Goal: Task Accomplishment & Management: Use online tool/utility

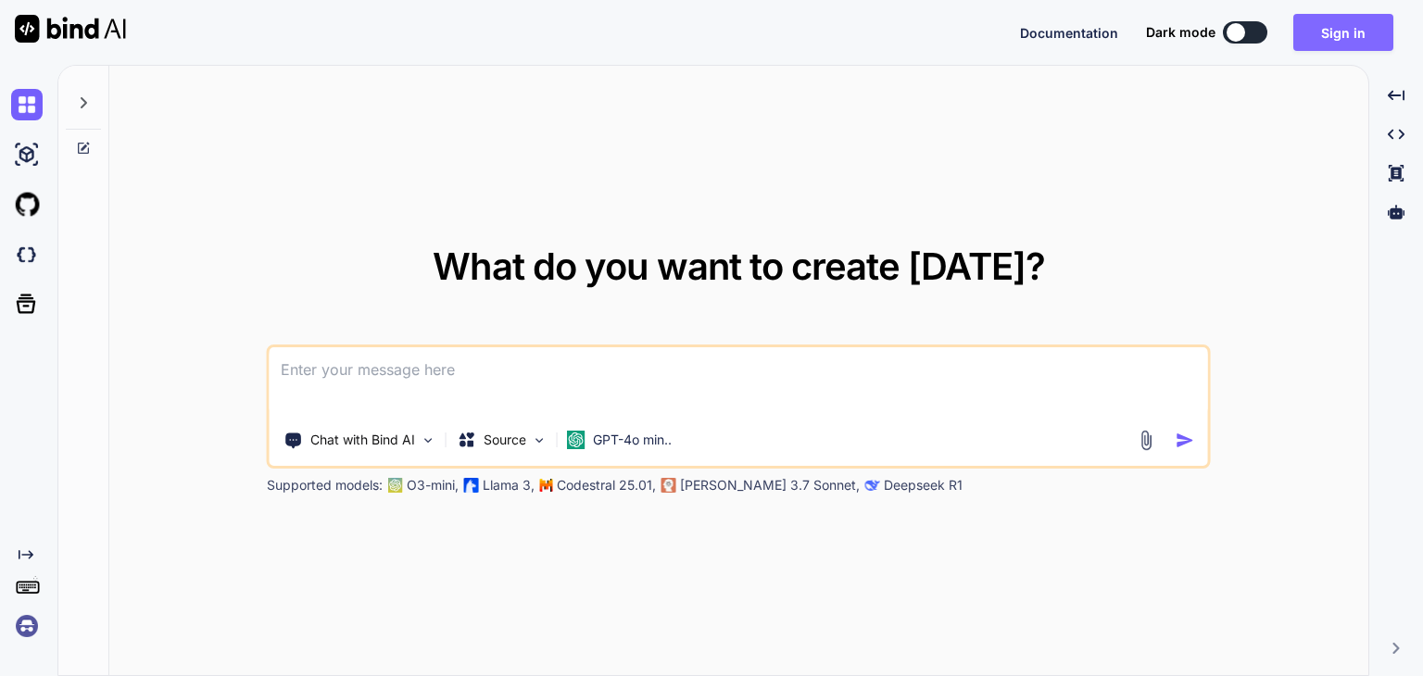
drag, startPoint x: 0, startPoint y: 0, endPoint x: 1357, endPoint y: 32, distance: 1357.0
click at [1357, 32] on button "Sign in" at bounding box center [1344, 32] width 100 height 37
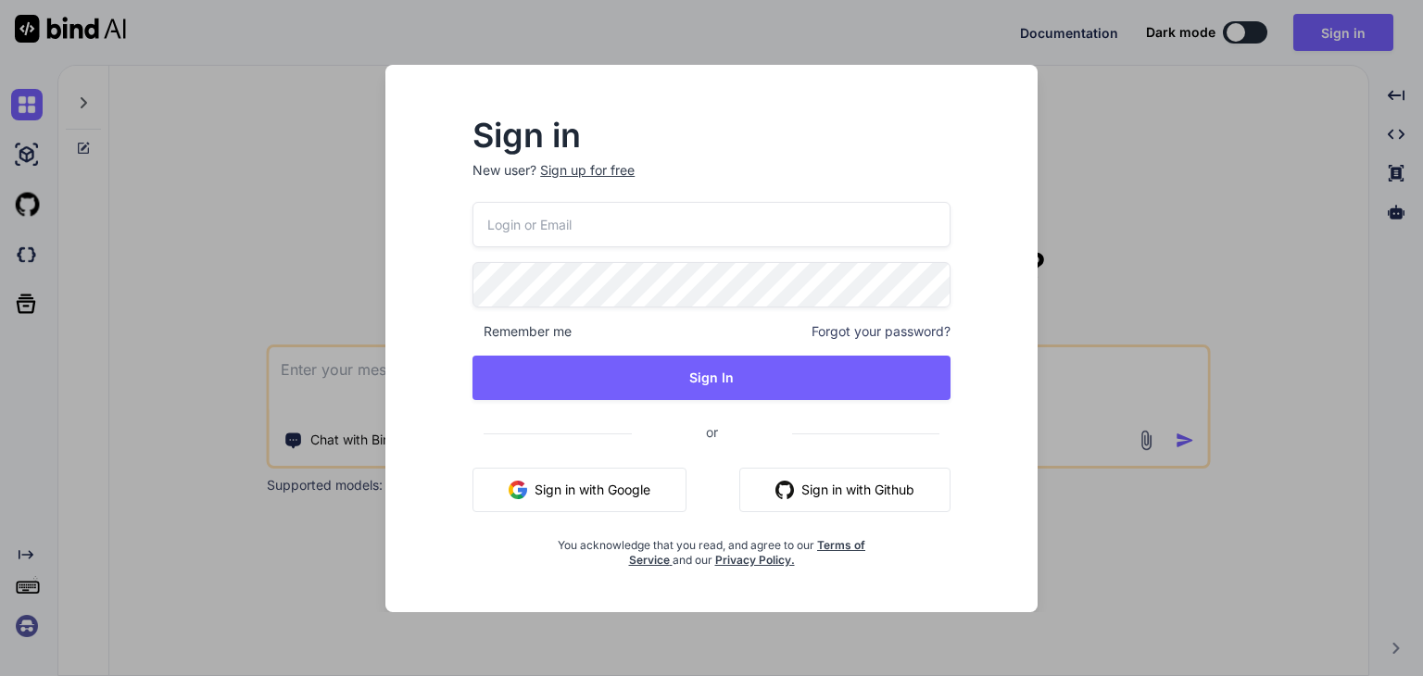
click at [638, 226] on input "email" at bounding box center [712, 224] width 478 height 45
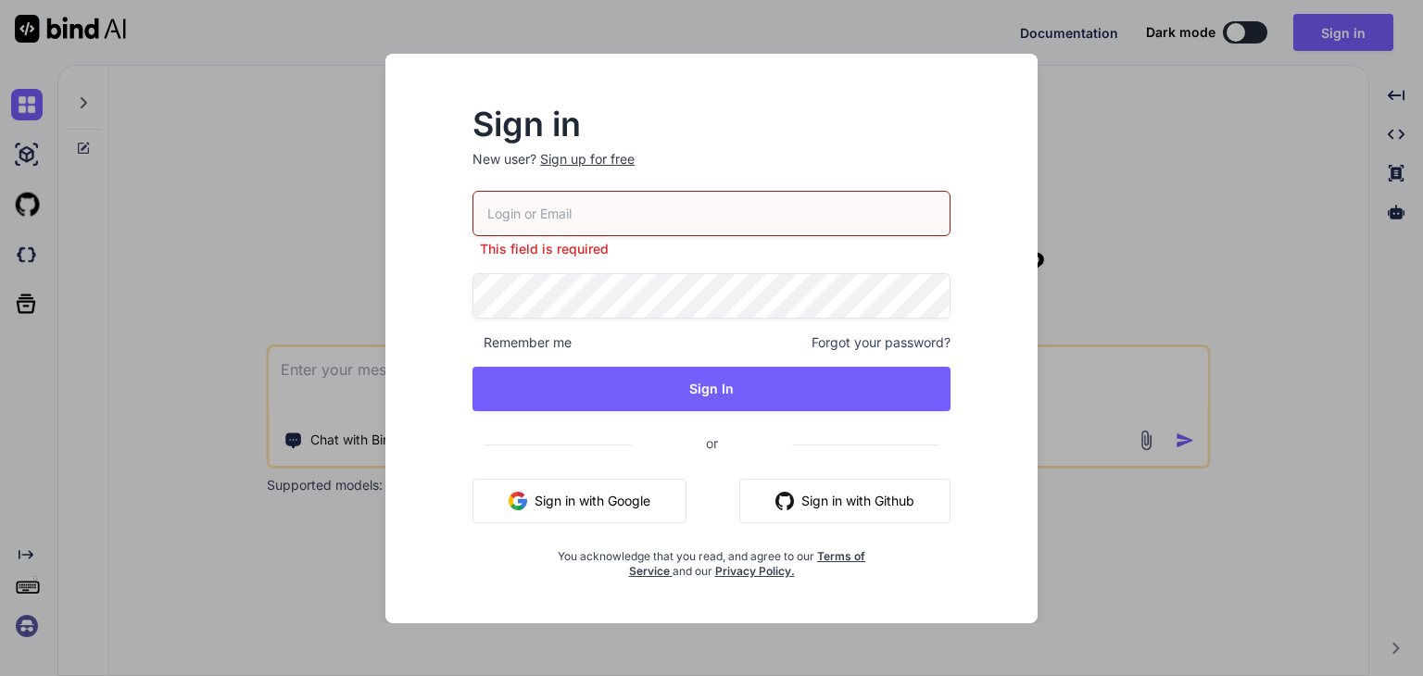
drag, startPoint x: 582, startPoint y: 218, endPoint x: 592, endPoint y: 211, distance: 12.1
click at [582, 218] on input "email" at bounding box center [712, 213] width 478 height 45
paste input "inseiong@.com"
click at [552, 212] on input "inseiong@.com" at bounding box center [712, 213] width 478 height 45
type input "inseiong@gmail.com"
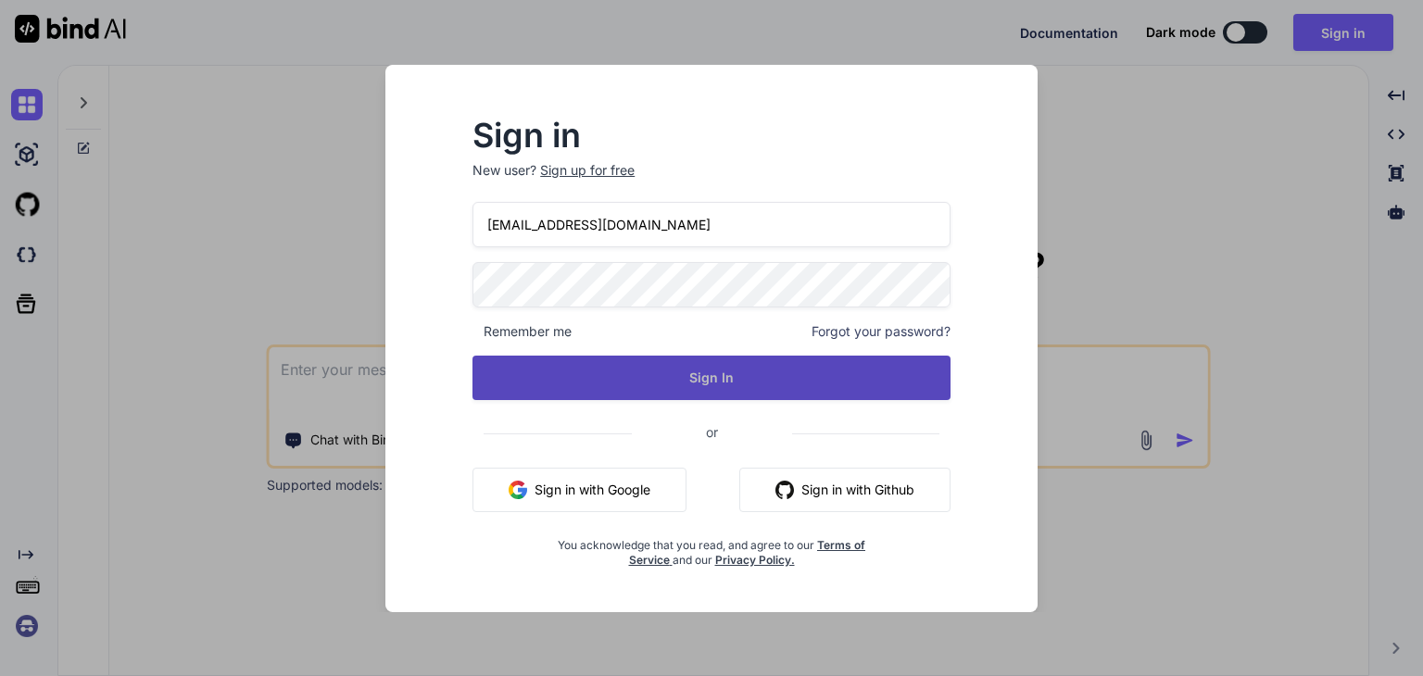
drag, startPoint x: 674, startPoint y: 379, endPoint x: 649, endPoint y: 393, distance: 28.6
click at [672, 380] on button "Sign In" at bounding box center [712, 378] width 478 height 44
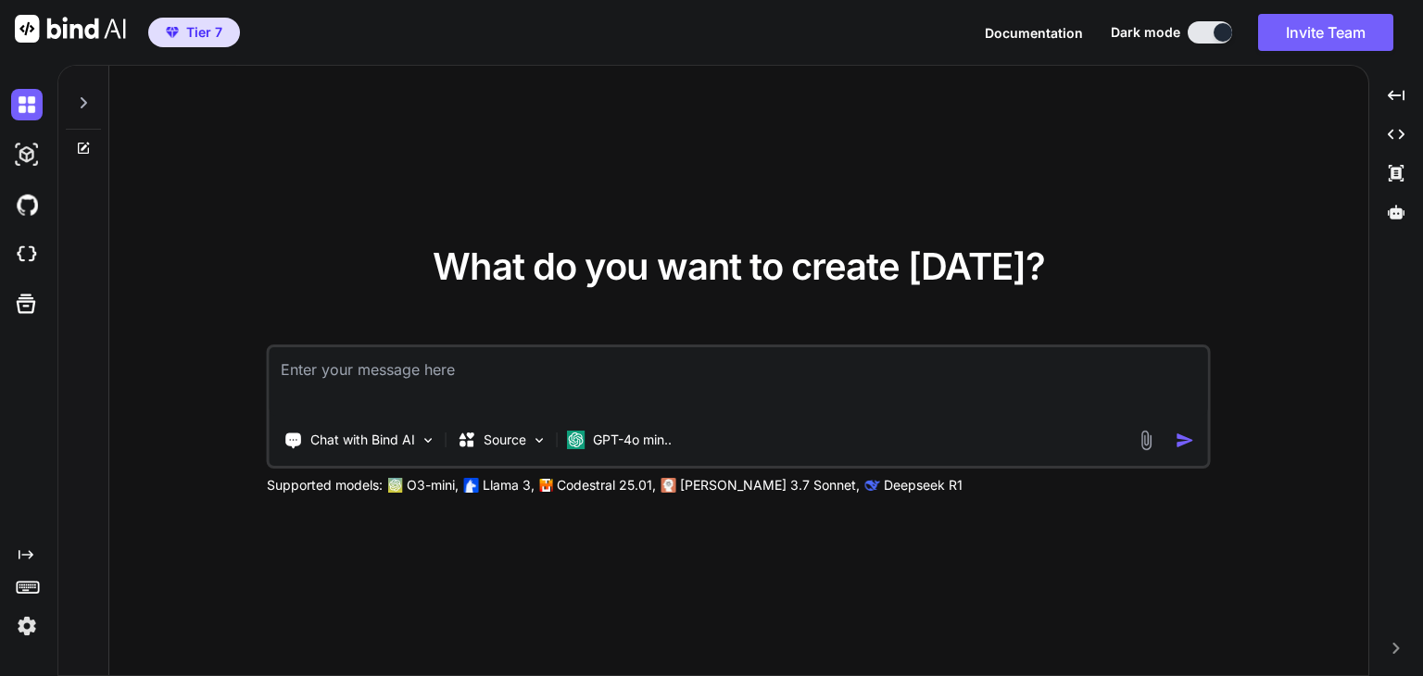
click at [168, 623] on div "What do you want to create today? Chat with Bind AI Source GPT-4o min.. Support…" at bounding box center [738, 372] width 1259 height 612
click at [1320, 42] on button "Invite Team" at bounding box center [1325, 32] width 135 height 37
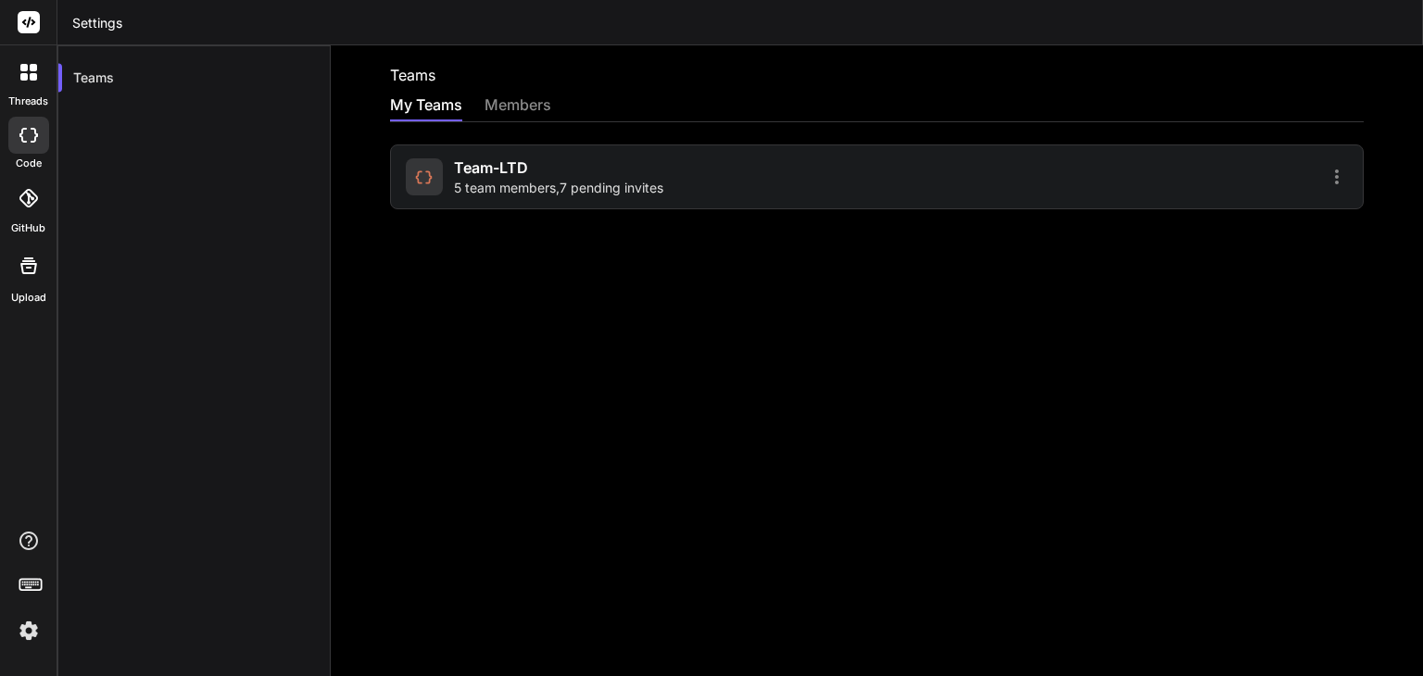
click at [430, 173] on icon at bounding box center [423, 177] width 19 height 19
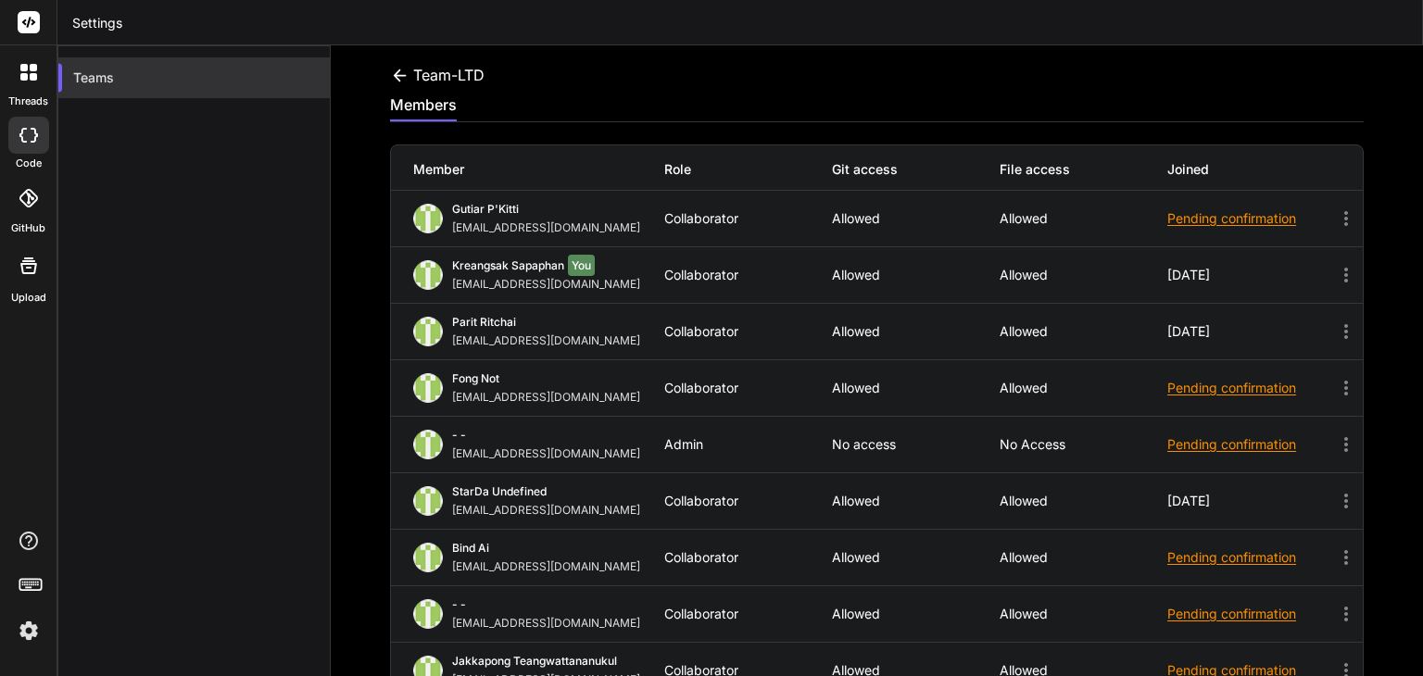
click at [131, 79] on div "Teams" at bounding box center [194, 77] width 272 height 41
click at [41, 153] on div at bounding box center [28, 135] width 41 height 37
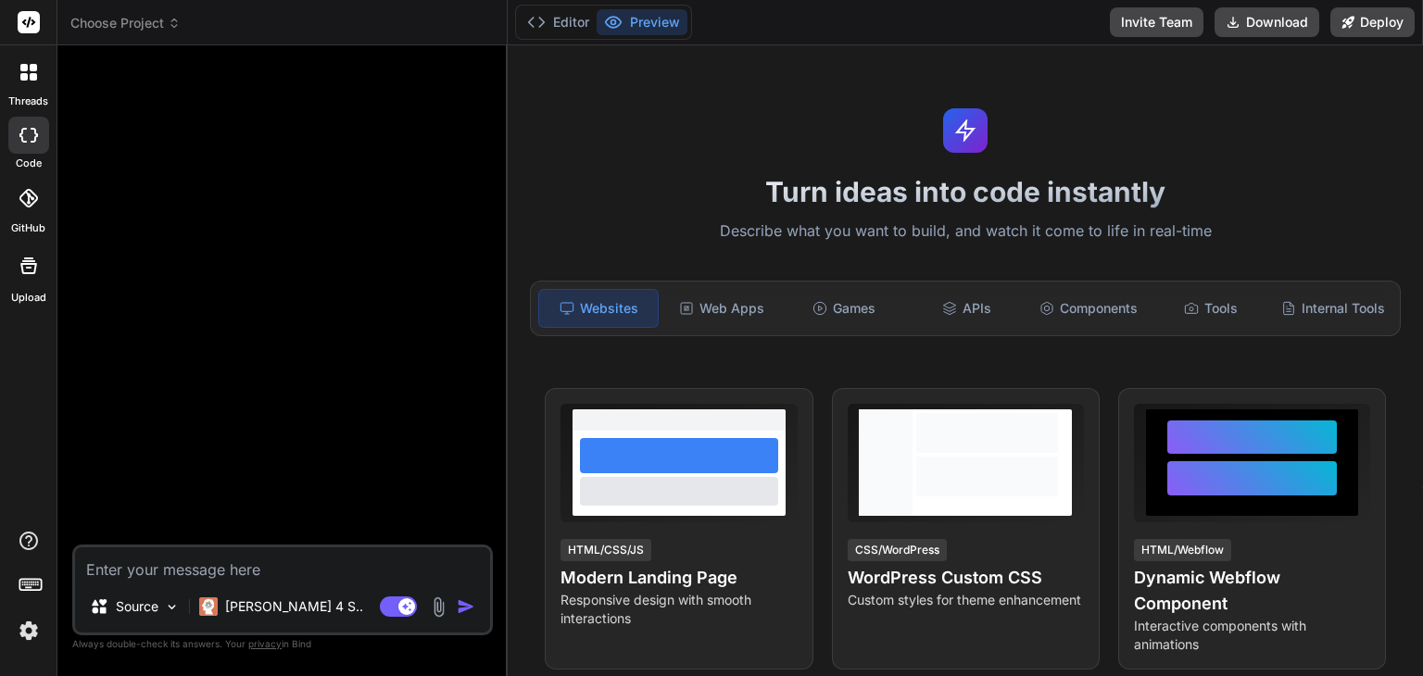
click at [22, 73] on icon at bounding box center [23, 76] width 7 height 7
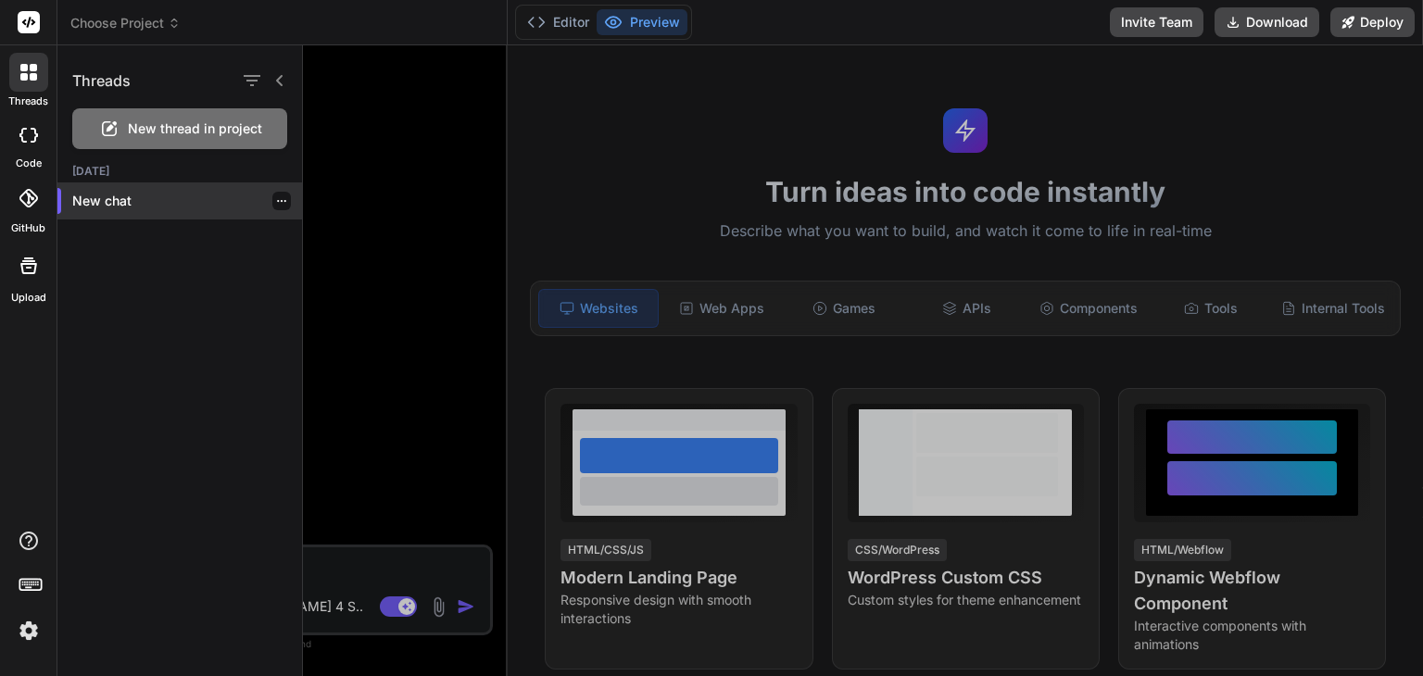
click at [105, 201] on p "New chat" at bounding box center [187, 201] width 230 height 19
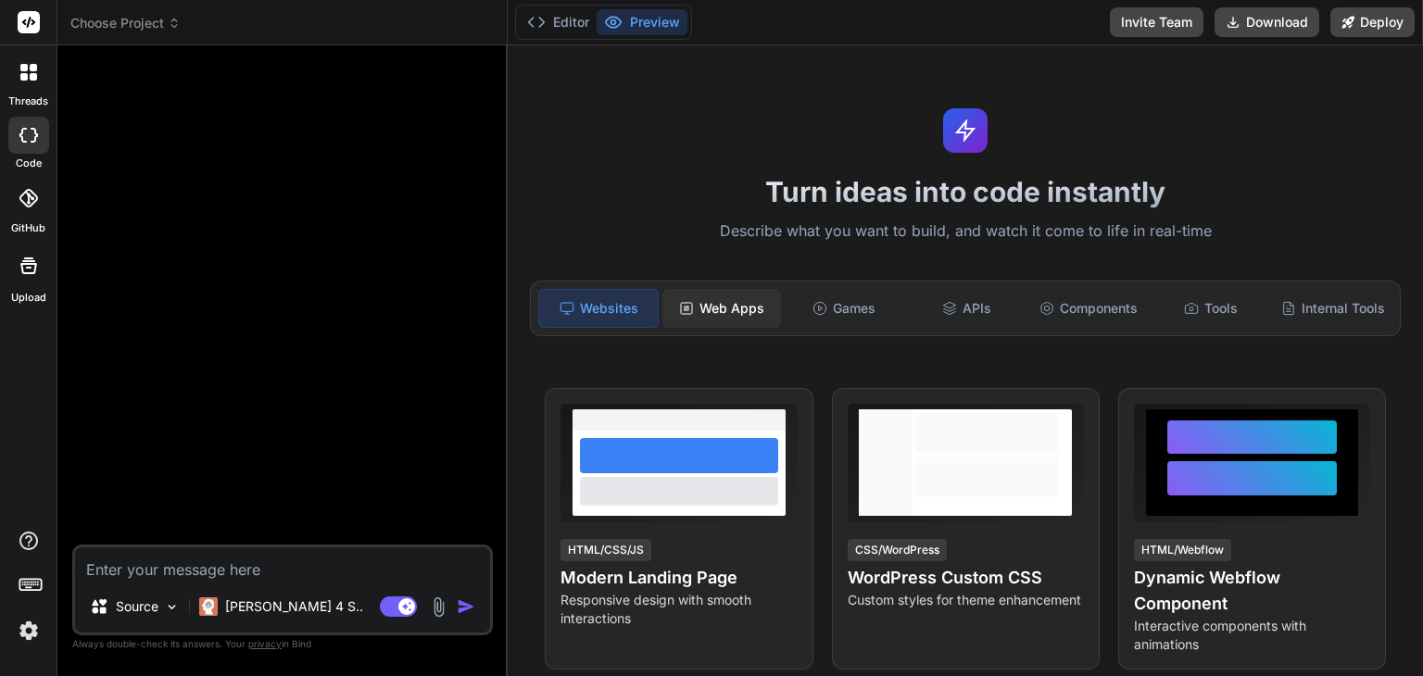
click at [711, 321] on div "Web Apps" at bounding box center [722, 308] width 119 height 39
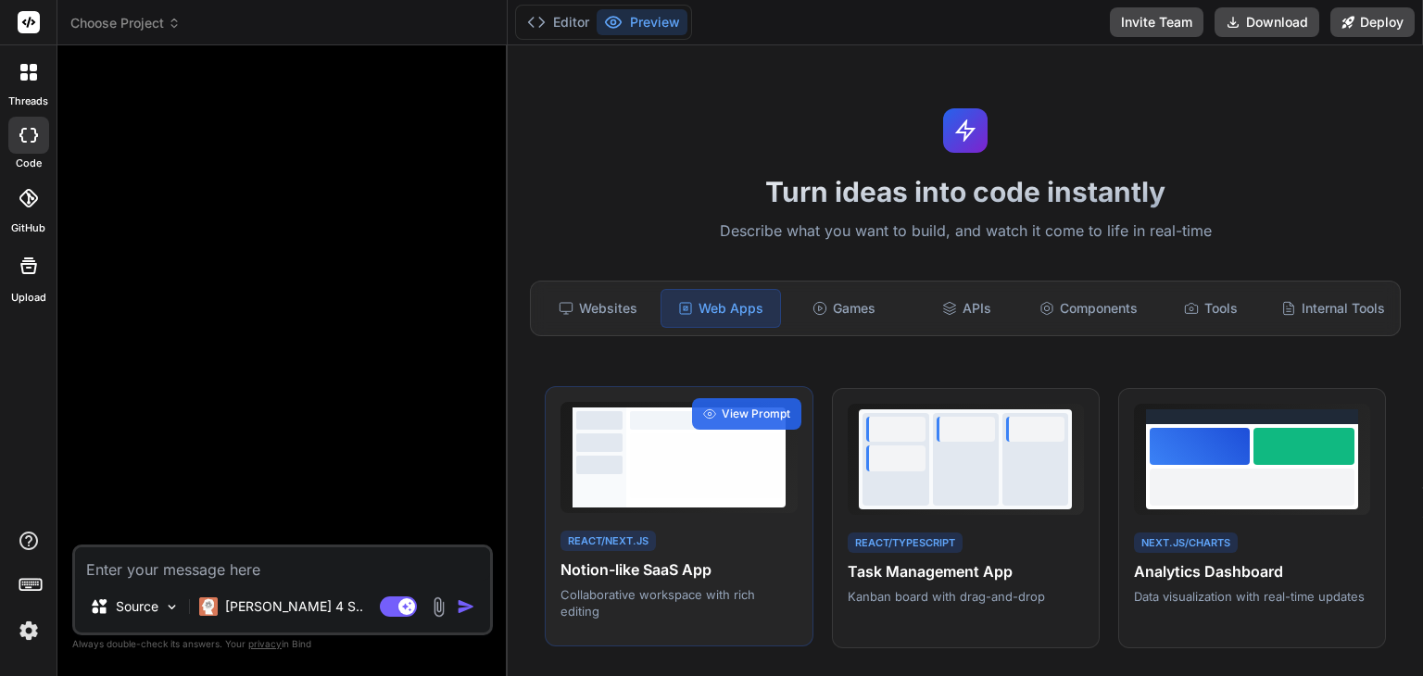
click at [704, 550] on div "React/Next.js Notion-like SaaS App Collaborative workspace with rich editing" at bounding box center [679, 574] width 236 height 93
click at [655, 526] on div "React/Next.js Notion-like SaaS App Collaborative workspace with rich editing Vi…" at bounding box center [679, 516] width 268 height 261
click at [706, 456] on div at bounding box center [706, 466] width 152 height 65
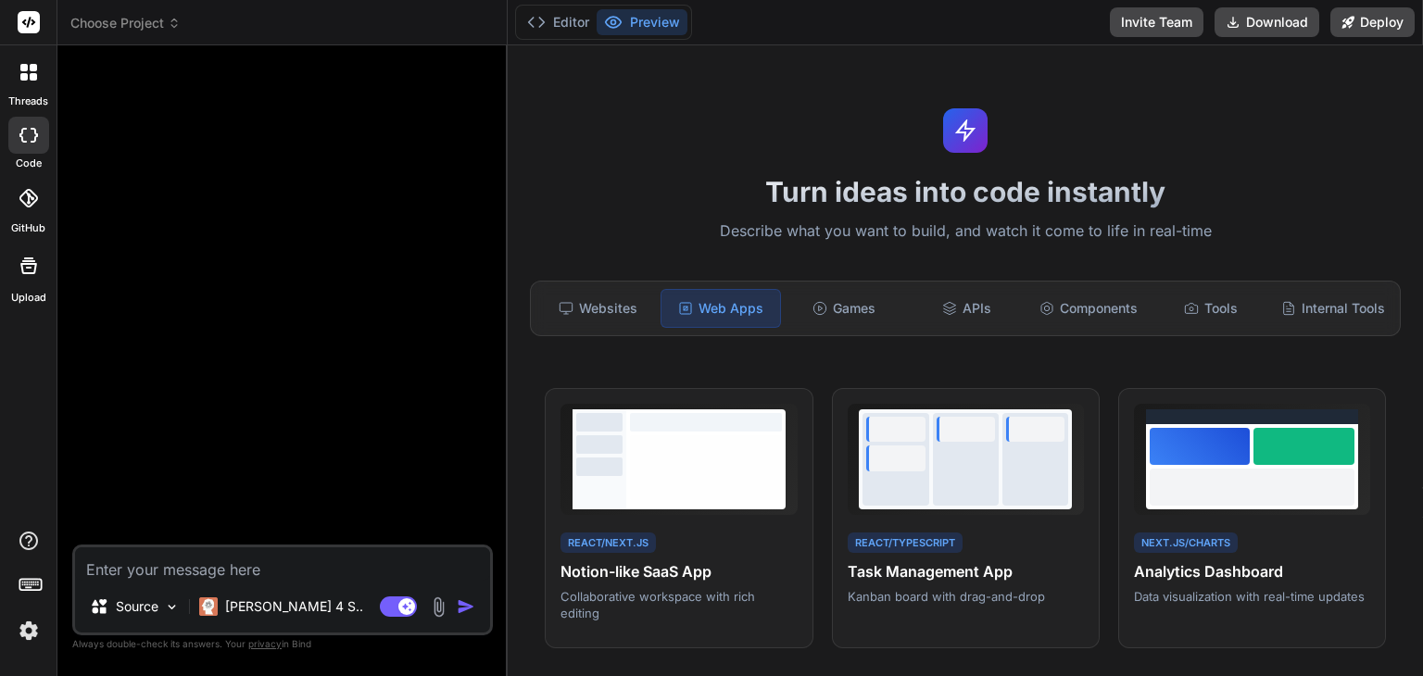
click at [265, 575] on textarea at bounding box center [282, 564] width 415 height 33
paste textarea "v1126j4f;1ph"
type textarea "v1126j4f;1ph"
click at [600, 312] on div "Websites" at bounding box center [597, 308] width 119 height 39
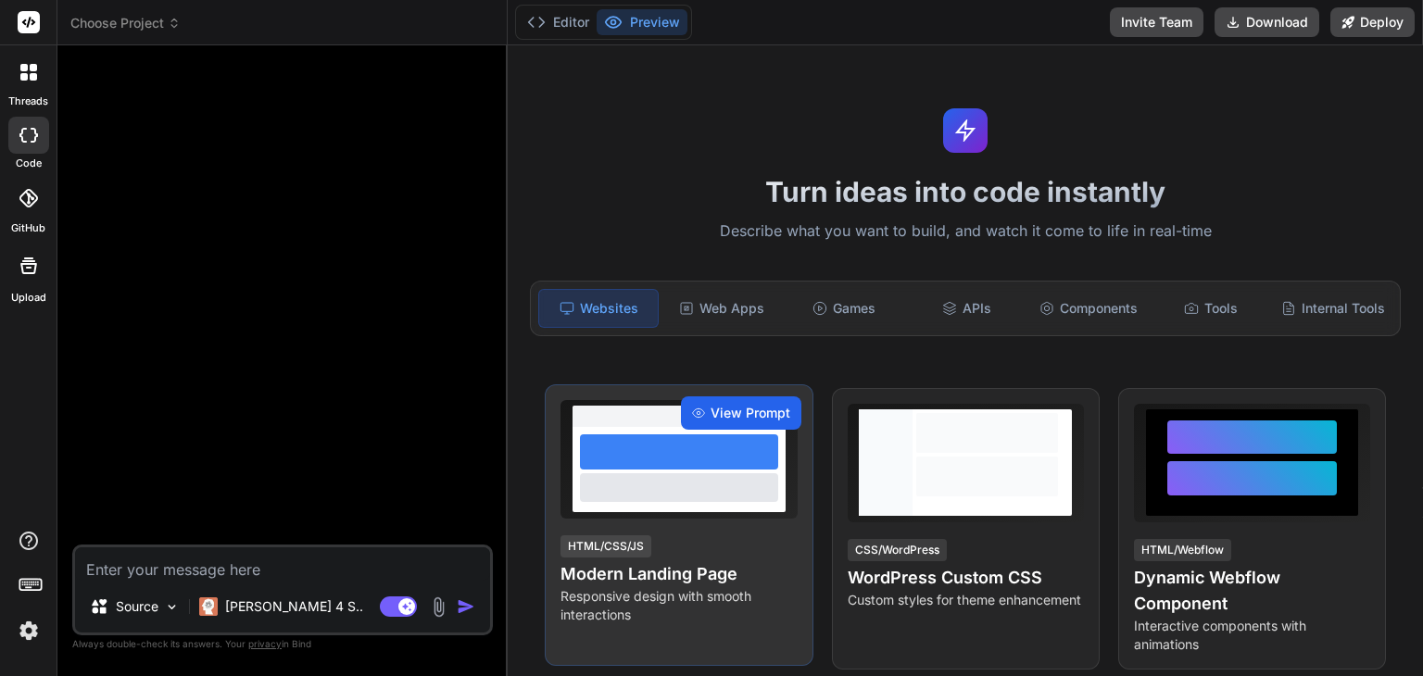
click at [764, 415] on div "View Prompt" at bounding box center [741, 413] width 120 height 33
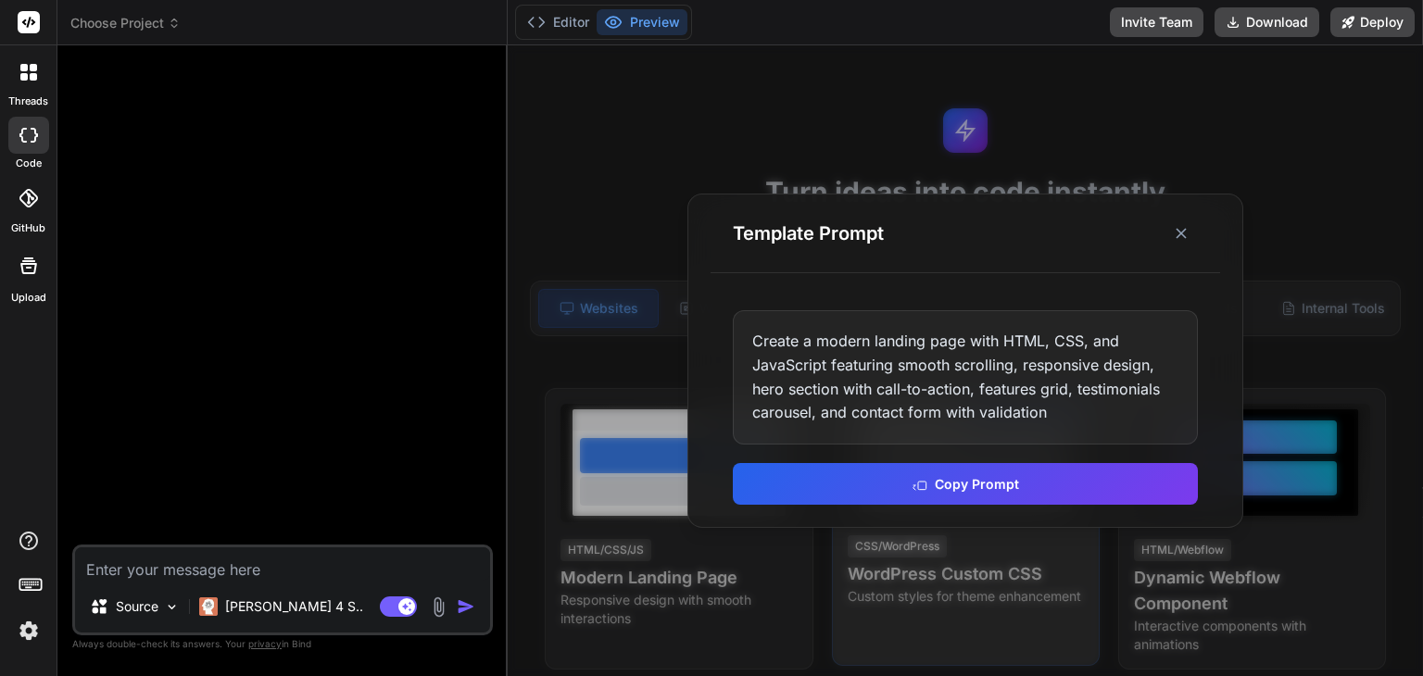
click at [960, 481] on button "Copy Prompt" at bounding box center [965, 484] width 465 height 42
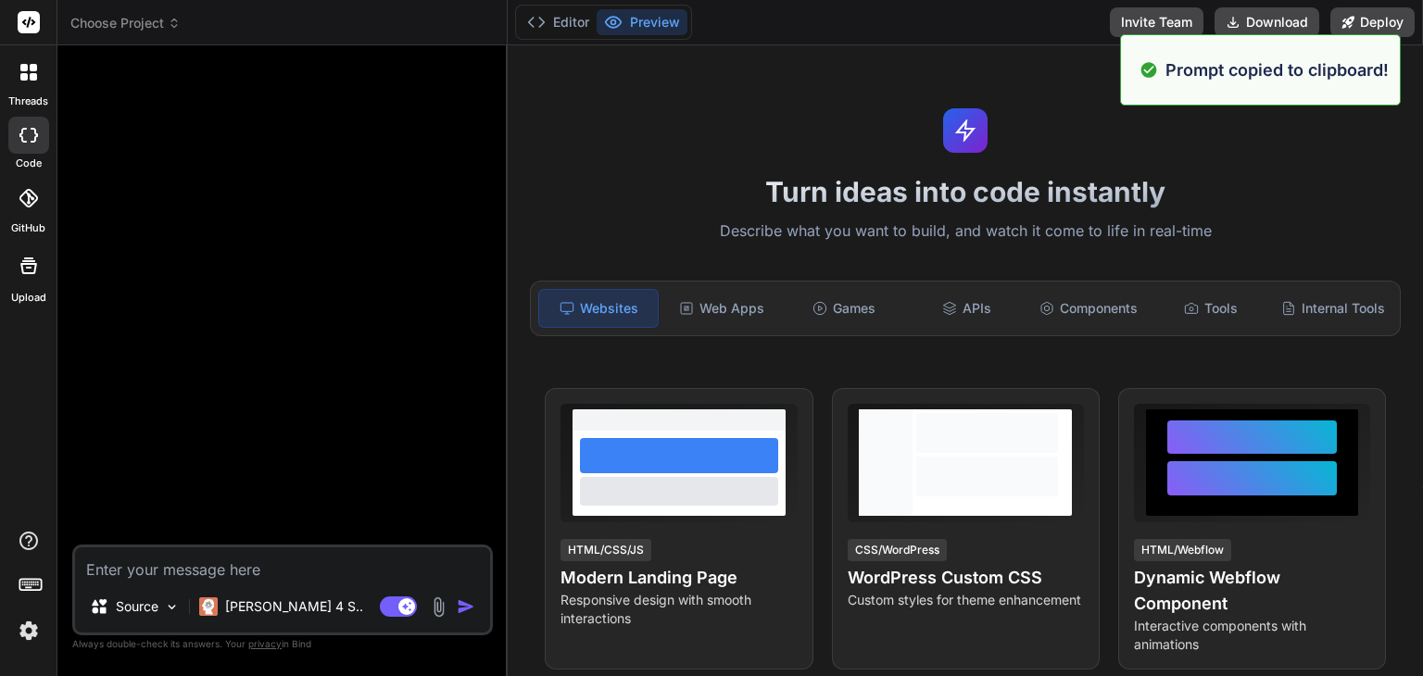
click at [250, 566] on textarea at bounding box center [282, 564] width 415 height 33
paste textarea "Create a modern landing page with HTML, CSS, and JavaScript featuring smooth sc…"
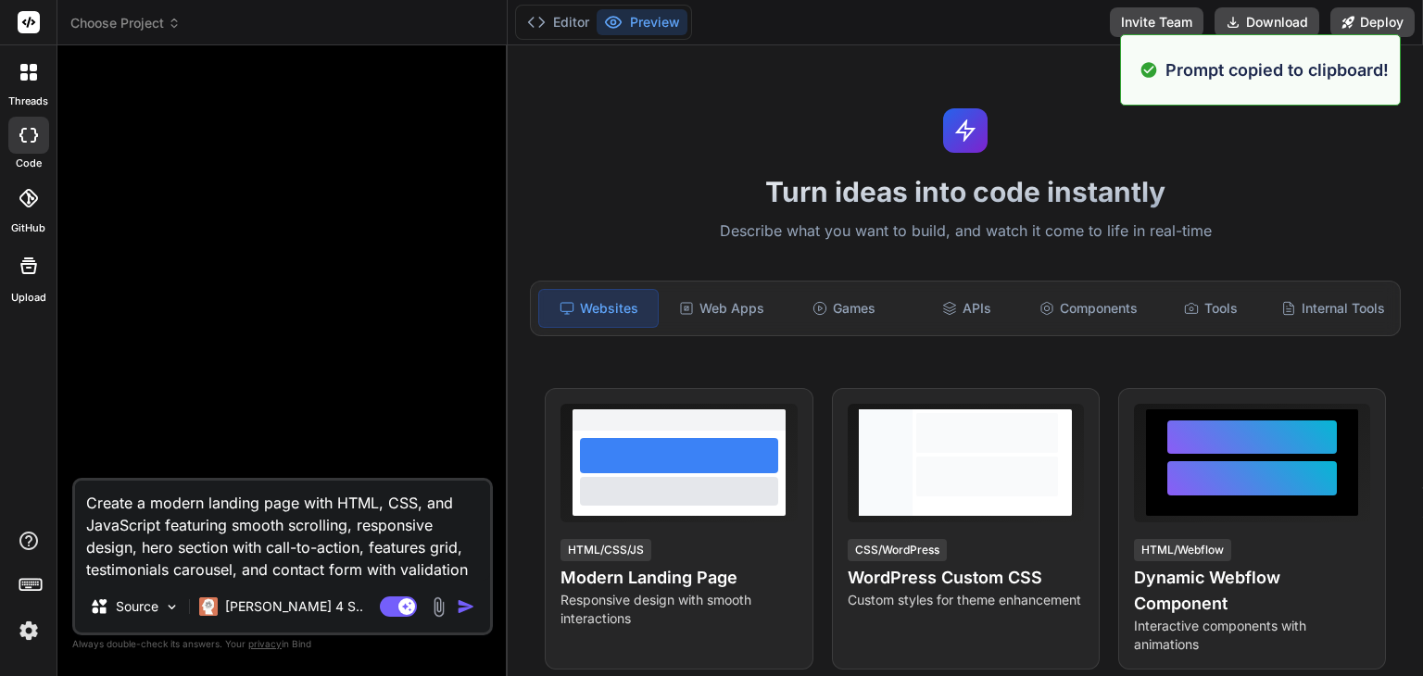
type textarea "Create a modern landing page with HTML, CSS, and JavaScript featuring smooth sc…"
click at [471, 606] on img "button" at bounding box center [466, 607] width 19 height 19
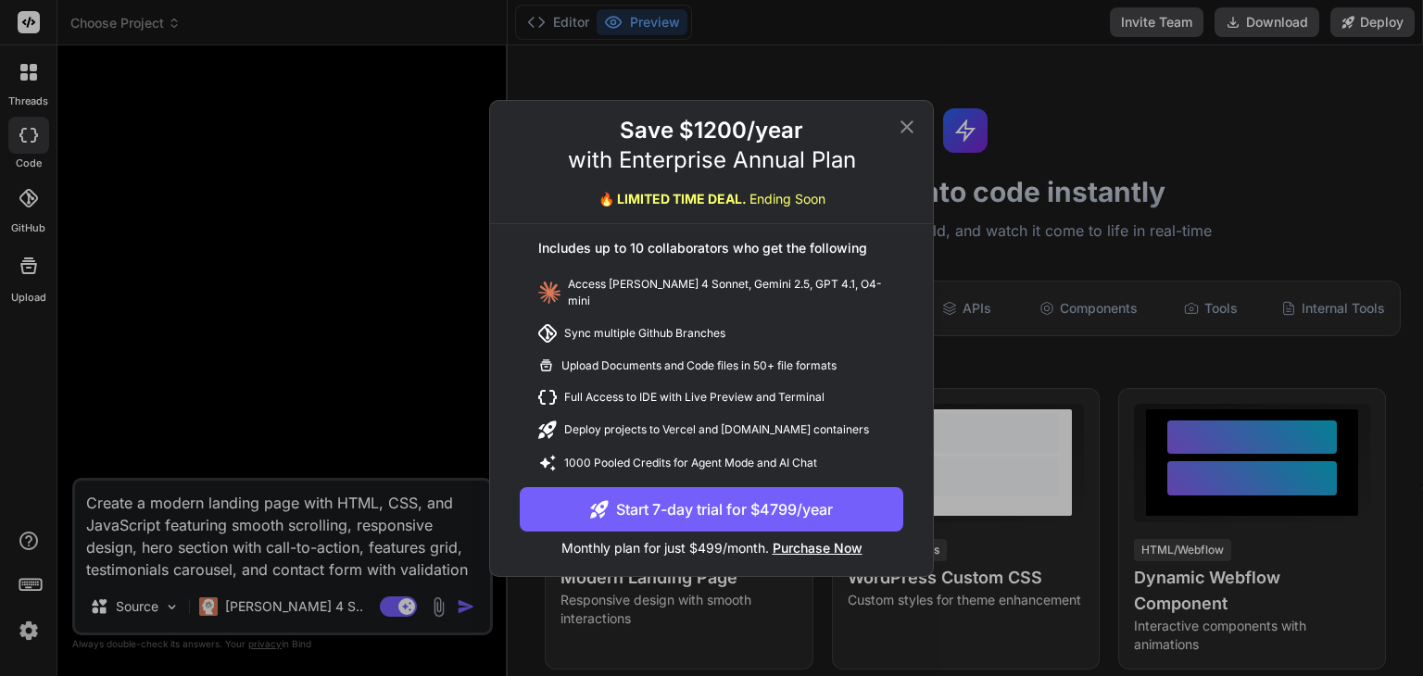
click at [908, 127] on icon at bounding box center [907, 127] width 22 height 22
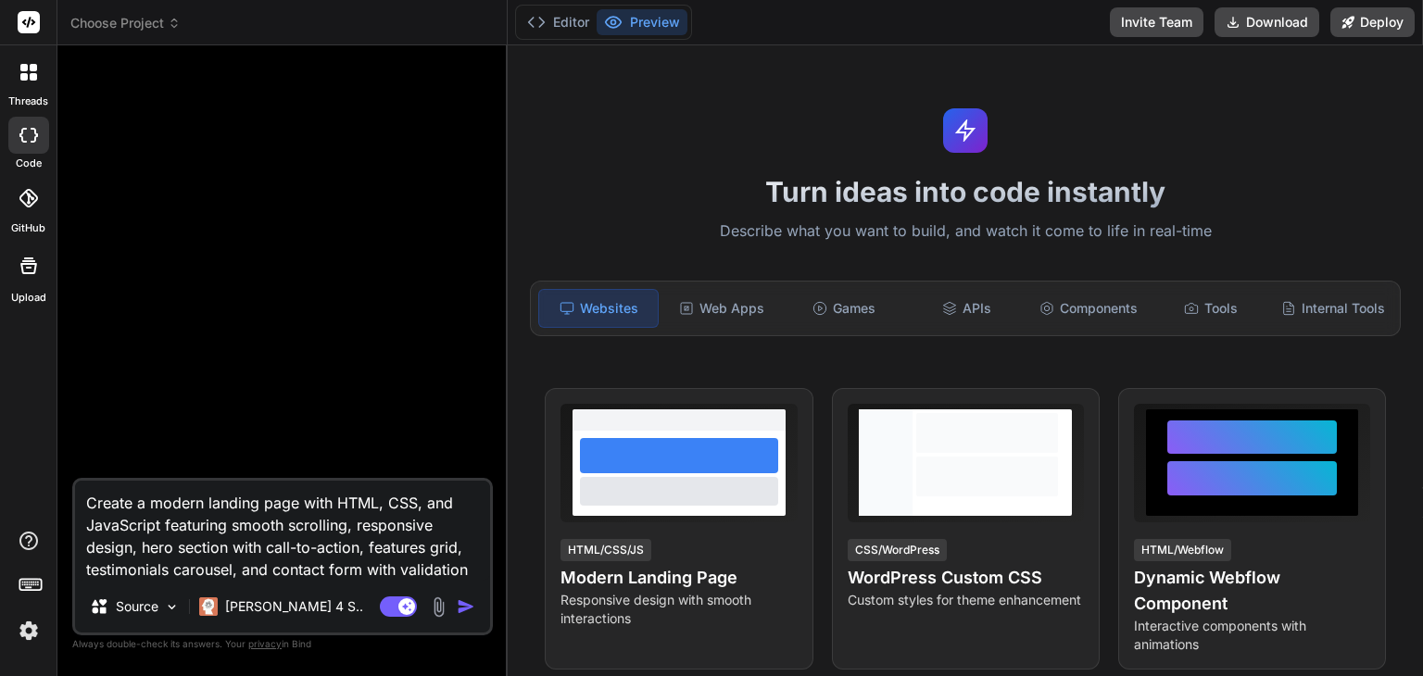
click at [465, 600] on img "button" at bounding box center [466, 607] width 19 height 19
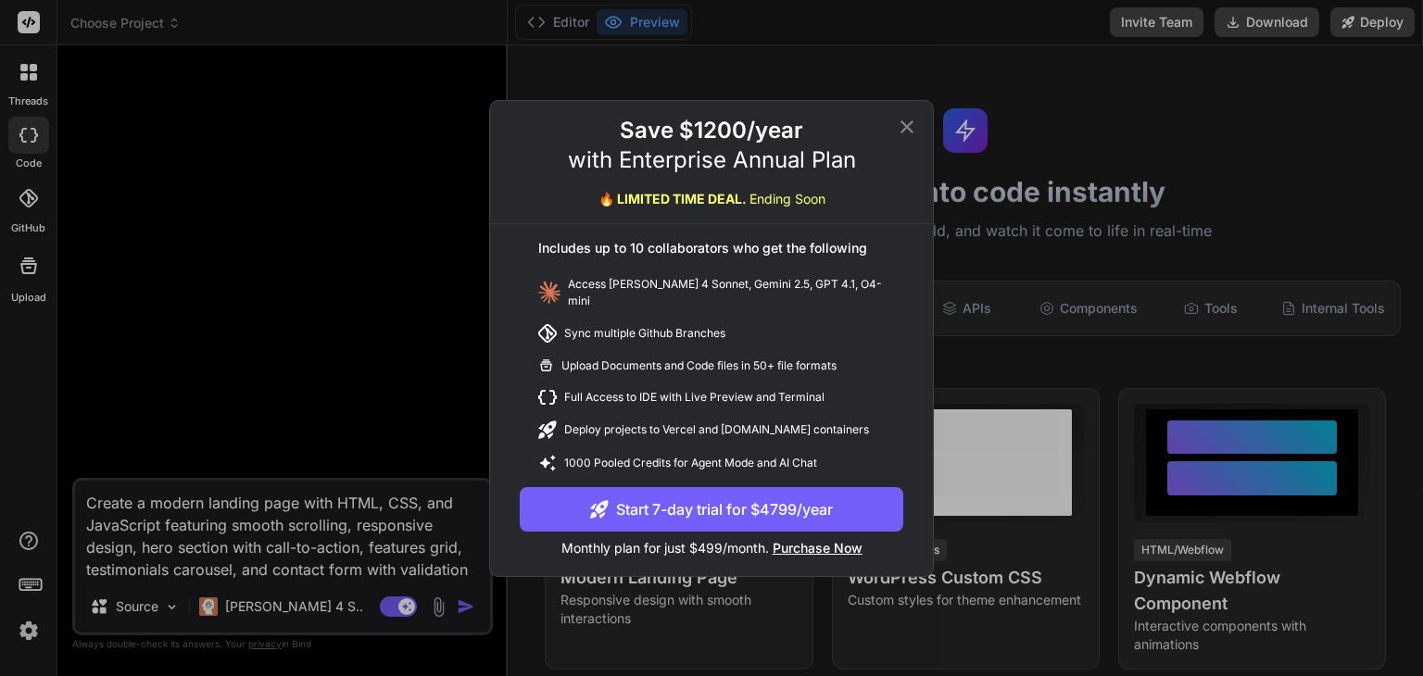
click at [906, 132] on icon at bounding box center [907, 126] width 13 height 13
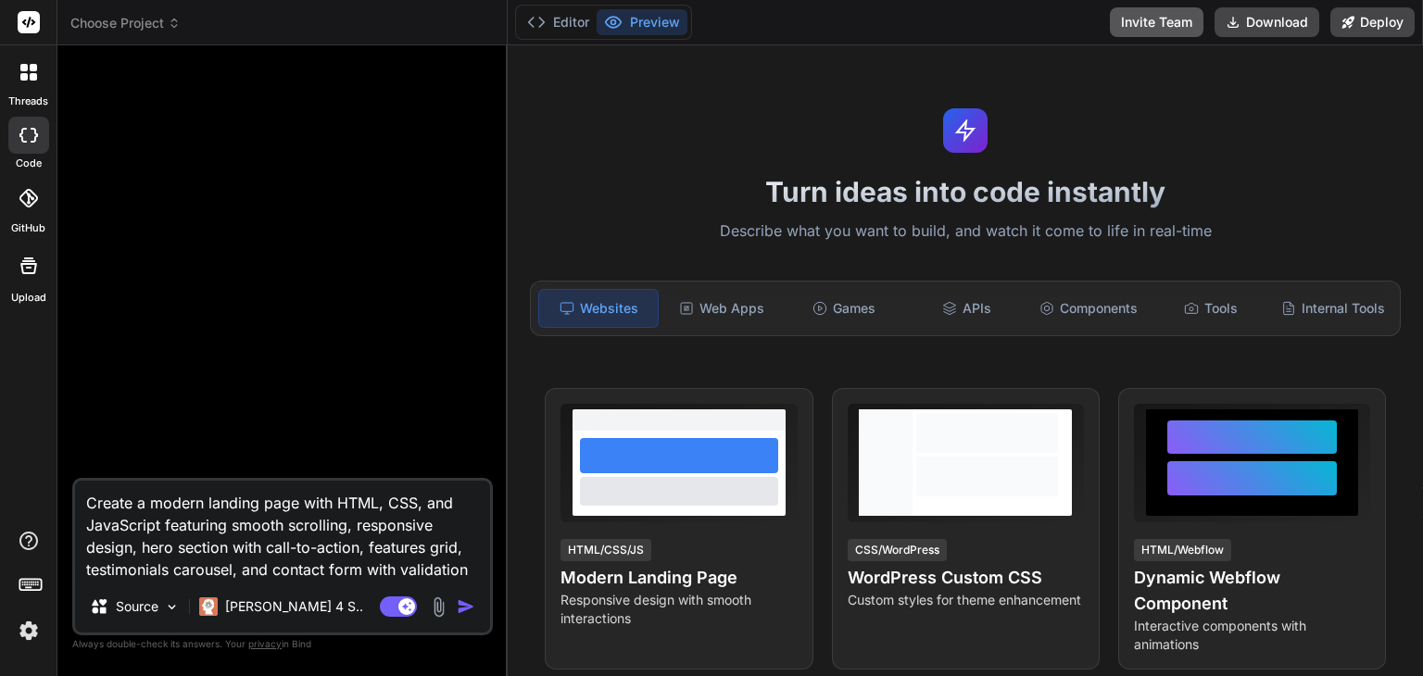
click at [1145, 23] on button "Invite Team" at bounding box center [1157, 22] width 94 height 30
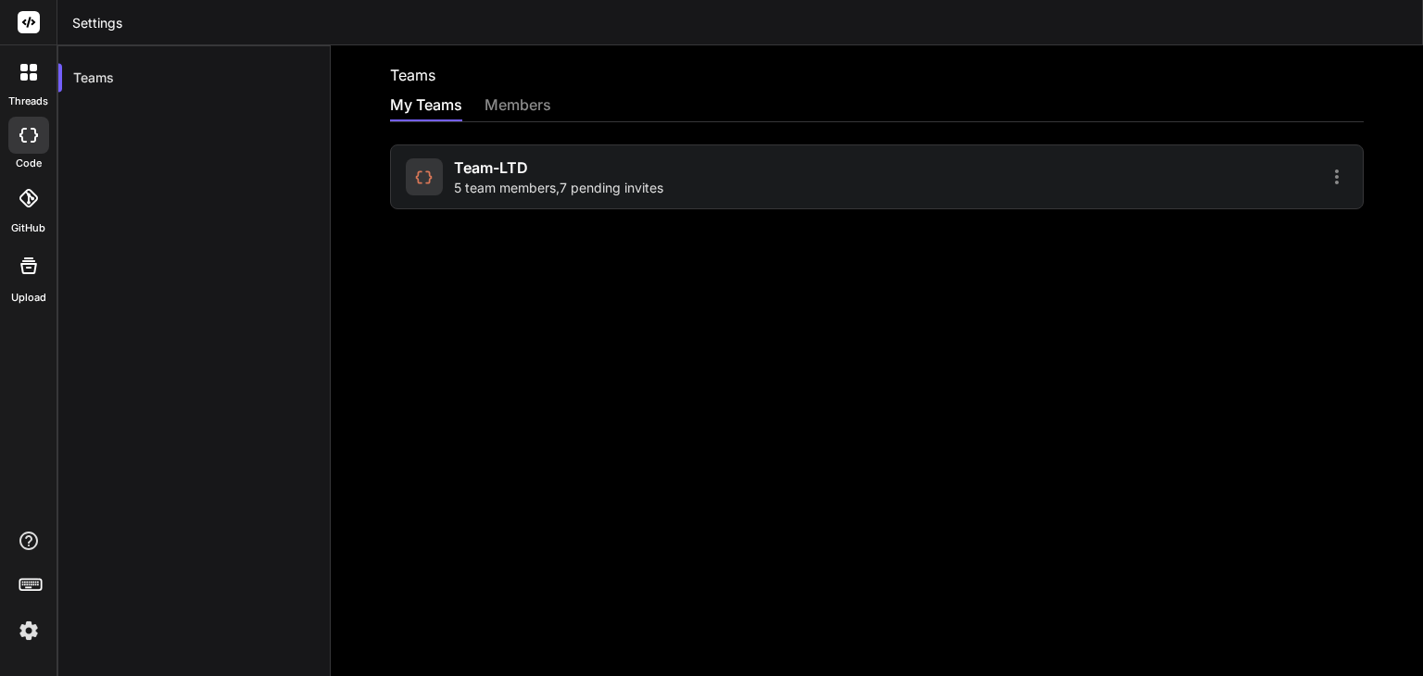
click at [530, 108] on div "members" at bounding box center [518, 107] width 67 height 26
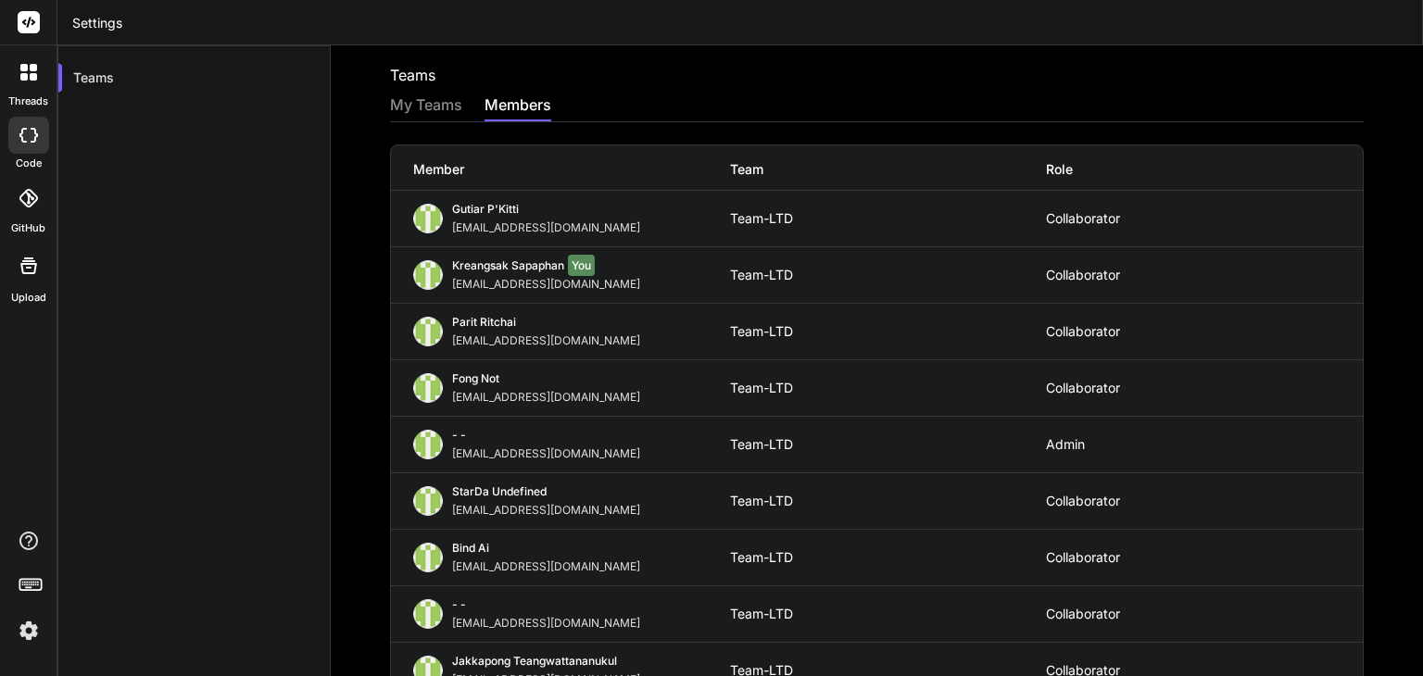
click at [30, 197] on icon at bounding box center [28, 198] width 19 height 19
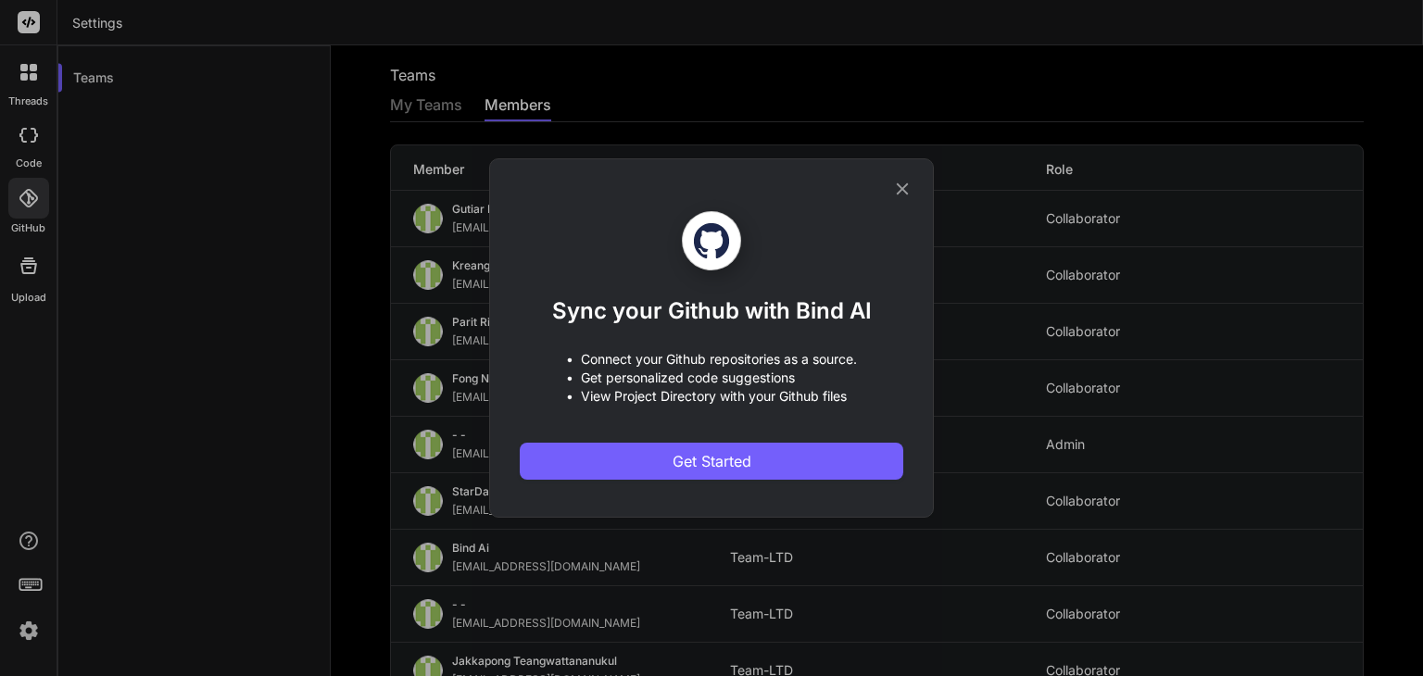
click at [904, 189] on icon at bounding box center [902, 189] width 20 height 20
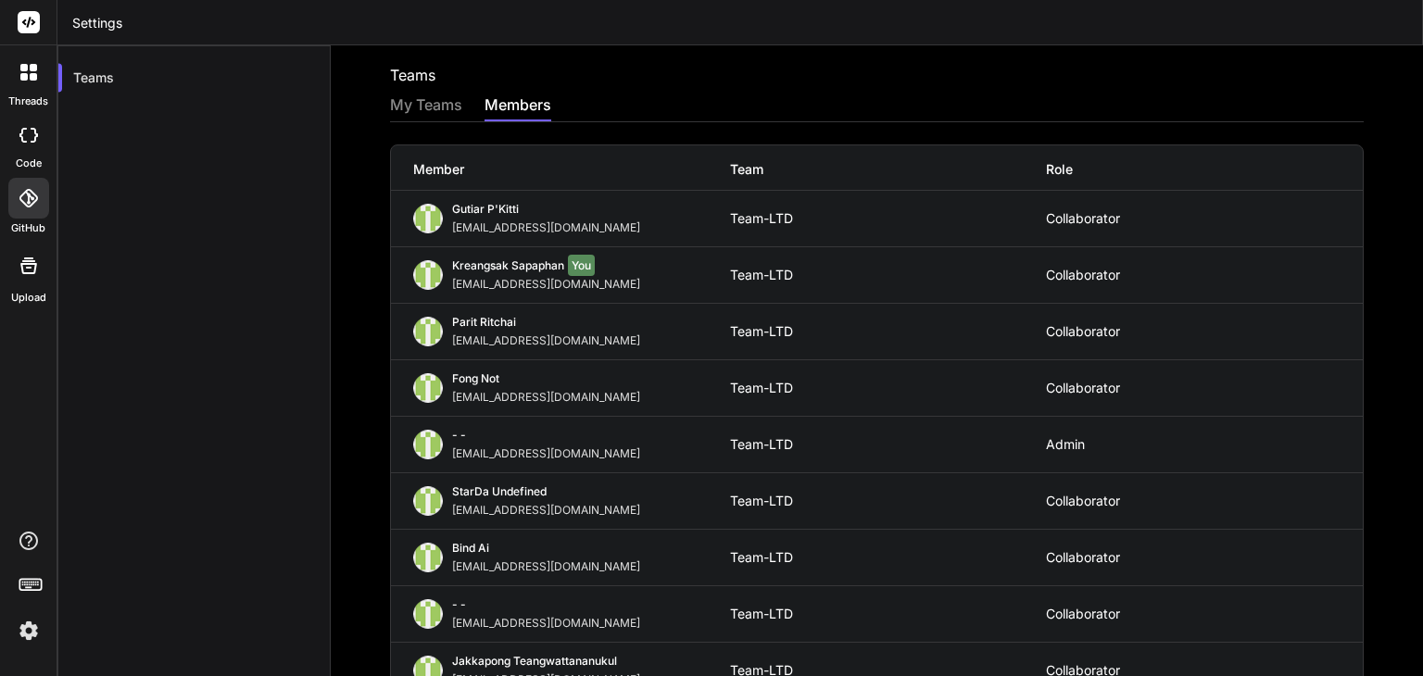
click at [24, 131] on icon at bounding box center [28, 135] width 19 height 15
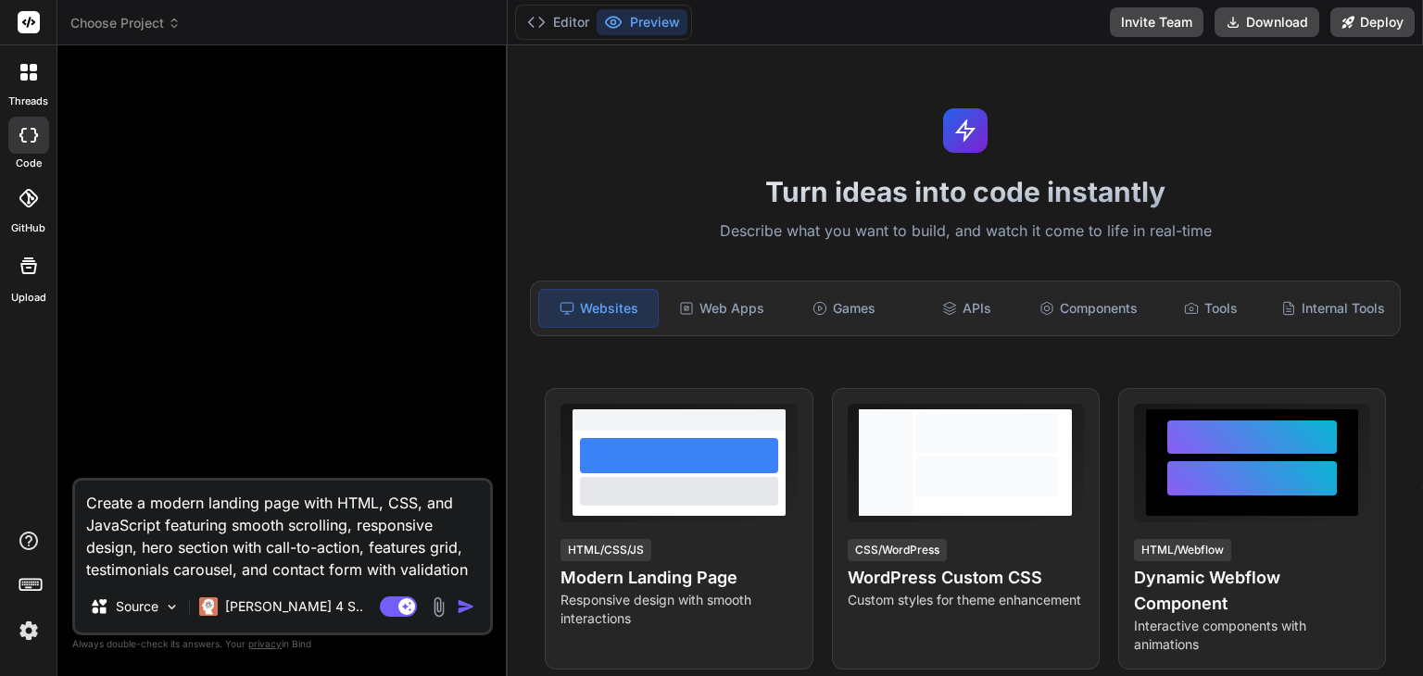
click at [464, 605] on img "button" at bounding box center [466, 607] width 19 height 19
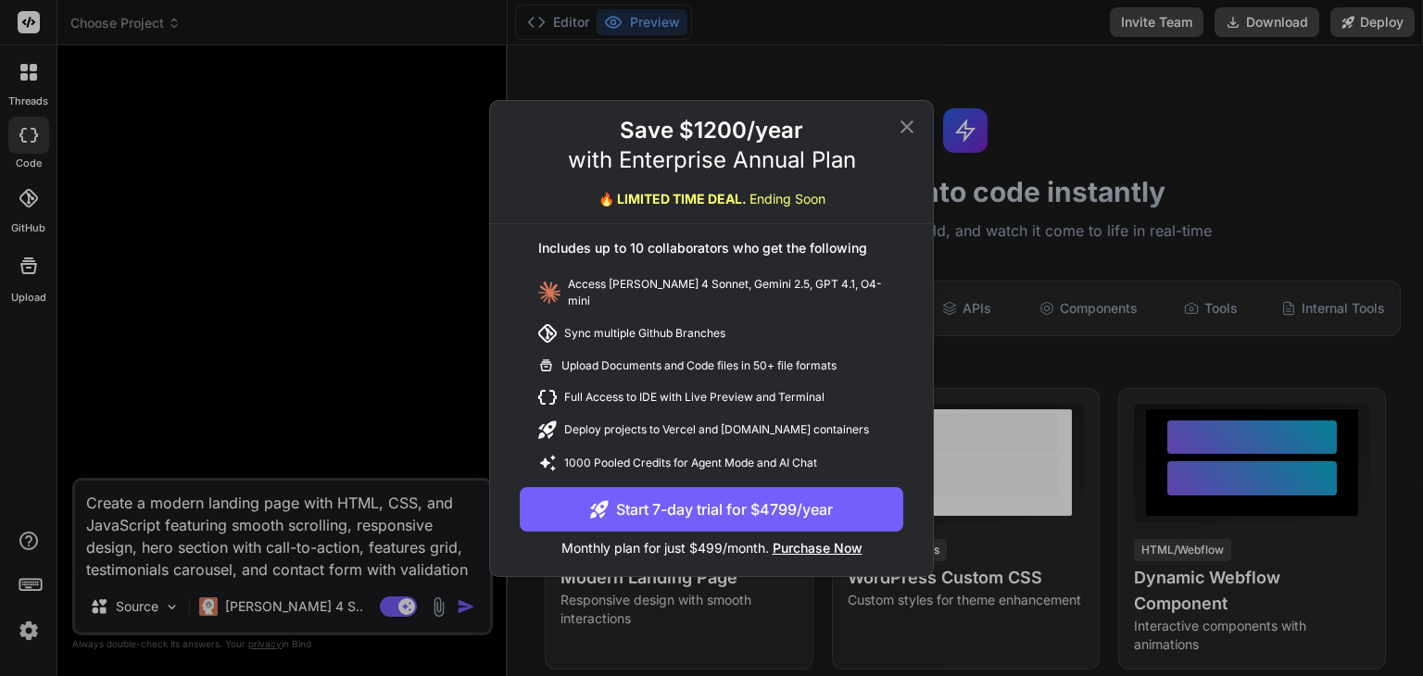
click at [909, 136] on icon at bounding box center [907, 127] width 22 height 22
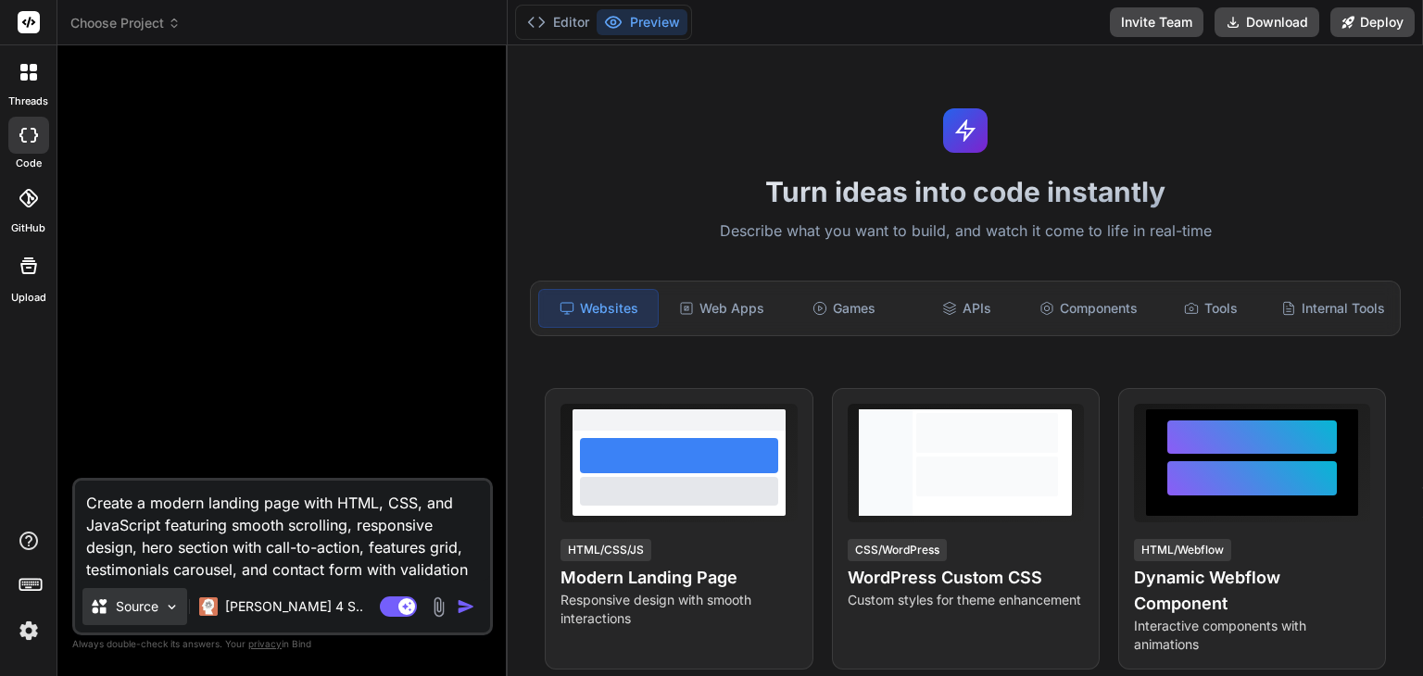
click at [171, 614] on img at bounding box center [172, 608] width 16 height 16
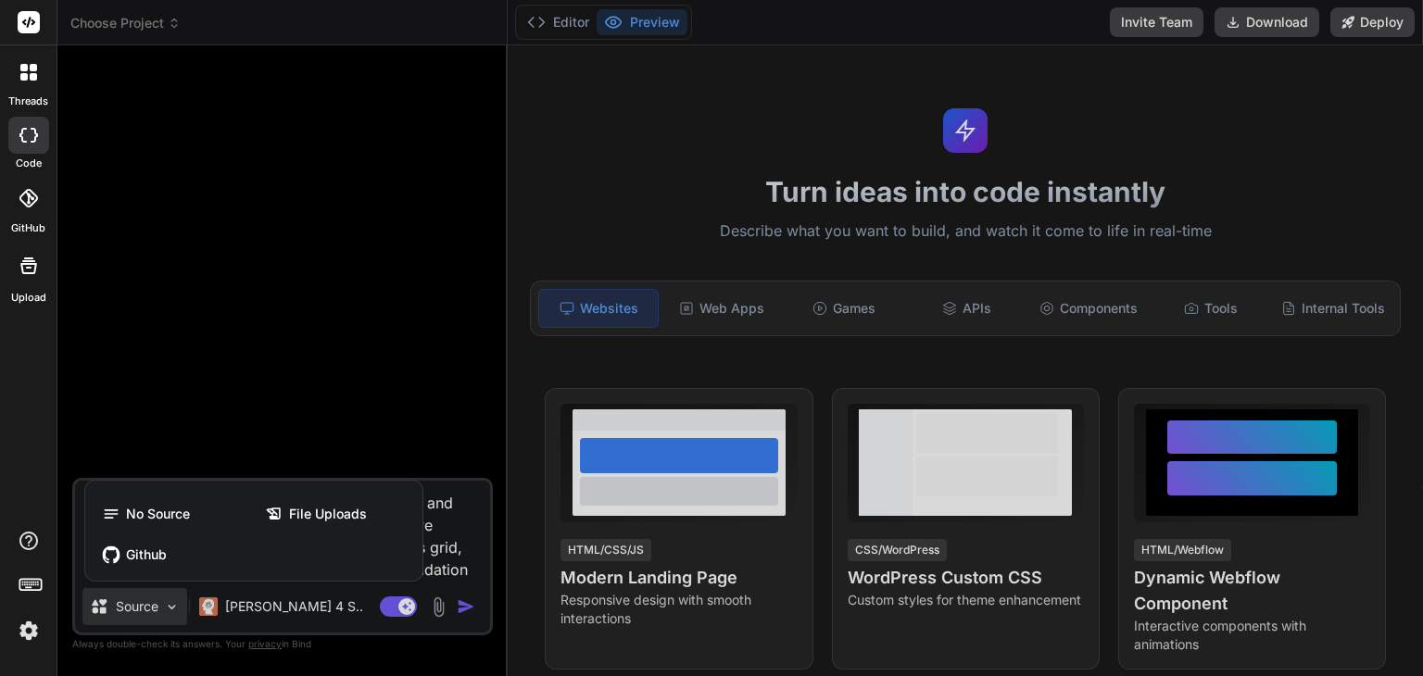
click at [304, 627] on div at bounding box center [711, 338] width 1423 height 676
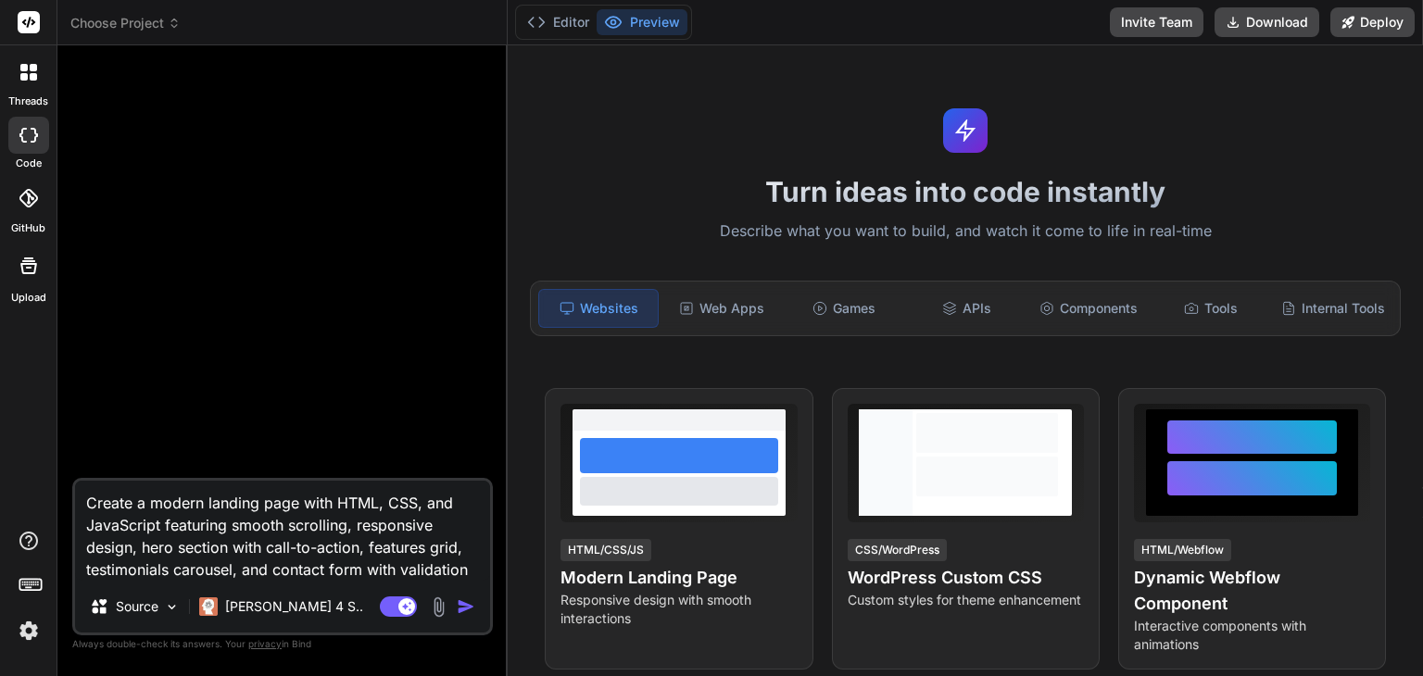
click at [322, 621] on div "Source Claude 4 S.." at bounding box center [282, 610] width 415 height 44
click at [282, 609] on p "[PERSON_NAME] 4 S.." at bounding box center [294, 607] width 138 height 19
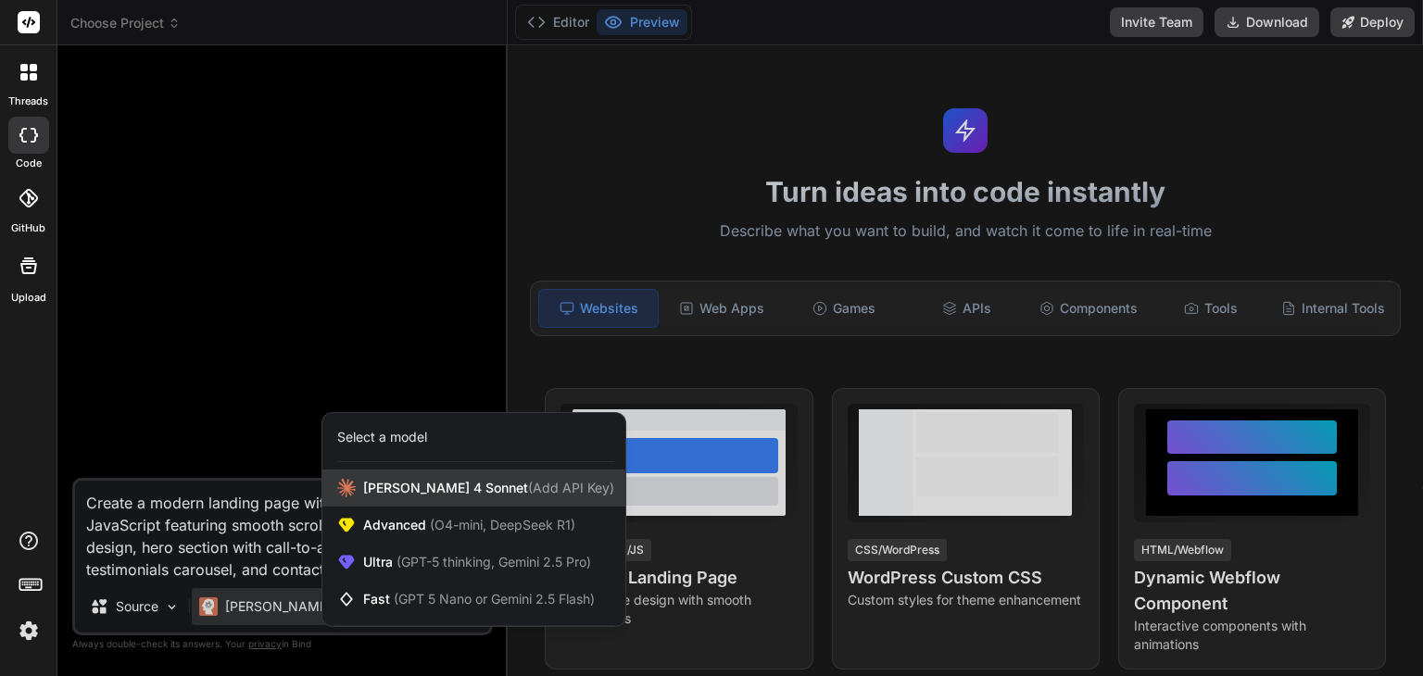
click at [408, 501] on div "Claude 4 Sonnet (Add API Key)" at bounding box center [473, 488] width 303 height 37
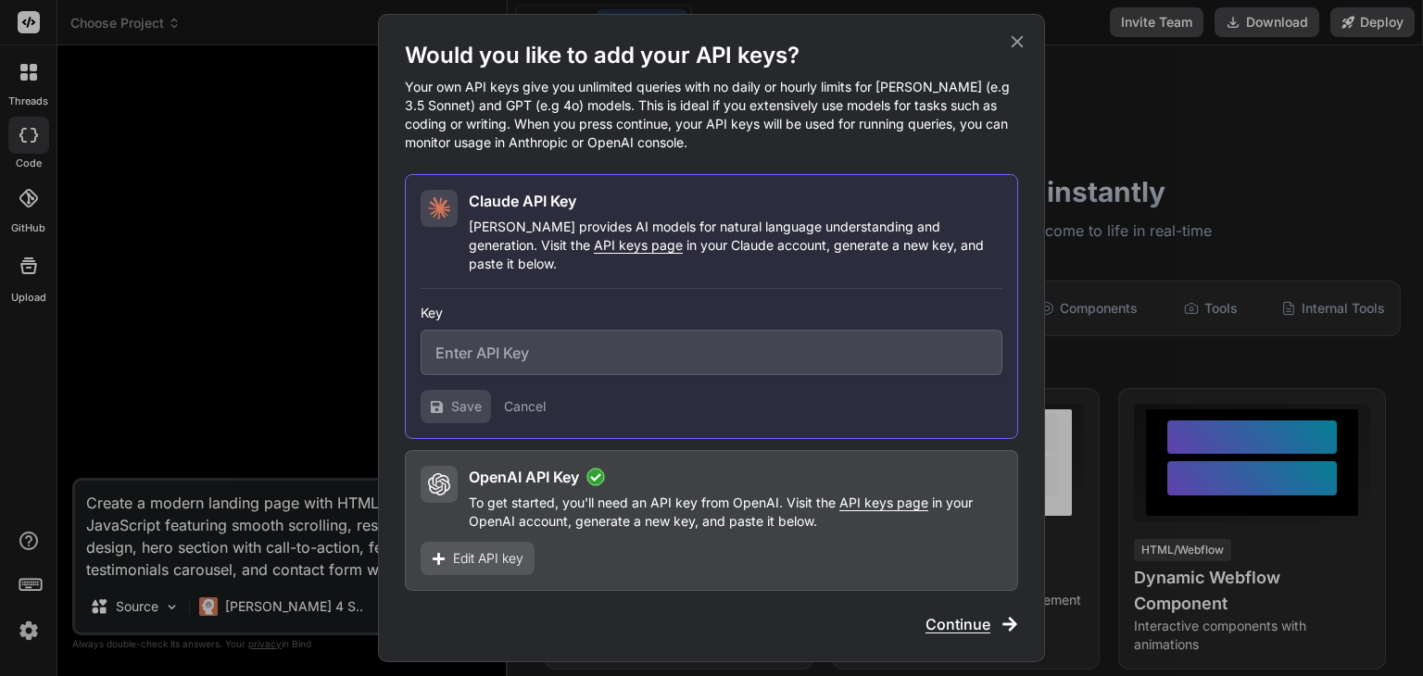
click at [990, 618] on span "Continue" at bounding box center [958, 624] width 65 height 22
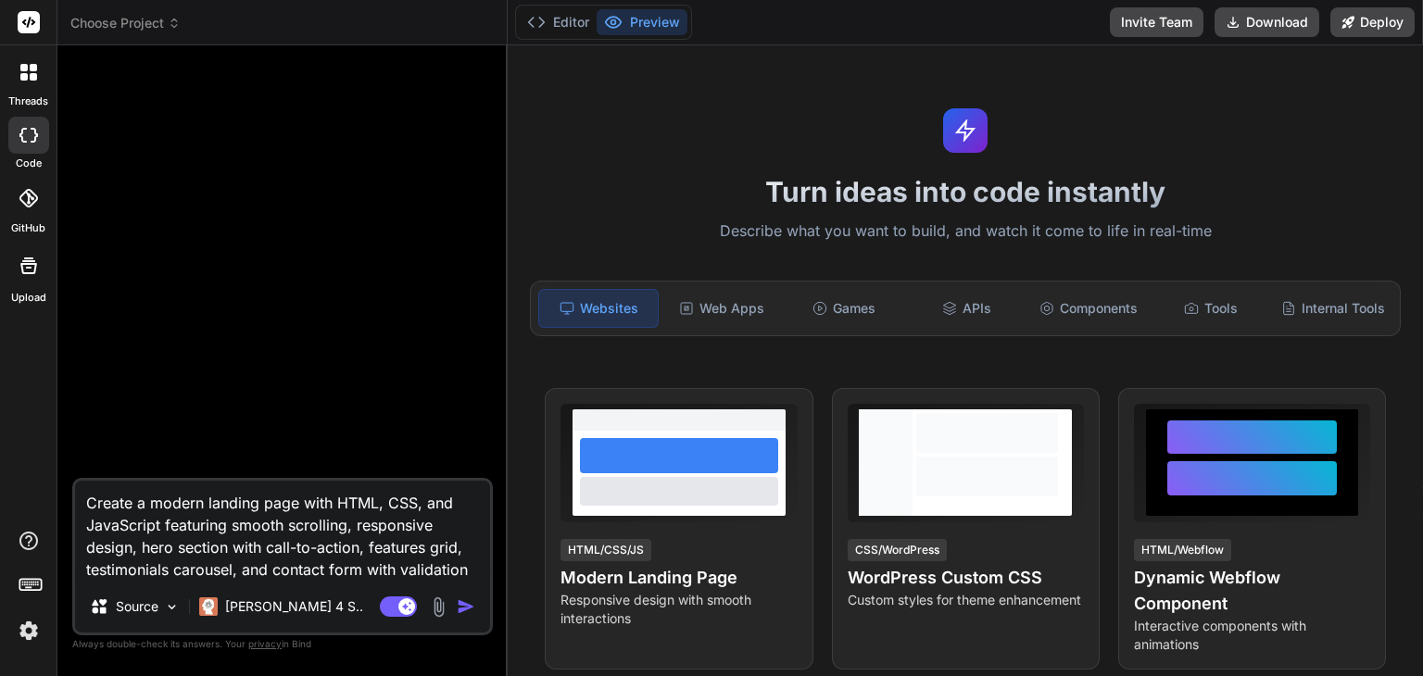
click at [41, 148] on div at bounding box center [28, 135] width 41 height 37
click at [37, 209] on div at bounding box center [28, 198] width 41 height 41
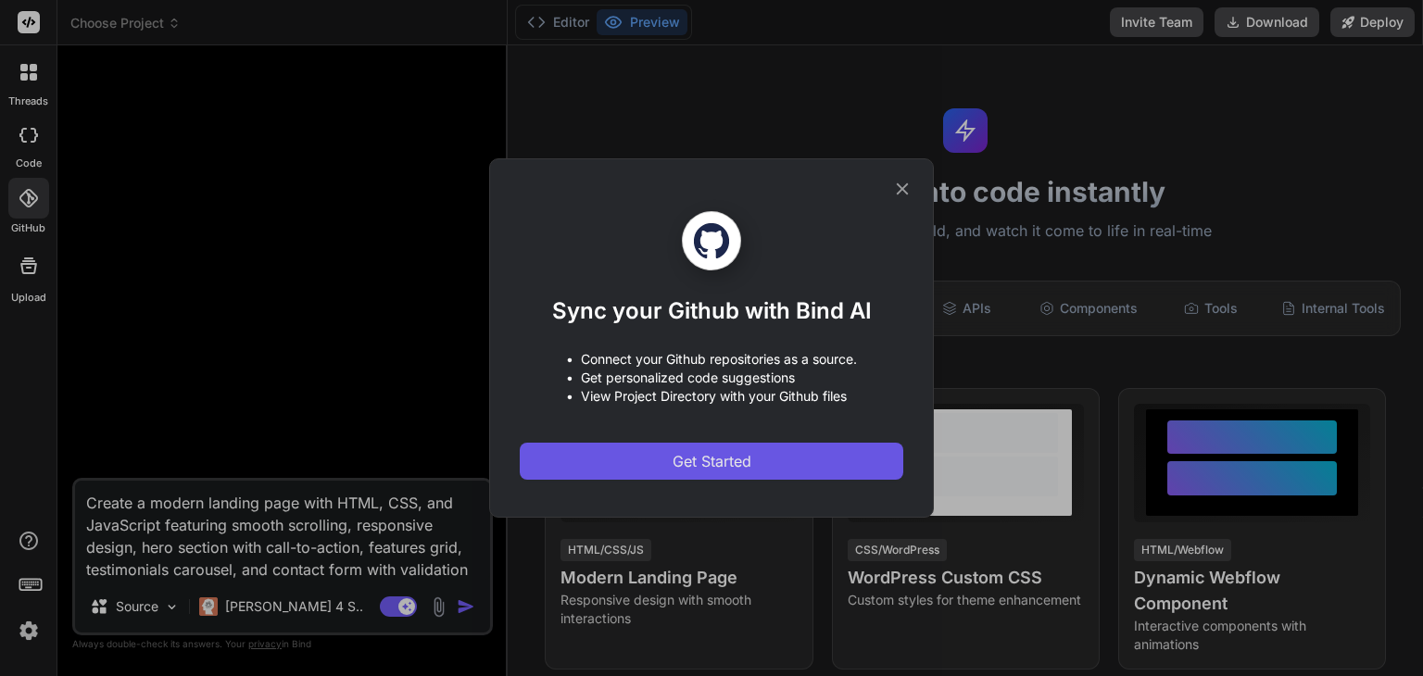
click at [786, 468] on button "Get Started" at bounding box center [712, 461] width 384 height 37
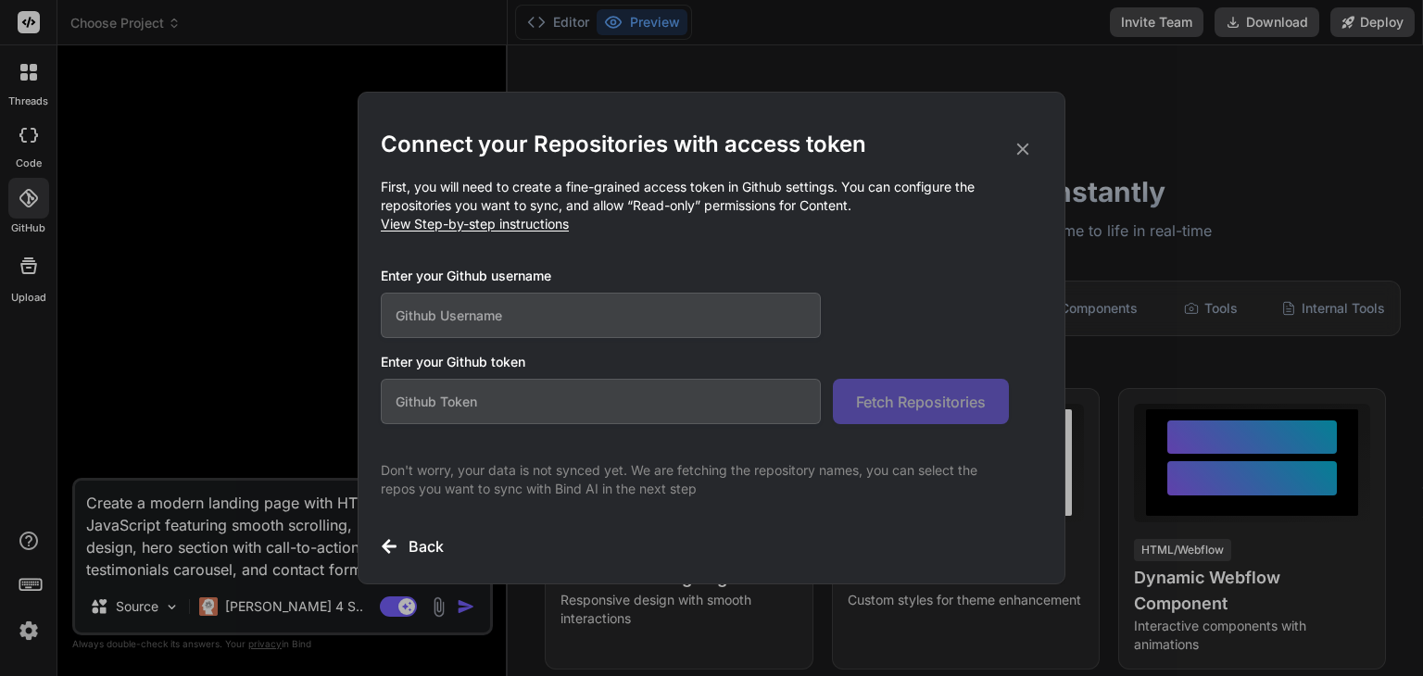
click at [1016, 146] on icon at bounding box center [1023, 149] width 20 height 20
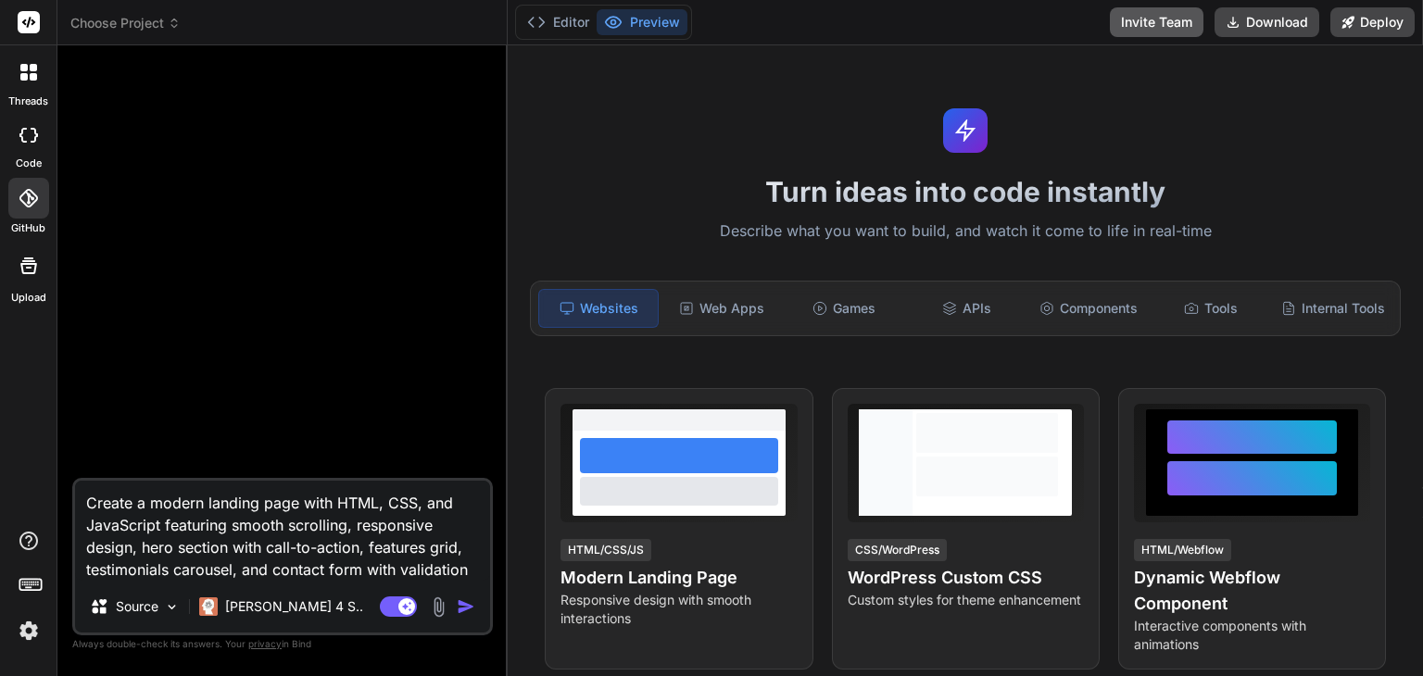
click at [1163, 25] on button "Invite Team" at bounding box center [1157, 22] width 94 height 30
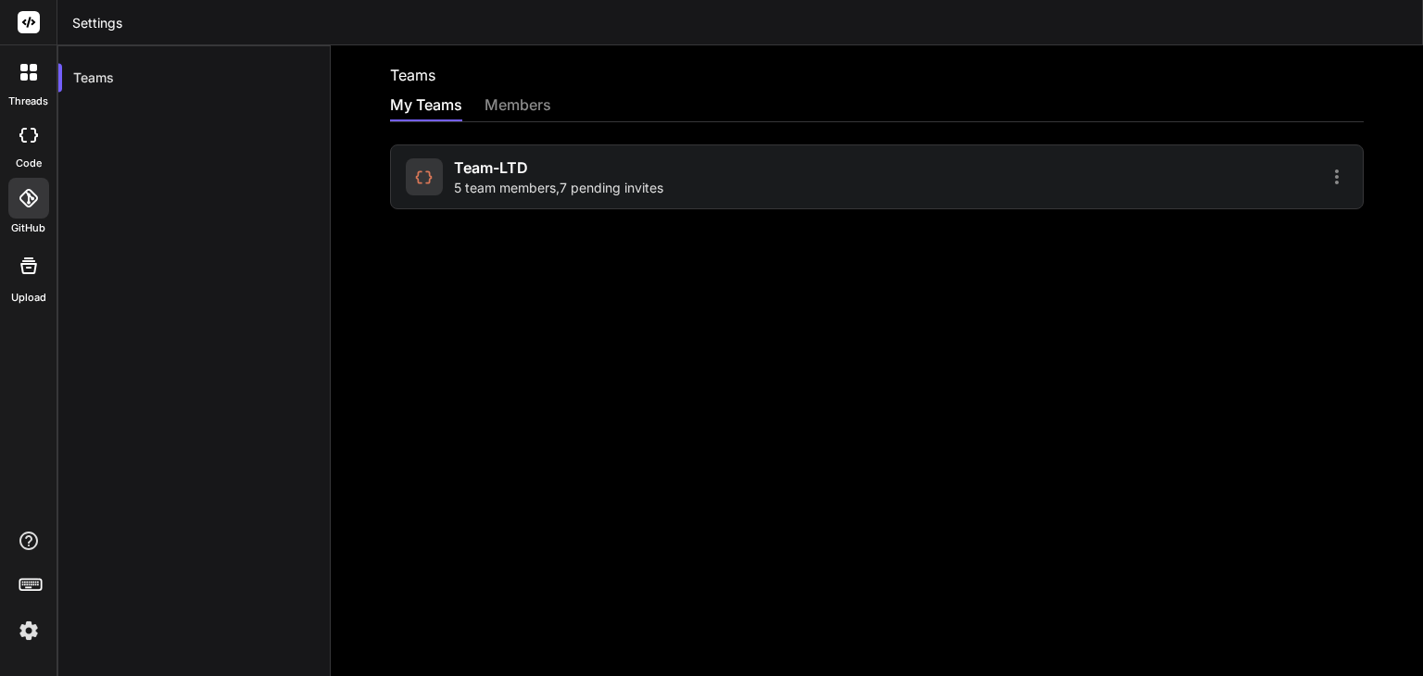
click at [1148, 157] on div "Team-LTD 5 team members , 7 pending invites" at bounding box center [877, 177] width 974 height 65
click at [414, 178] on icon at bounding box center [423, 177] width 19 height 19
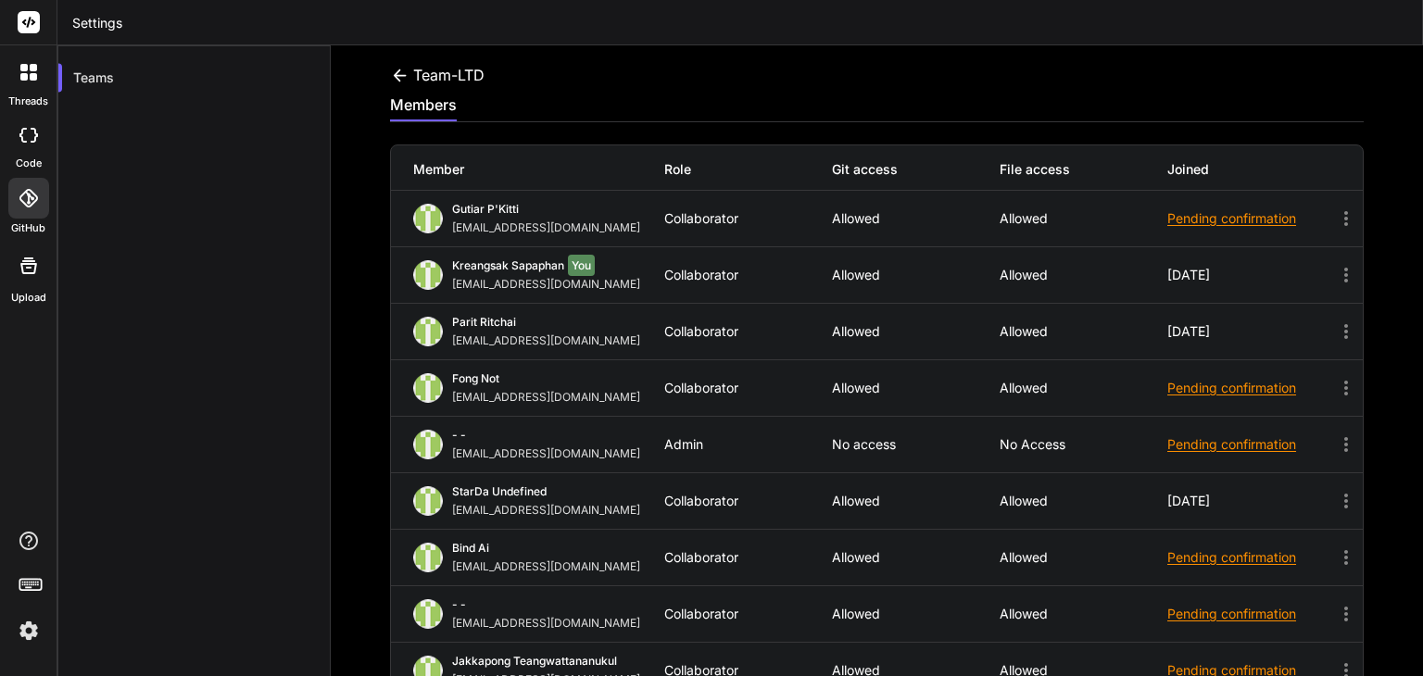
click at [493, 269] on span "Kreangsak Sapaphan" at bounding box center [508, 266] width 112 height 14
click at [1335, 274] on icon at bounding box center [1346, 275] width 22 height 22
click at [1335, 270] on icon at bounding box center [1346, 275] width 22 height 22
click at [361, 366] on div "Team-LTD members Member Role Git access File access Joined Gutiar P'Kitti babys…" at bounding box center [877, 360] width 1093 height 631
click at [32, 147] on div at bounding box center [28, 135] width 41 height 37
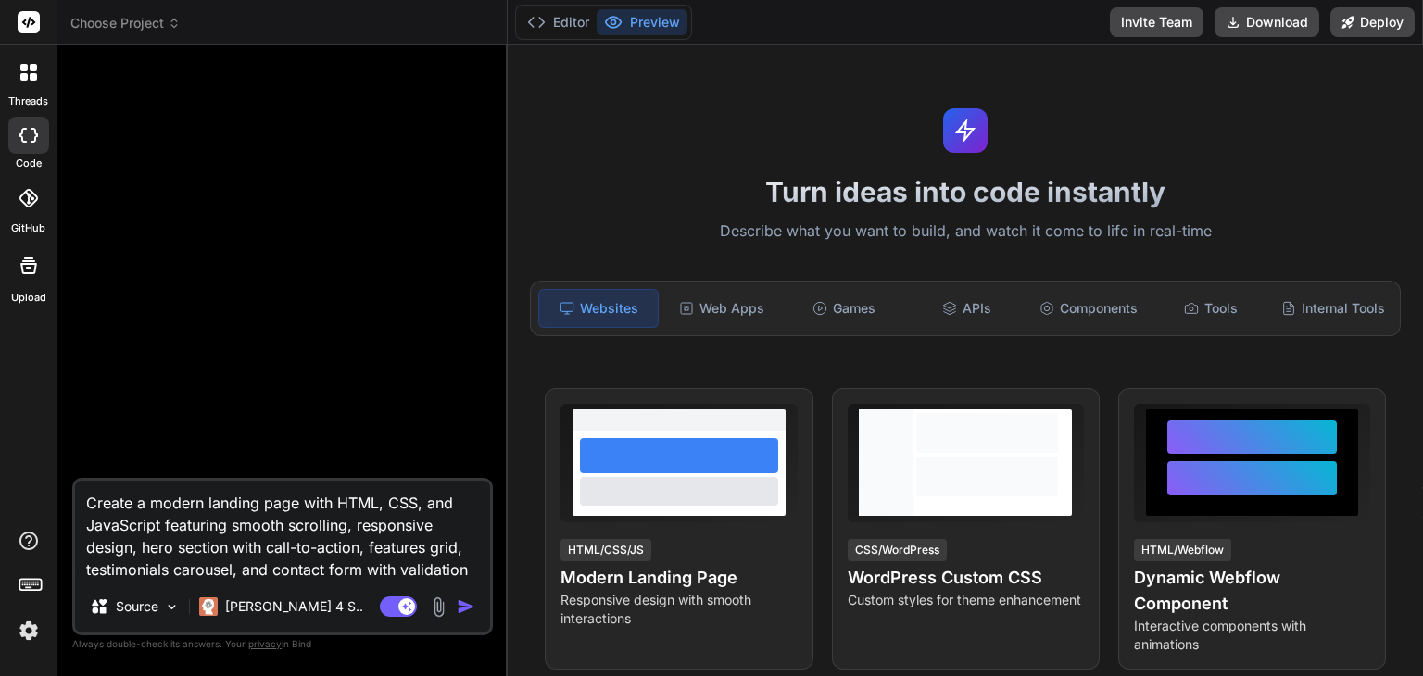
click at [27, 218] on div at bounding box center [28, 198] width 41 height 41
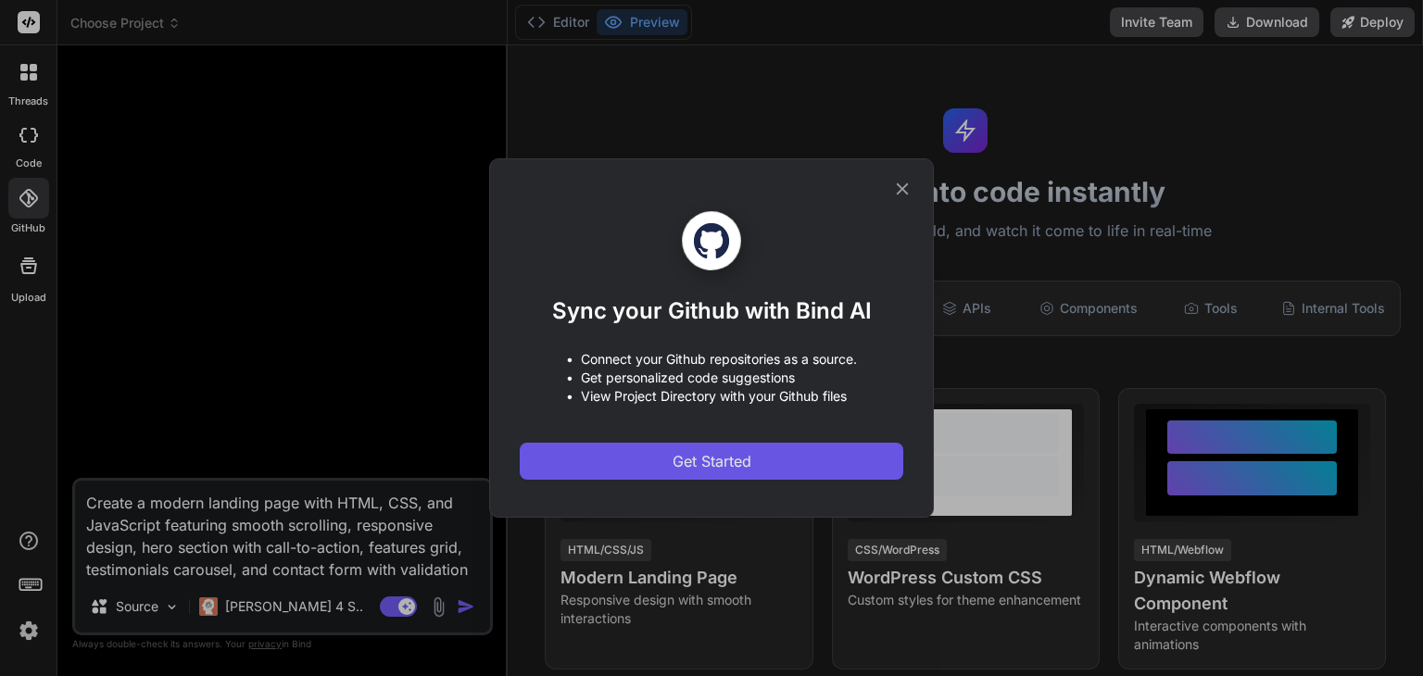
click at [706, 463] on span "Get Started" at bounding box center [712, 461] width 79 height 22
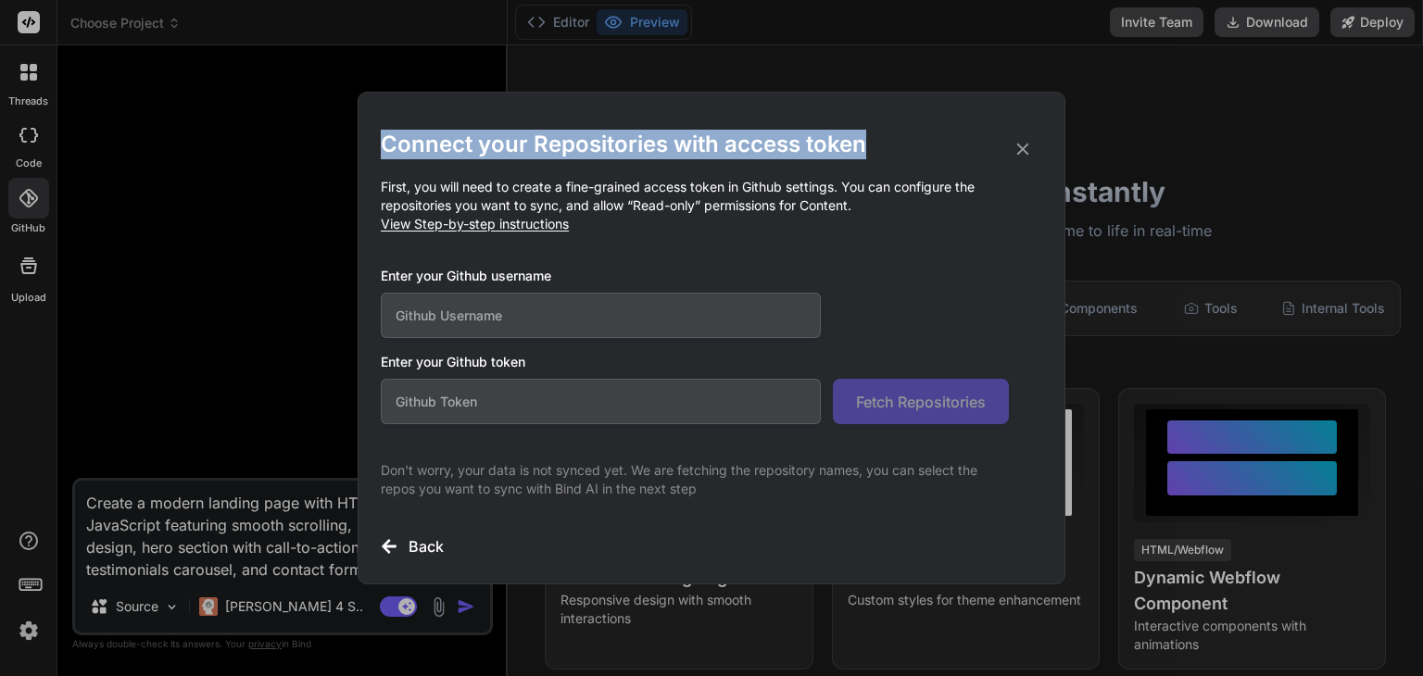
click at [1025, 139] on div "Connect your Repositories with access token First, you will need to create a fi…" at bounding box center [712, 344] width 662 height 428
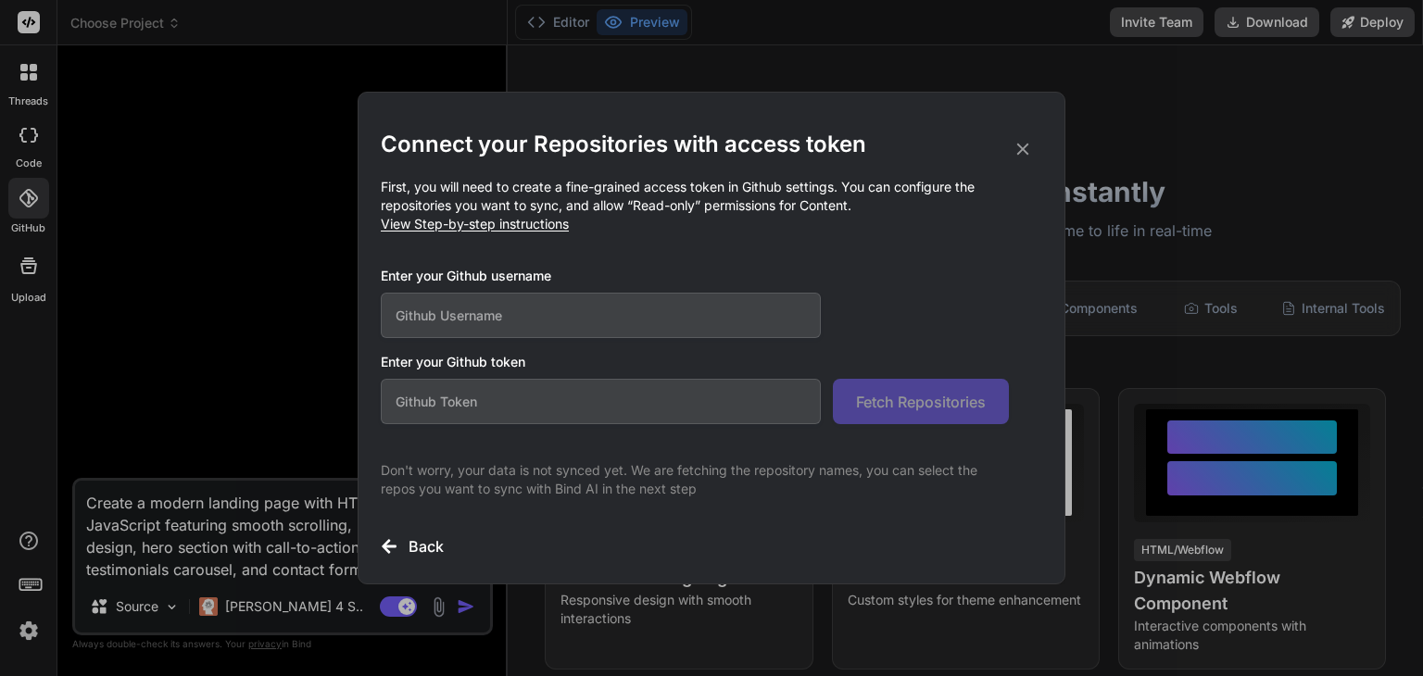
click at [1024, 144] on icon at bounding box center [1023, 149] width 20 height 20
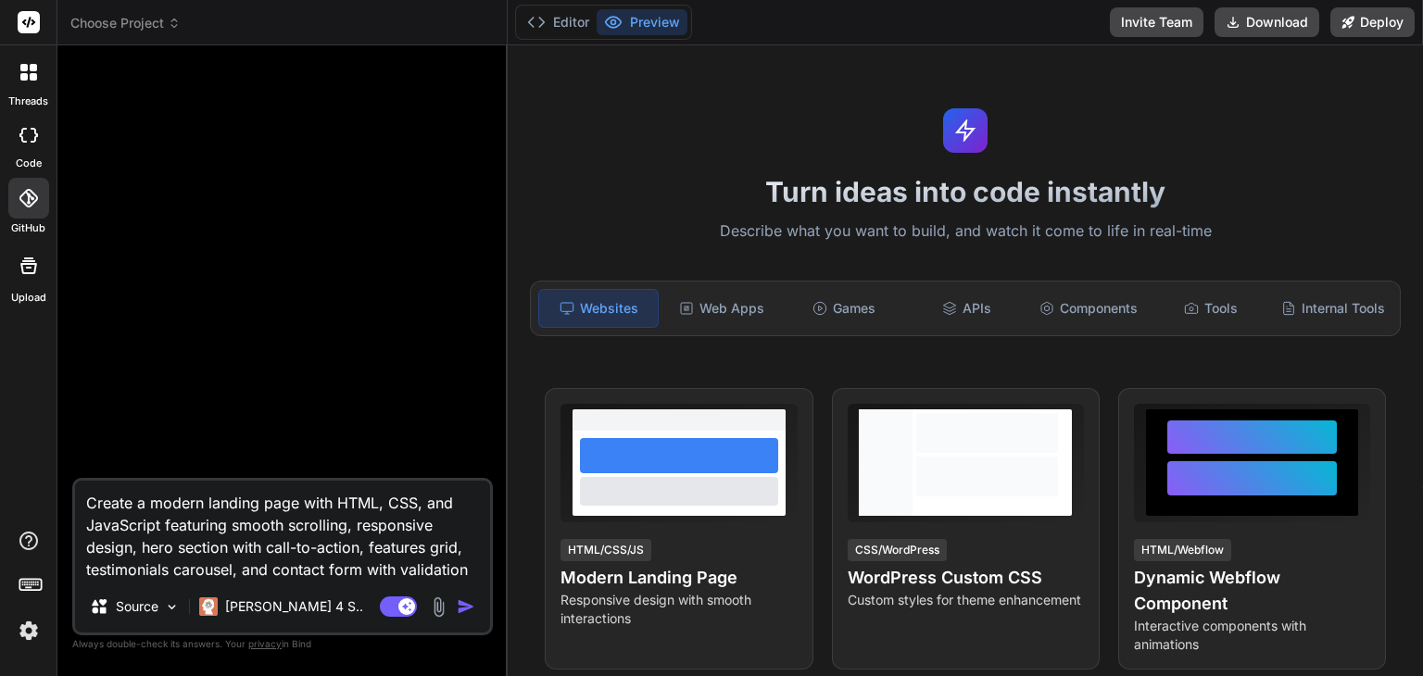
click at [28, 23] on icon at bounding box center [29, 22] width 14 height 11
click at [563, 25] on button "Editor" at bounding box center [558, 22] width 77 height 26
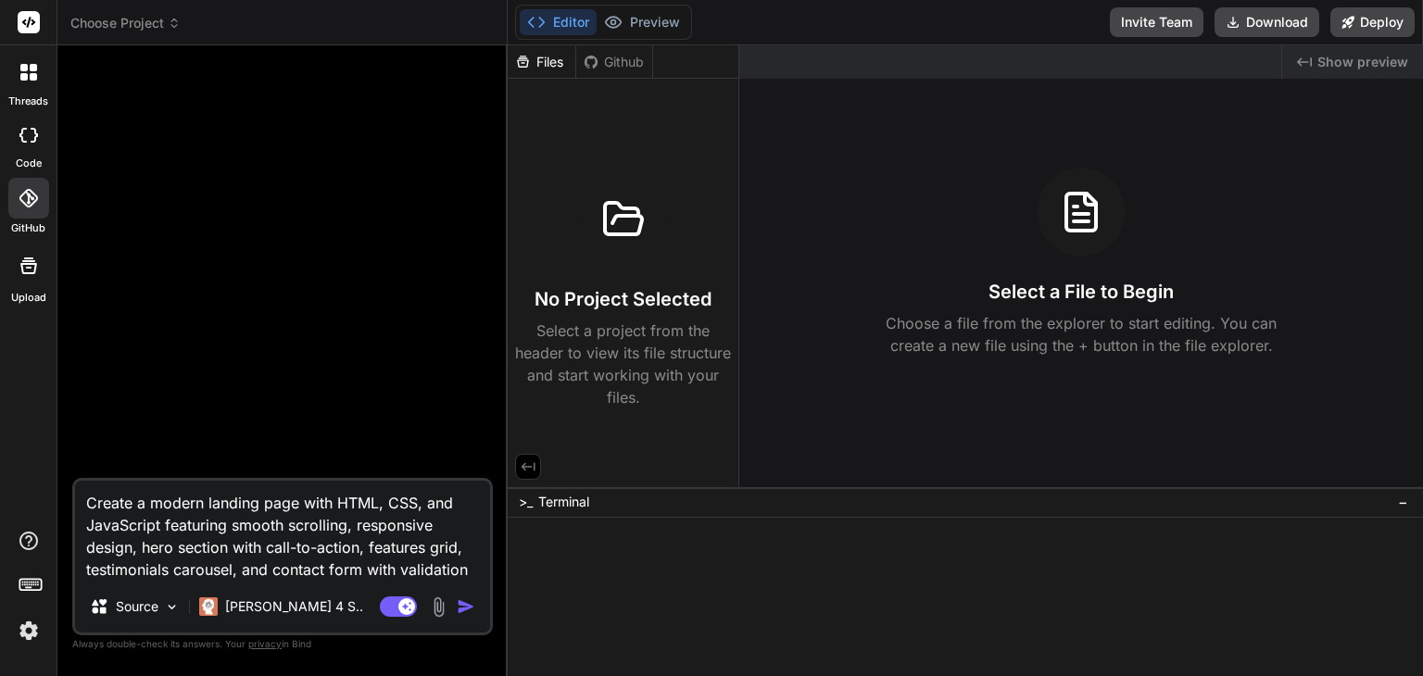
click at [459, 613] on img "button" at bounding box center [466, 607] width 19 height 19
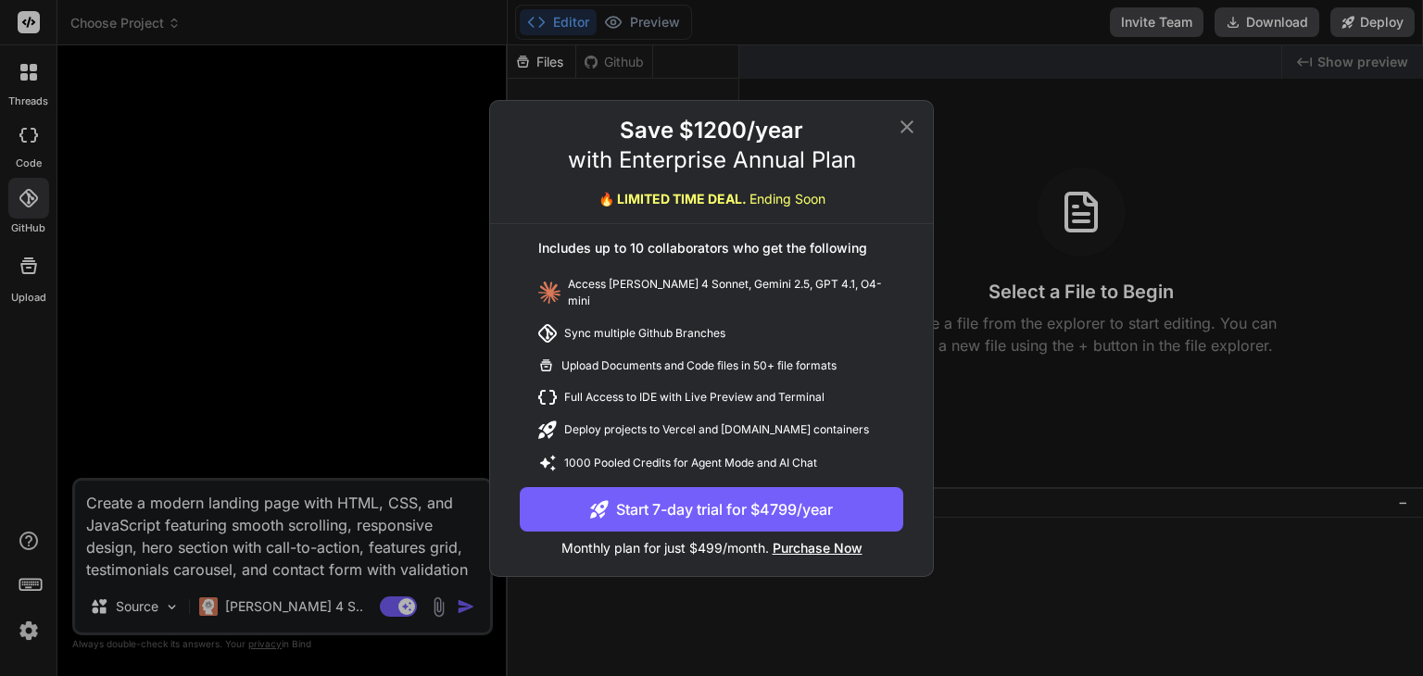
click at [904, 126] on icon at bounding box center [907, 127] width 22 height 22
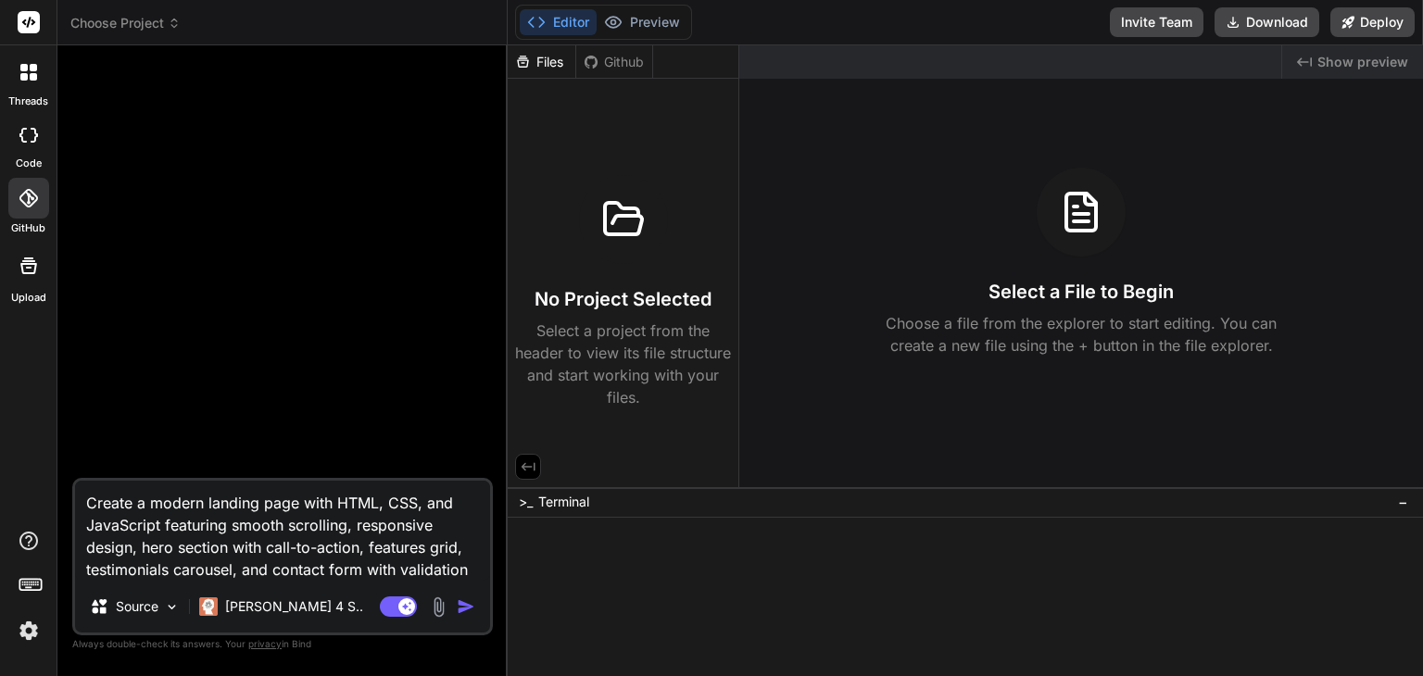
click at [130, 25] on span "Choose Project" at bounding box center [125, 23] width 110 height 19
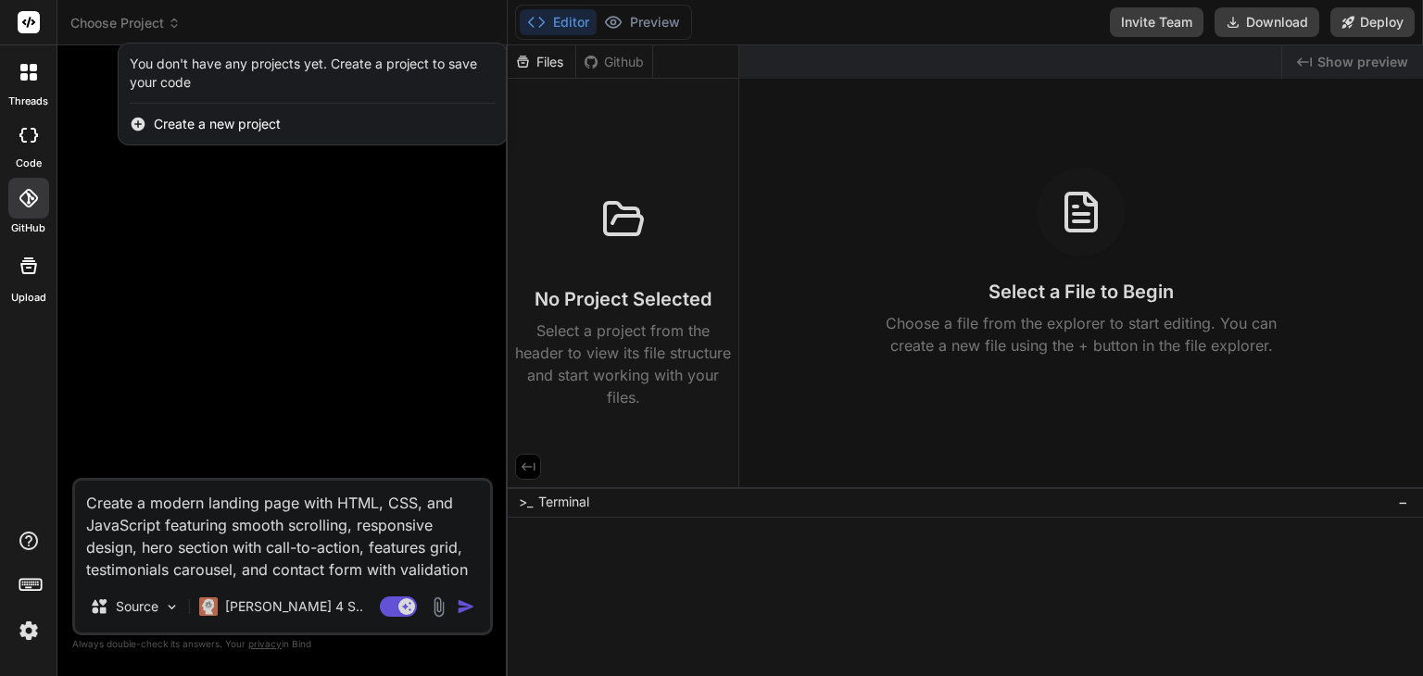
click at [240, 120] on span "Create a new project" at bounding box center [217, 124] width 127 height 19
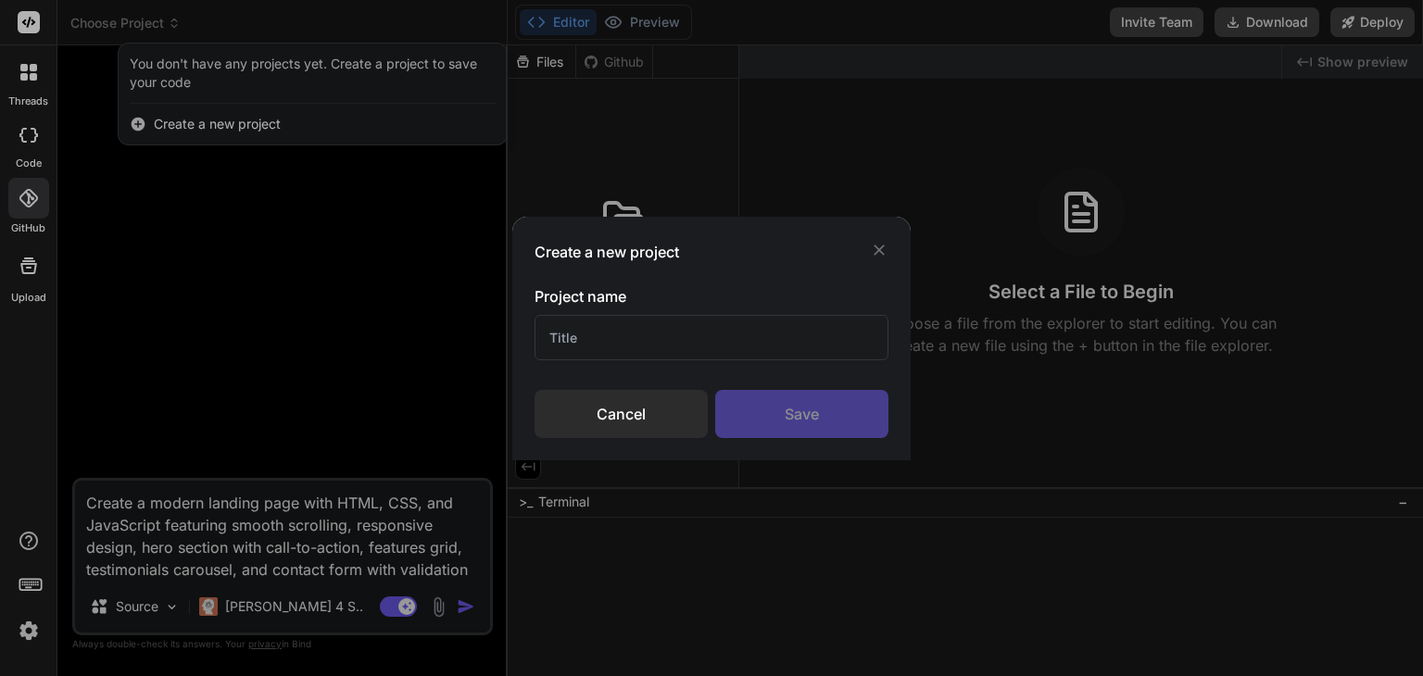
click at [699, 352] on input "text" at bounding box center [712, 337] width 354 height 45
type input "eeee"
drag, startPoint x: 626, startPoint y: 344, endPoint x: 492, endPoint y: 322, distance: 136.2
click at [492, 322] on div "Create a new project Project name eeee Cancel Save" at bounding box center [711, 338] width 1423 height 676
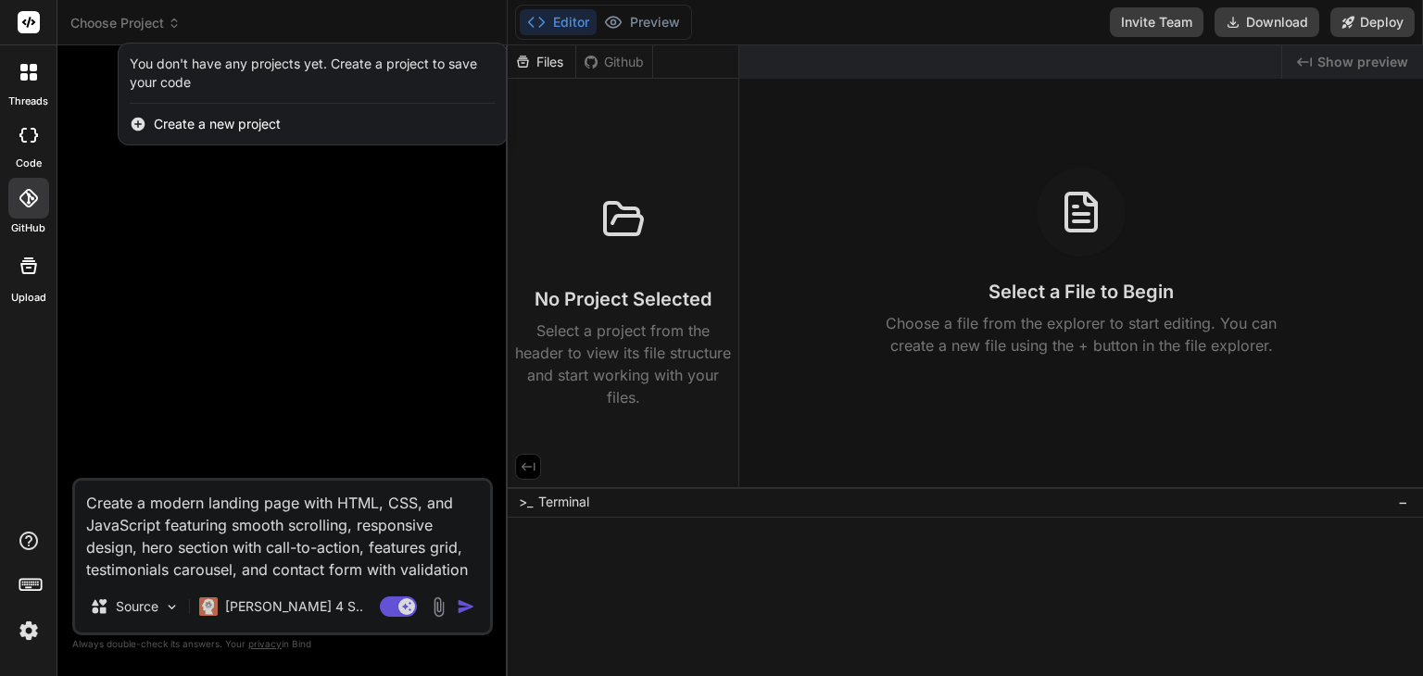
click at [219, 126] on span "Create a new project" at bounding box center [217, 124] width 127 height 19
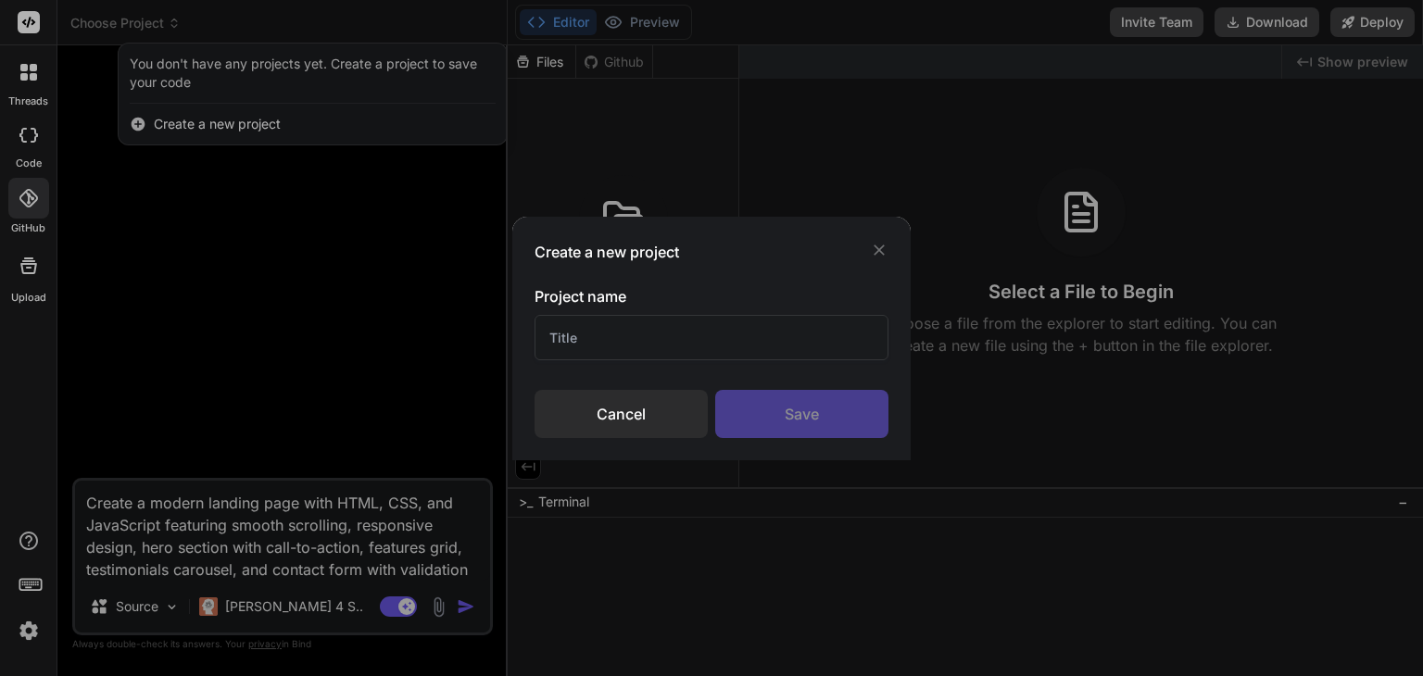
click at [686, 335] on input "text" at bounding box center [712, 337] width 354 height 45
type input "Test"
click at [840, 418] on div "Save" at bounding box center [801, 414] width 173 height 48
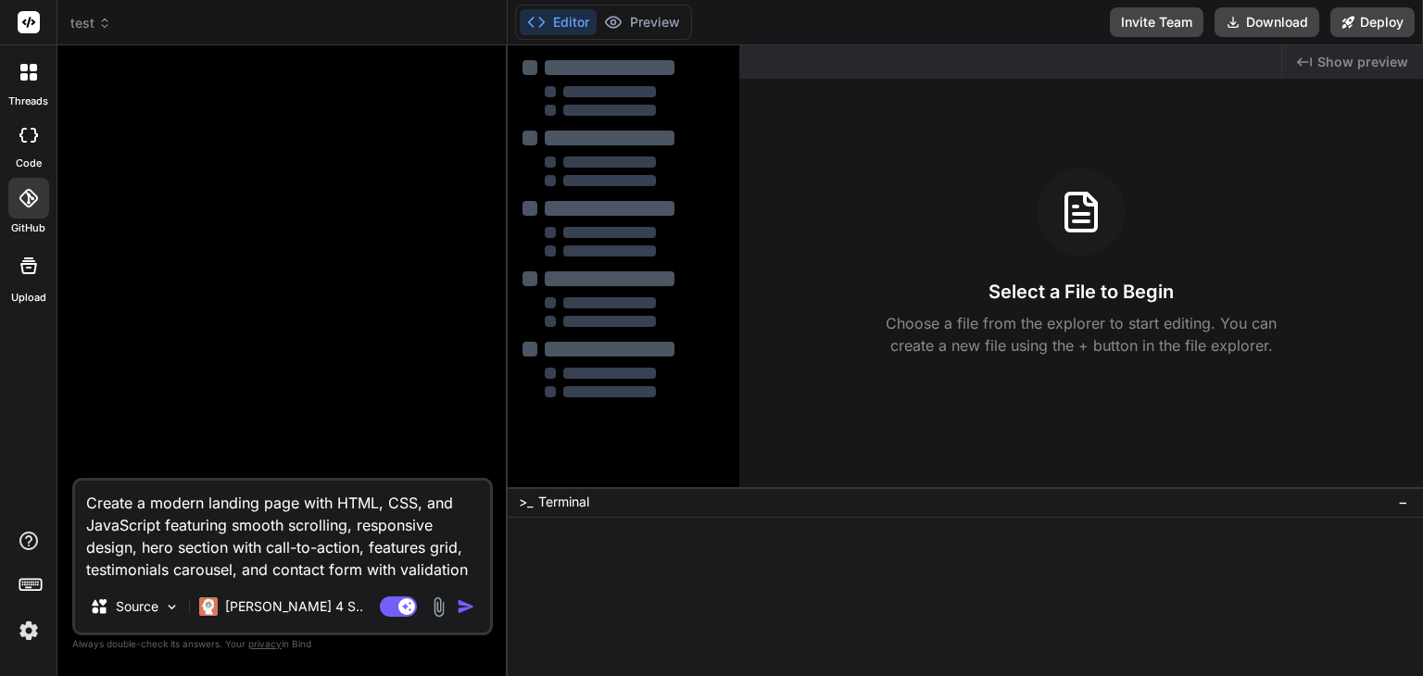
click at [463, 605] on img "button" at bounding box center [466, 607] width 19 height 19
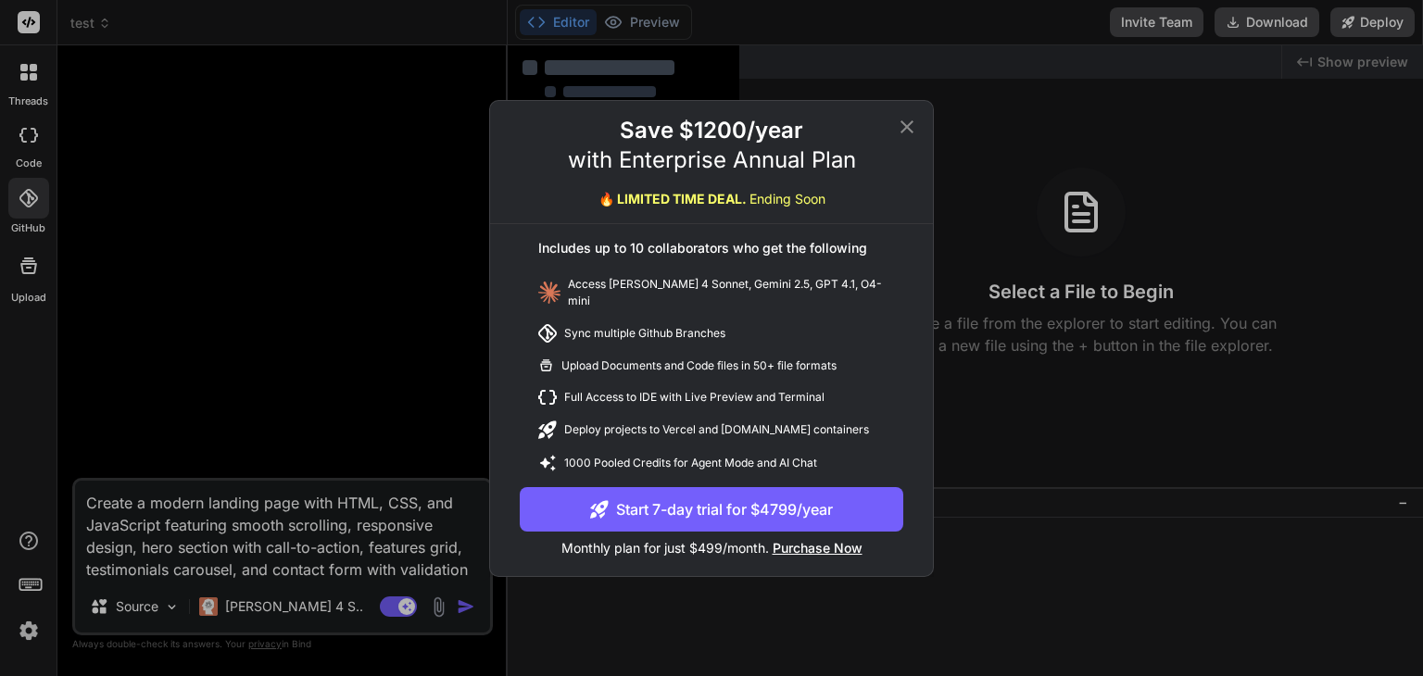
click at [904, 125] on icon at bounding box center [907, 127] width 22 height 22
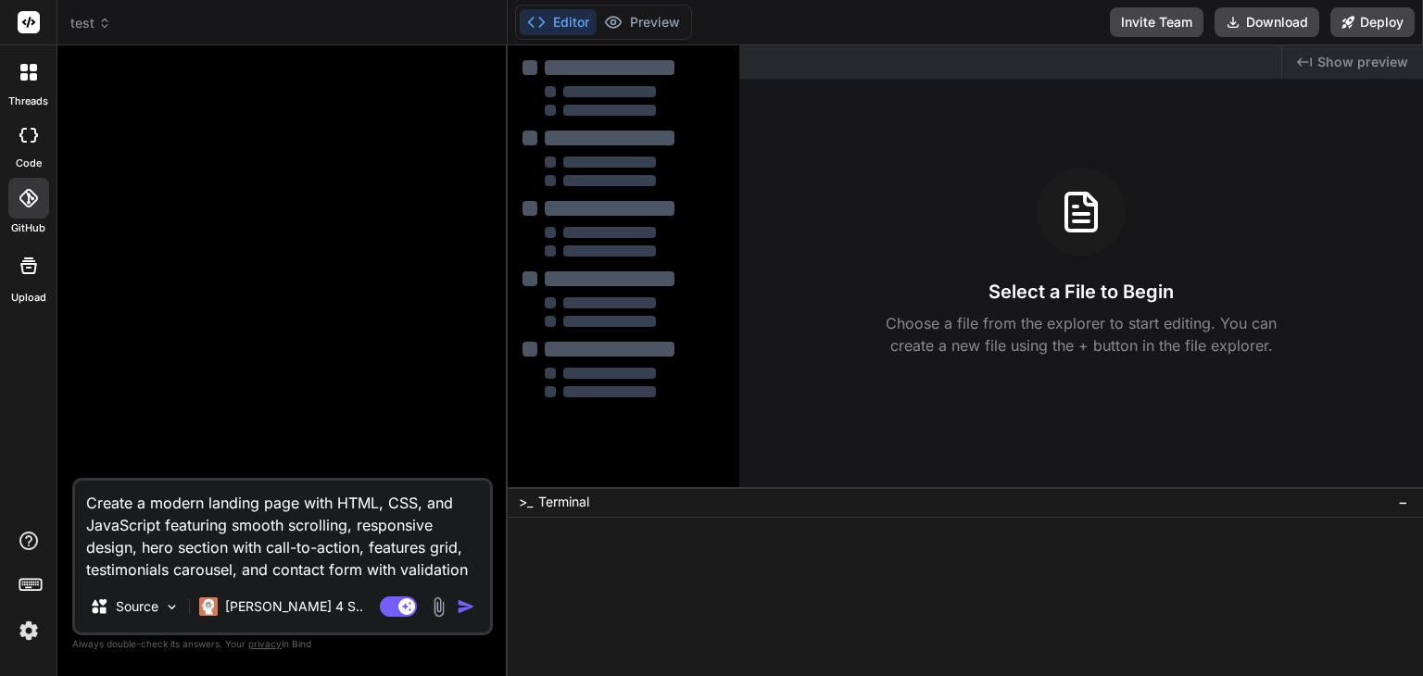
click at [33, 146] on div at bounding box center [28, 135] width 41 height 37
click at [33, 81] on div at bounding box center [28, 72] width 39 height 39
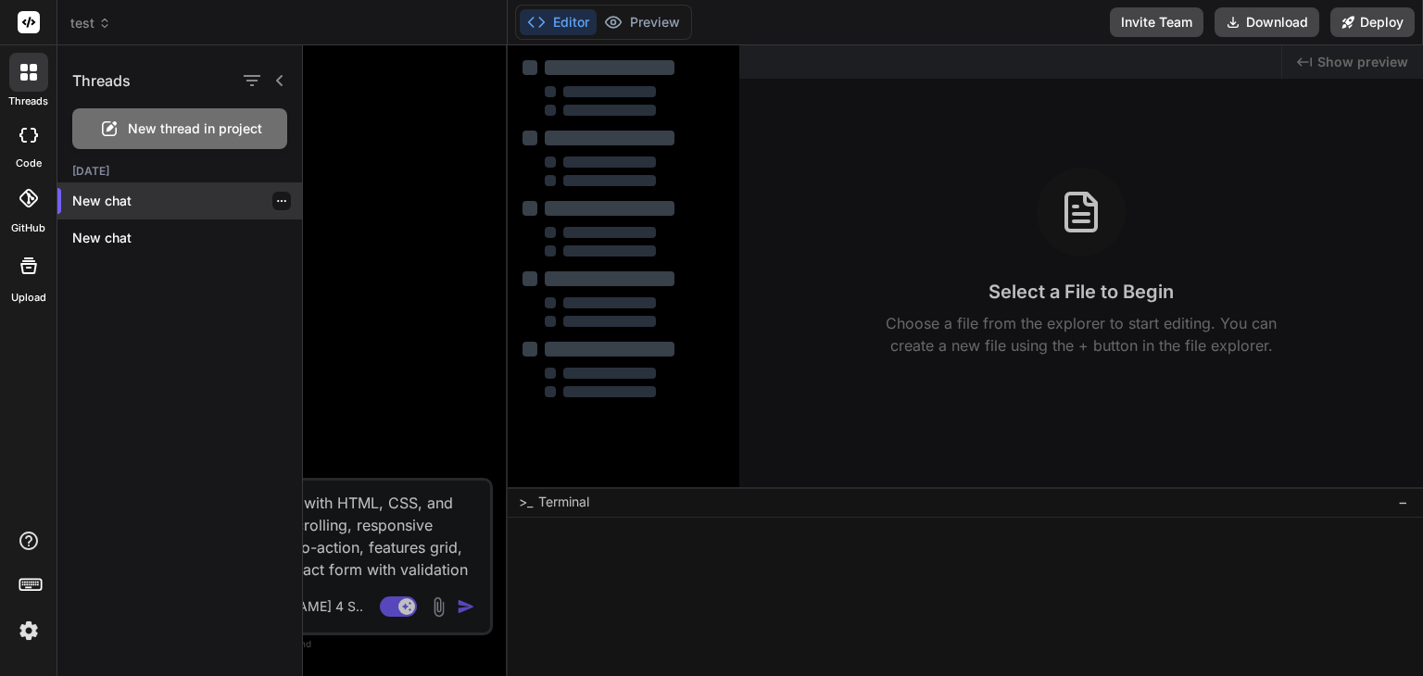
click at [148, 206] on p "New chat" at bounding box center [187, 201] width 230 height 19
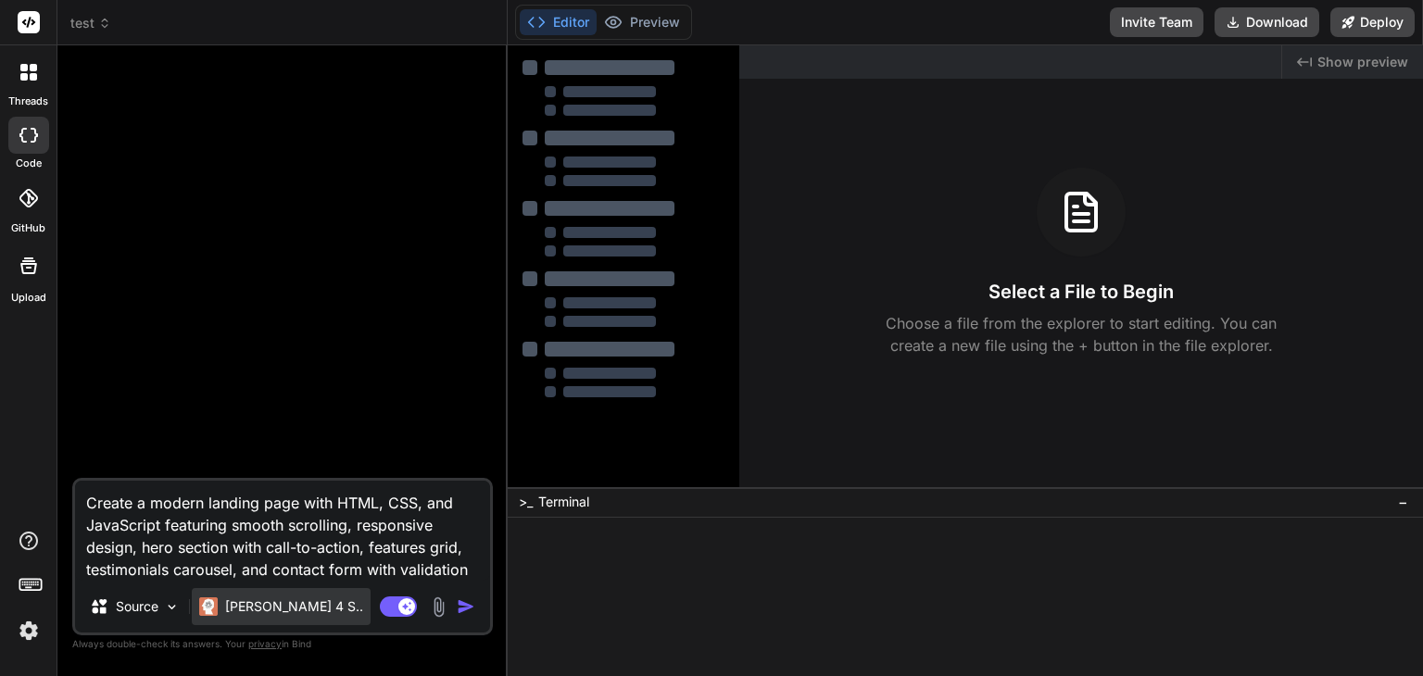
click at [256, 608] on p "[PERSON_NAME] 4 S.." at bounding box center [294, 607] width 138 height 19
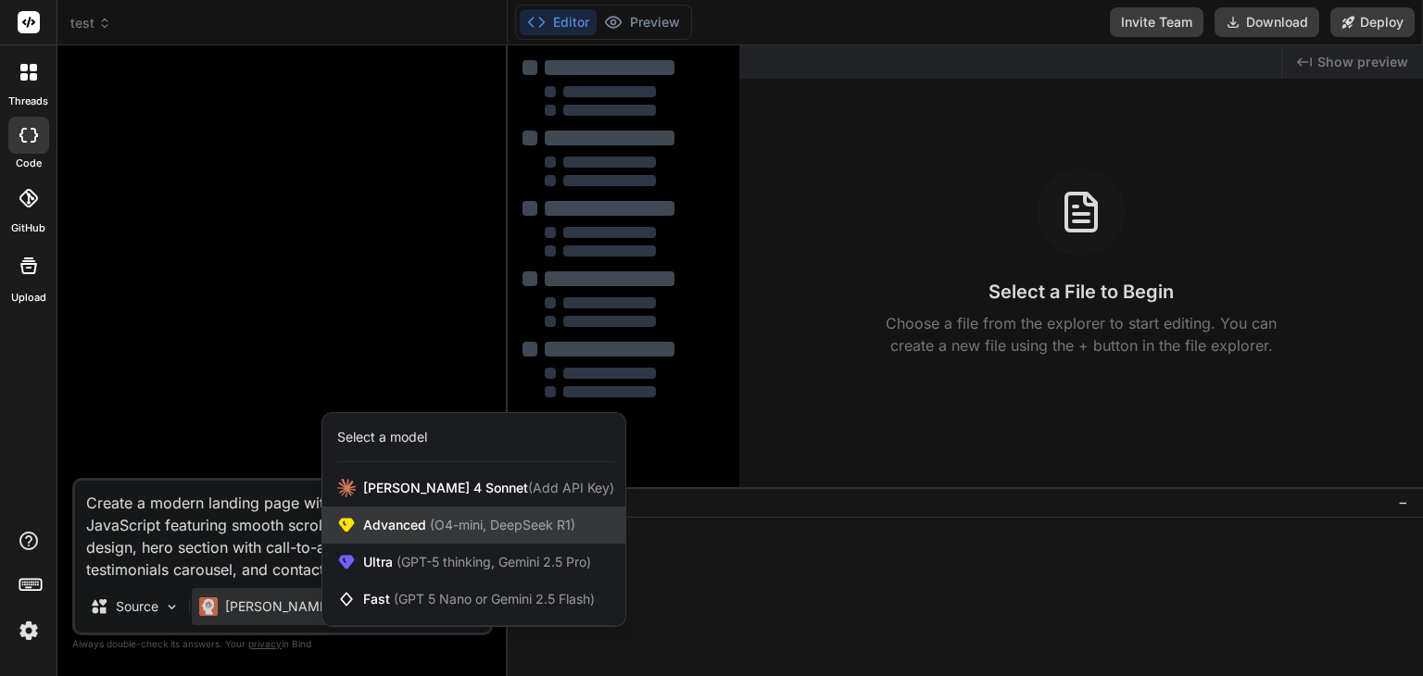
click at [385, 528] on span "Advanced (O4-mini, DeepSeek R1)" at bounding box center [469, 525] width 212 height 19
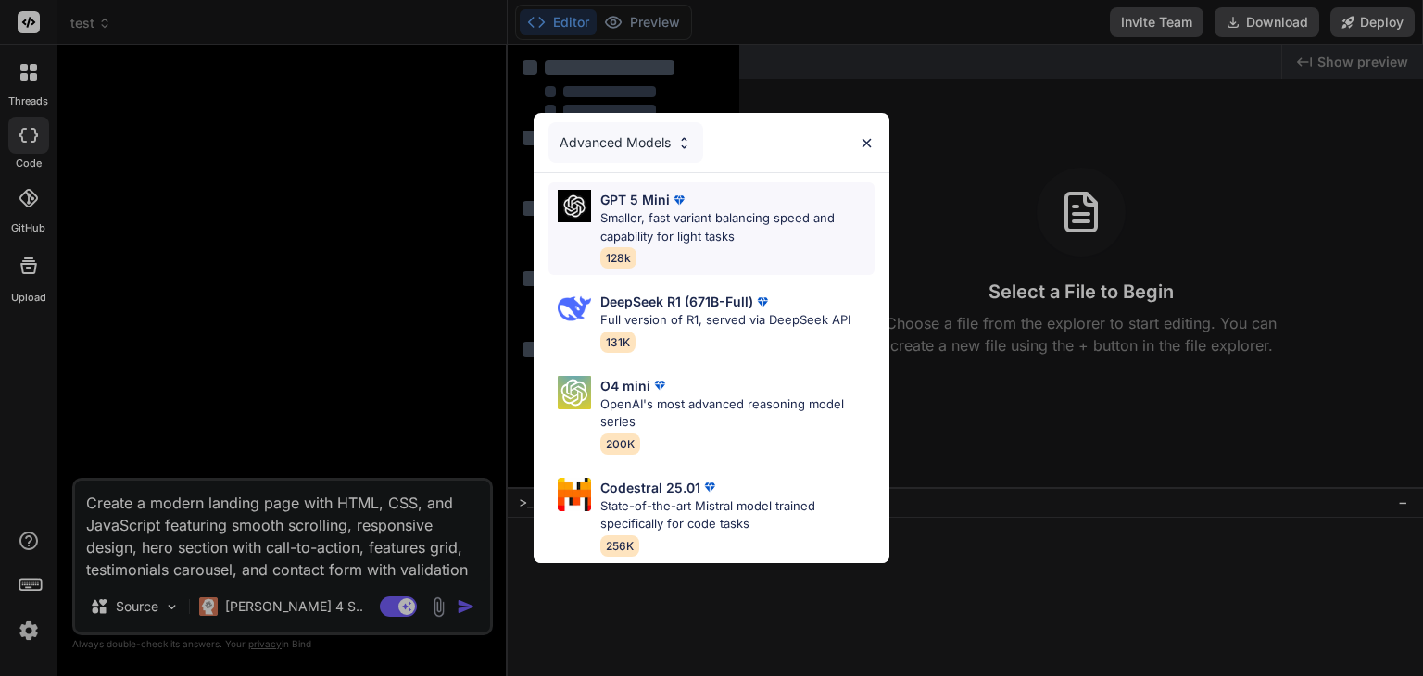
click at [795, 223] on p "Smaller, fast variant balancing speed and capability for light tasks" at bounding box center [737, 227] width 274 height 36
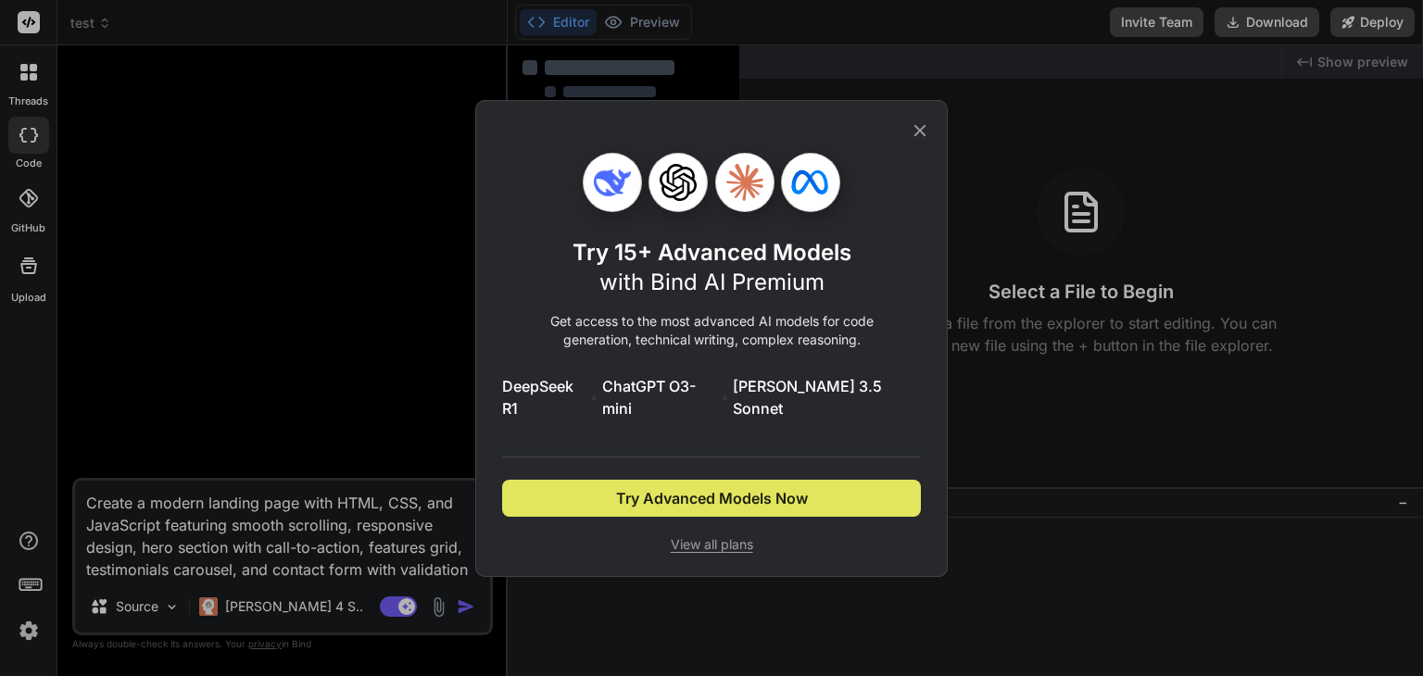
click at [718, 491] on span "Try Advanced Models Now" at bounding box center [712, 498] width 192 height 22
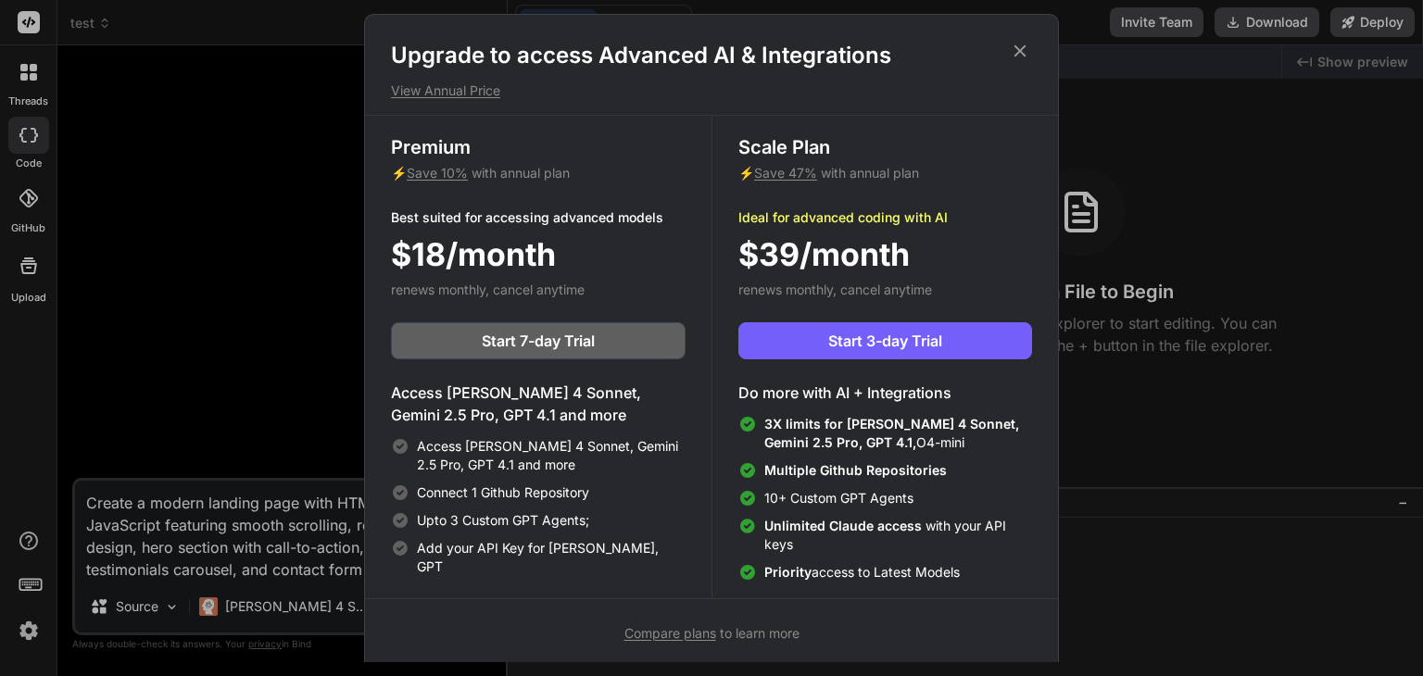
click at [1016, 45] on icon at bounding box center [1021, 51] width 12 height 12
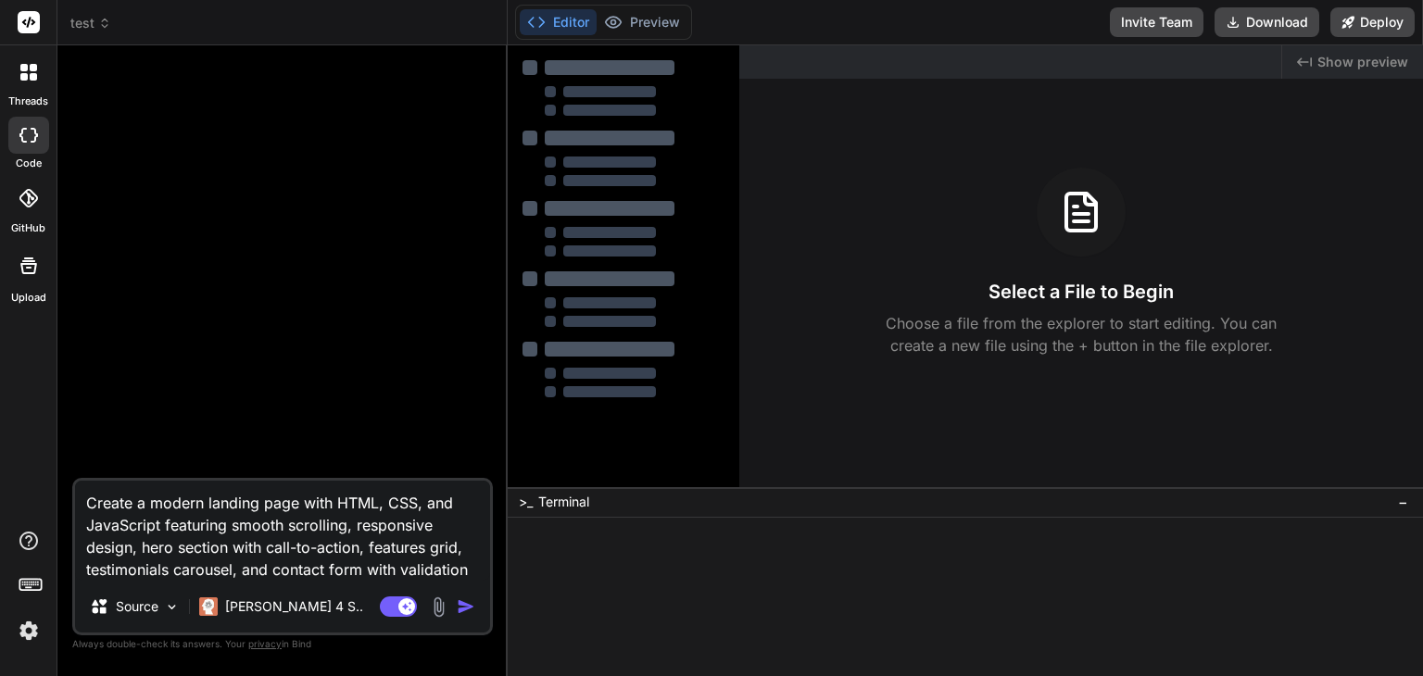
click at [474, 610] on img "button" at bounding box center [466, 607] width 19 height 19
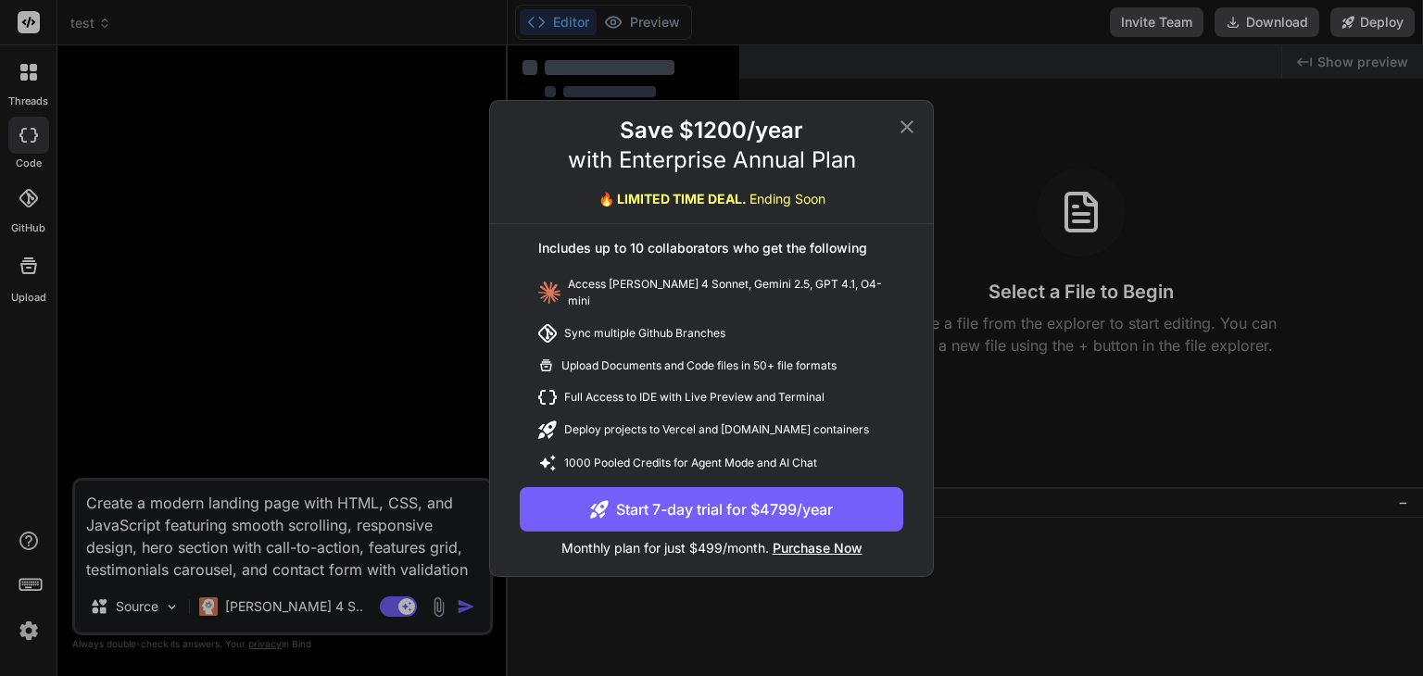
click at [467, 609] on div "Save $1200/year with Enterprise Annual Plan 🔥 LIMITED TIME DEAL. Ending Soon In…" at bounding box center [711, 338] width 1423 height 676
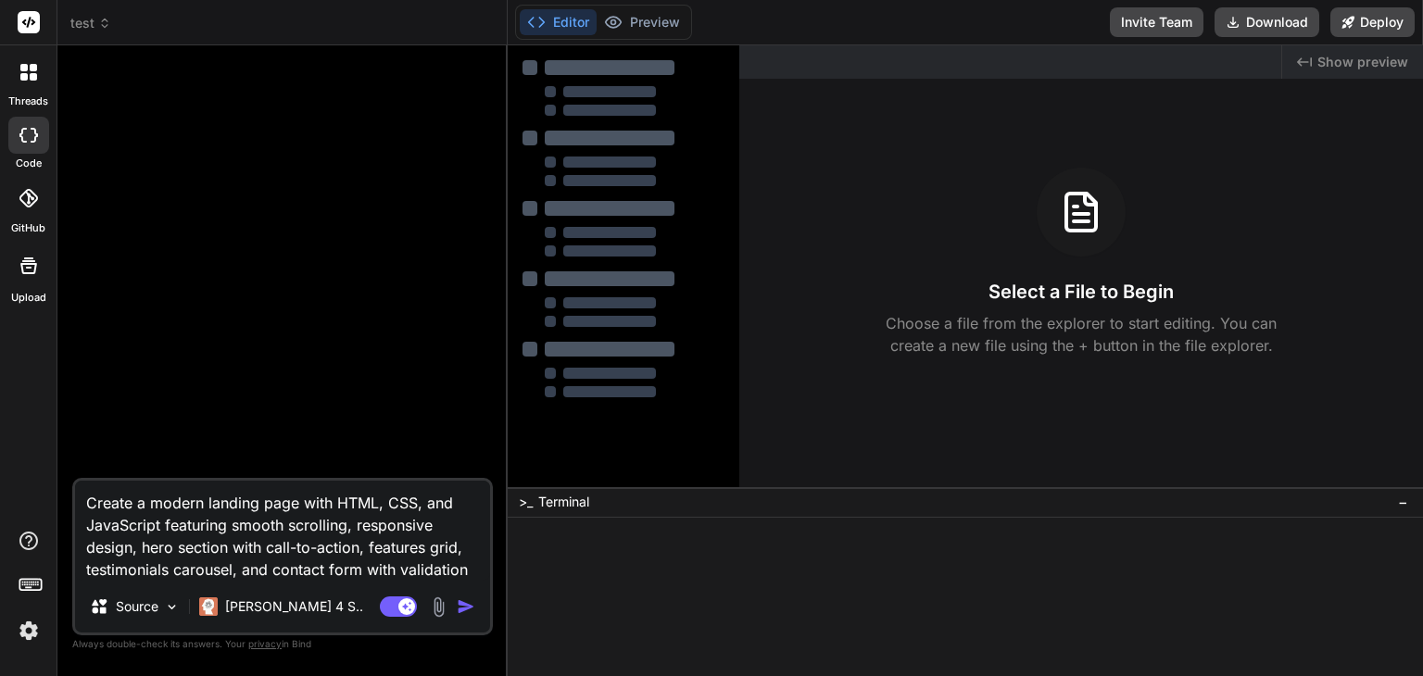
click at [467, 609] on img "button" at bounding box center [466, 607] width 19 height 19
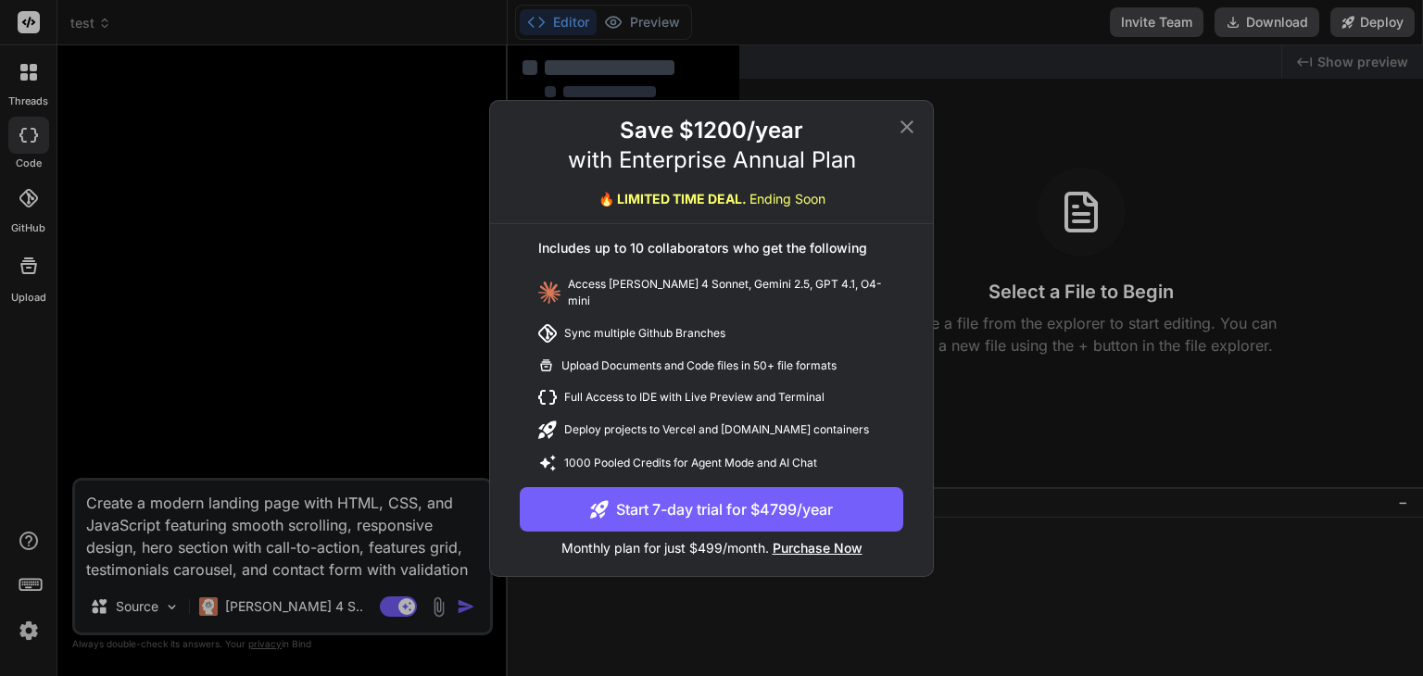
click at [461, 610] on div "Save $1200/year with Enterprise Annual Plan 🔥 LIMITED TIME DEAL. Ending Soon In…" at bounding box center [711, 338] width 1423 height 676
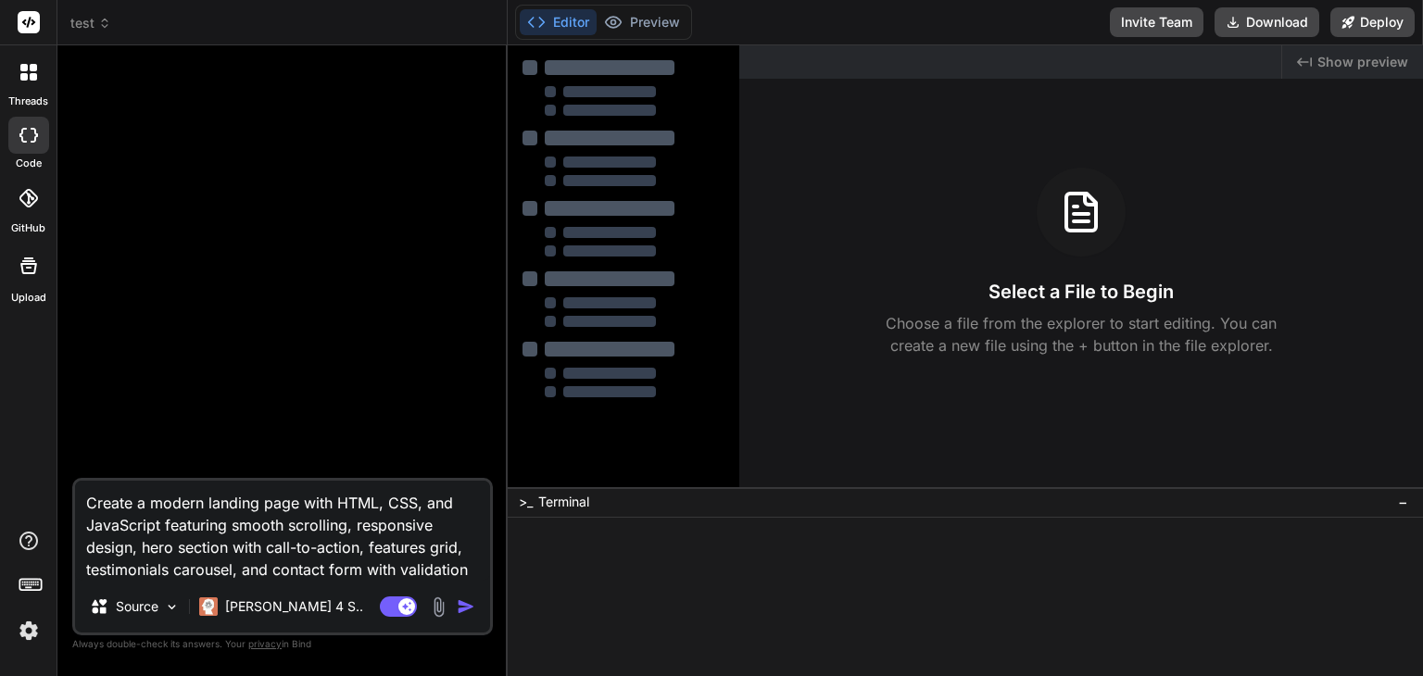
click at [461, 610] on img "button" at bounding box center [466, 607] width 19 height 19
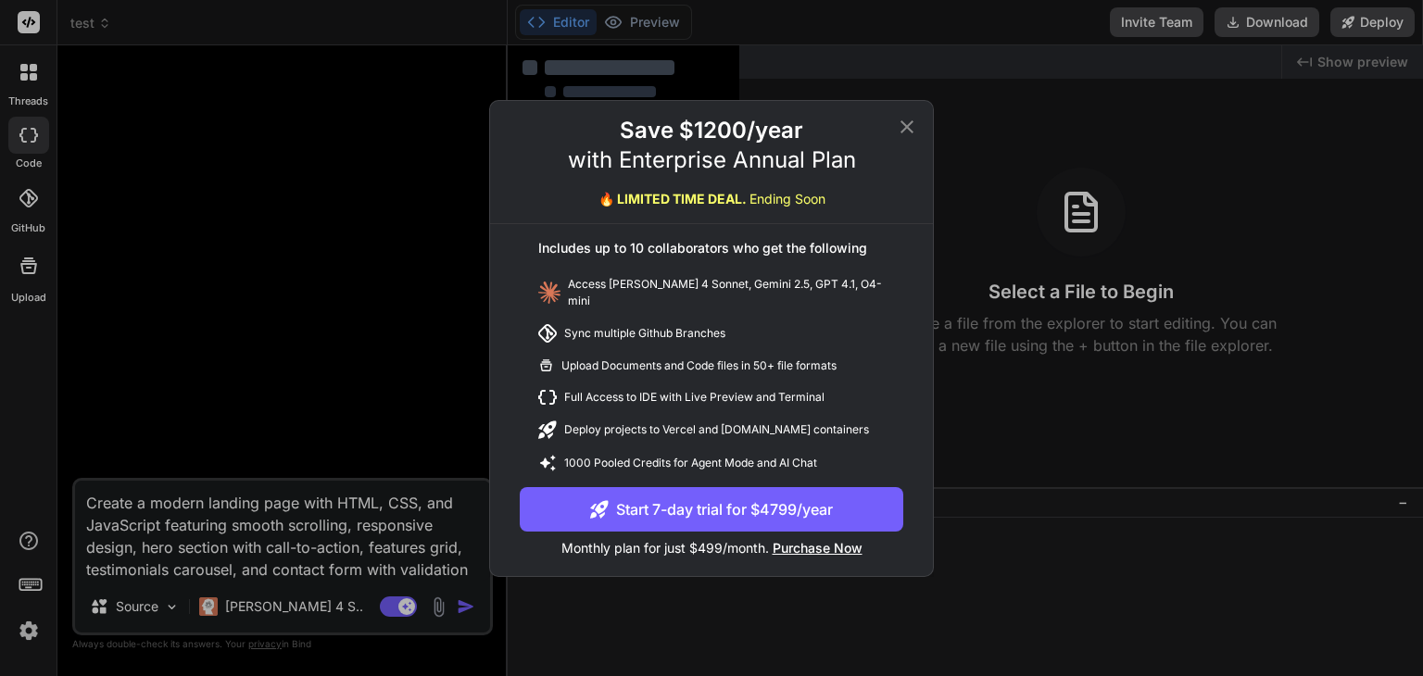
click at [562, 651] on div "Save $1200/year with Enterprise Annual Plan 🔥 LIMITED TIME DEAL. Ending Soon In…" at bounding box center [711, 338] width 1423 height 676
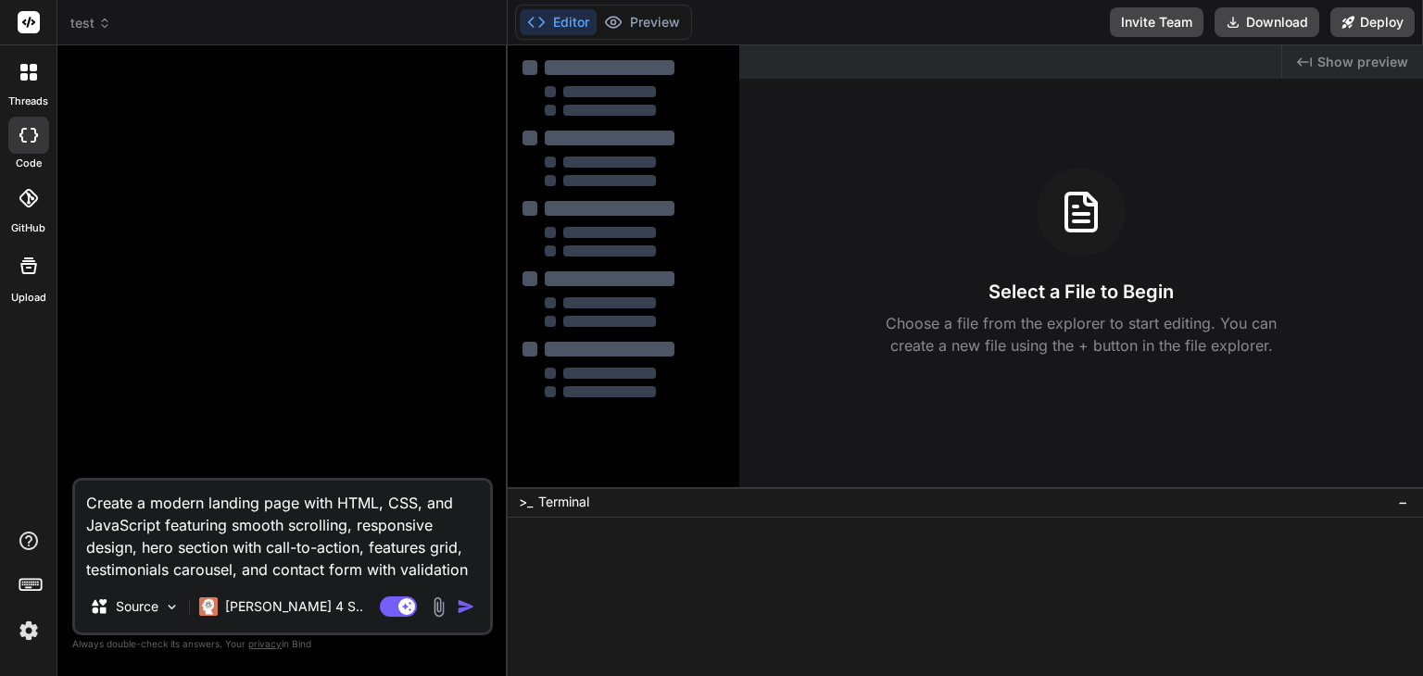
click at [456, 608] on div "Agent Mode. When this toggle is activated, AI automatically makes decisions, re…" at bounding box center [429, 607] width 107 height 22
click at [468, 612] on img "button" at bounding box center [466, 607] width 19 height 19
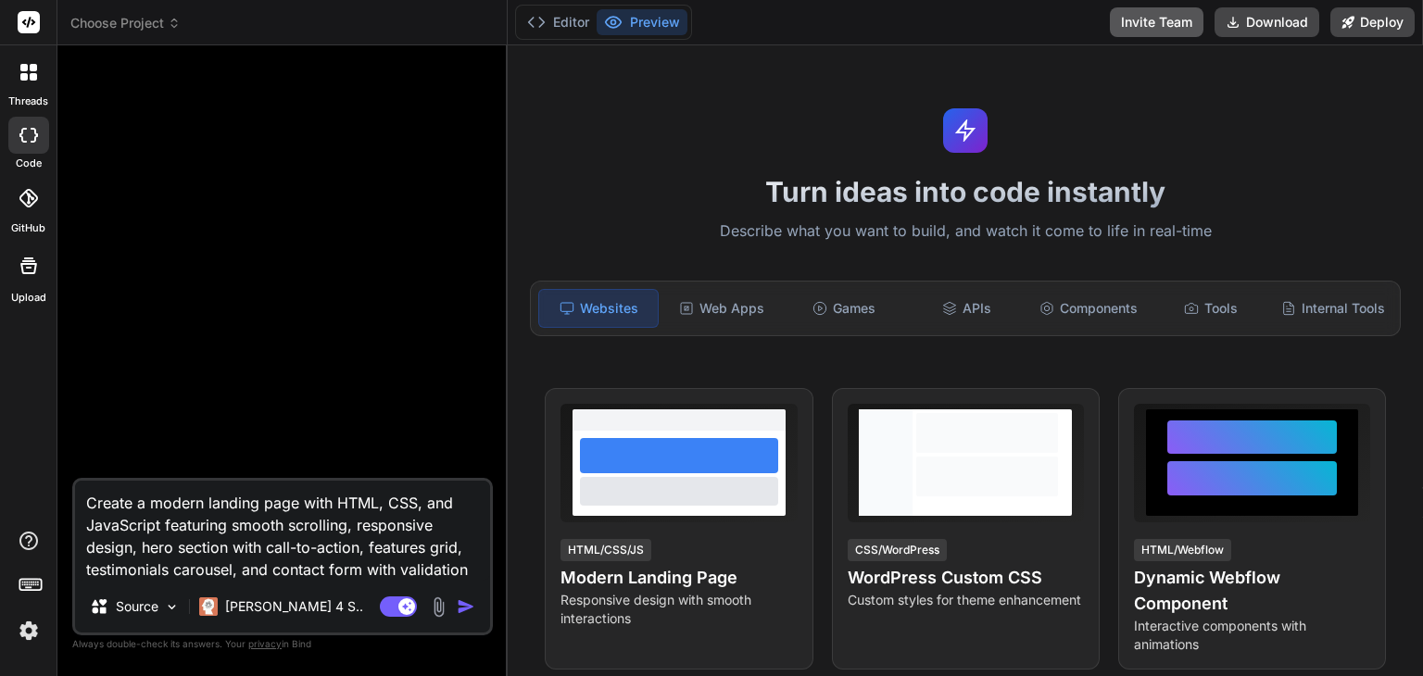
click at [1171, 27] on button "Invite Team" at bounding box center [1157, 22] width 94 height 30
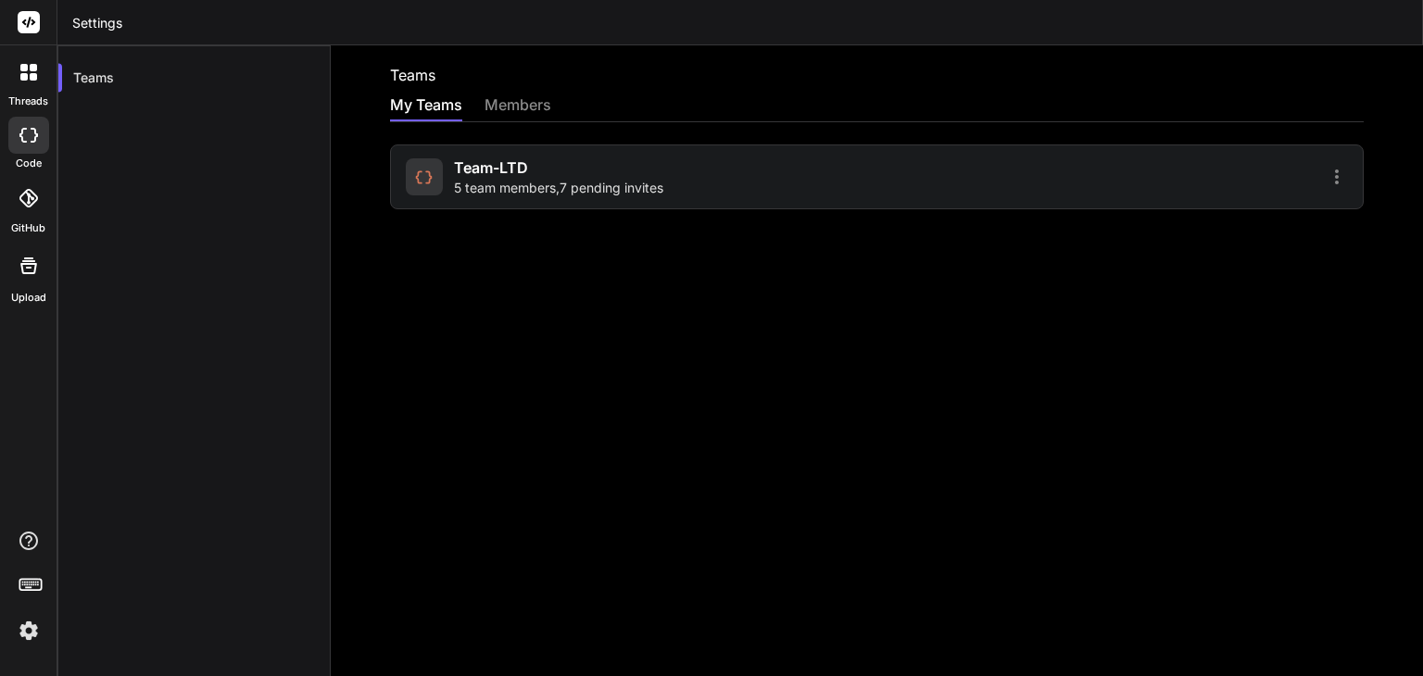
click at [671, 246] on div "Teams My Teams members Team-LTD 5 team members , 7 pending invites" at bounding box center [877, 360] width 1093 height 631
click at [33, 128] on icon at bounding box center [34, 135] width 7 height 15
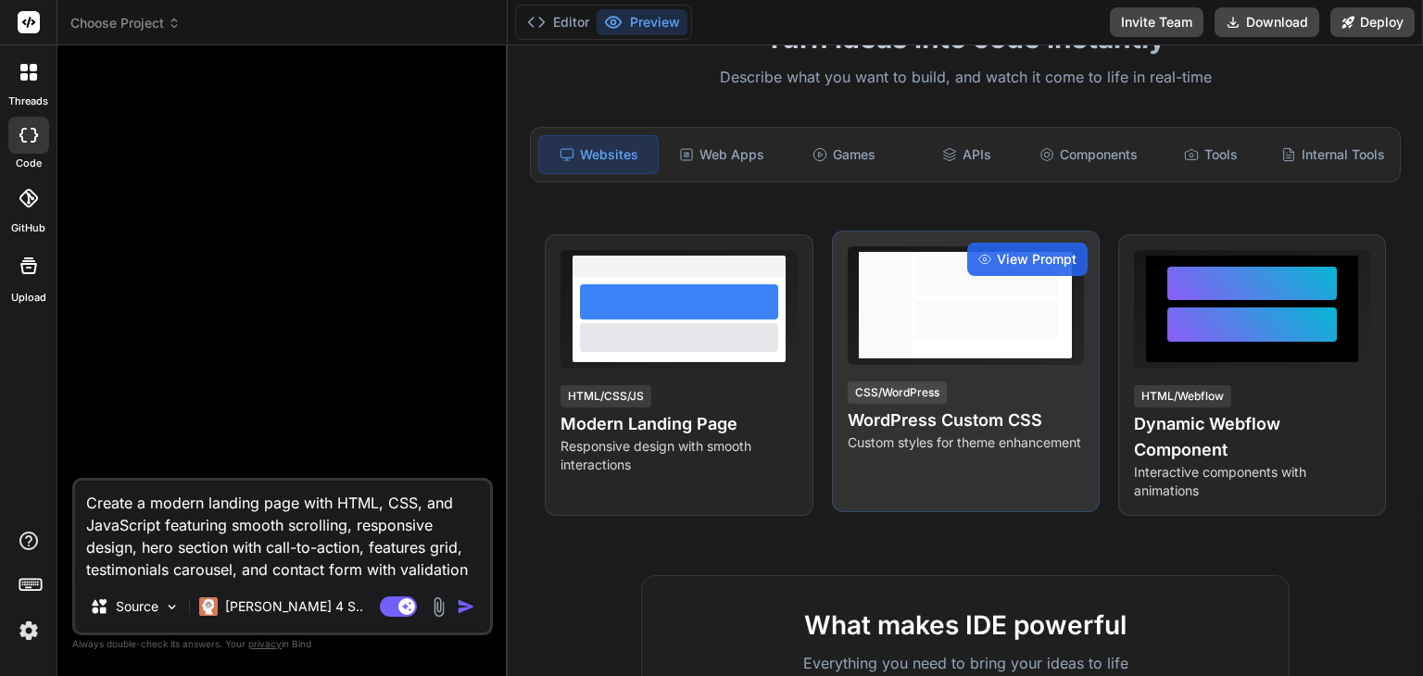
scroll to position [185, 0]
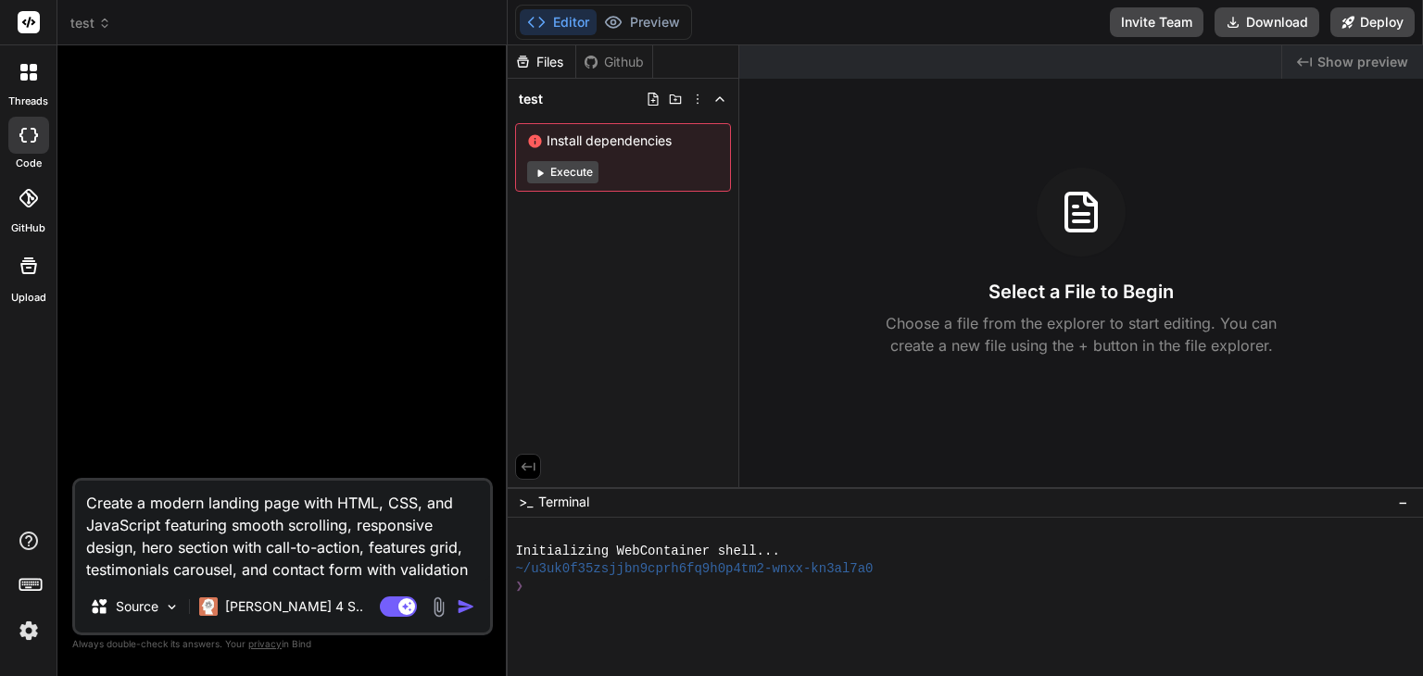
click at [467, 605] on img "button" at bounding box center [466, 607] width 19 height 19
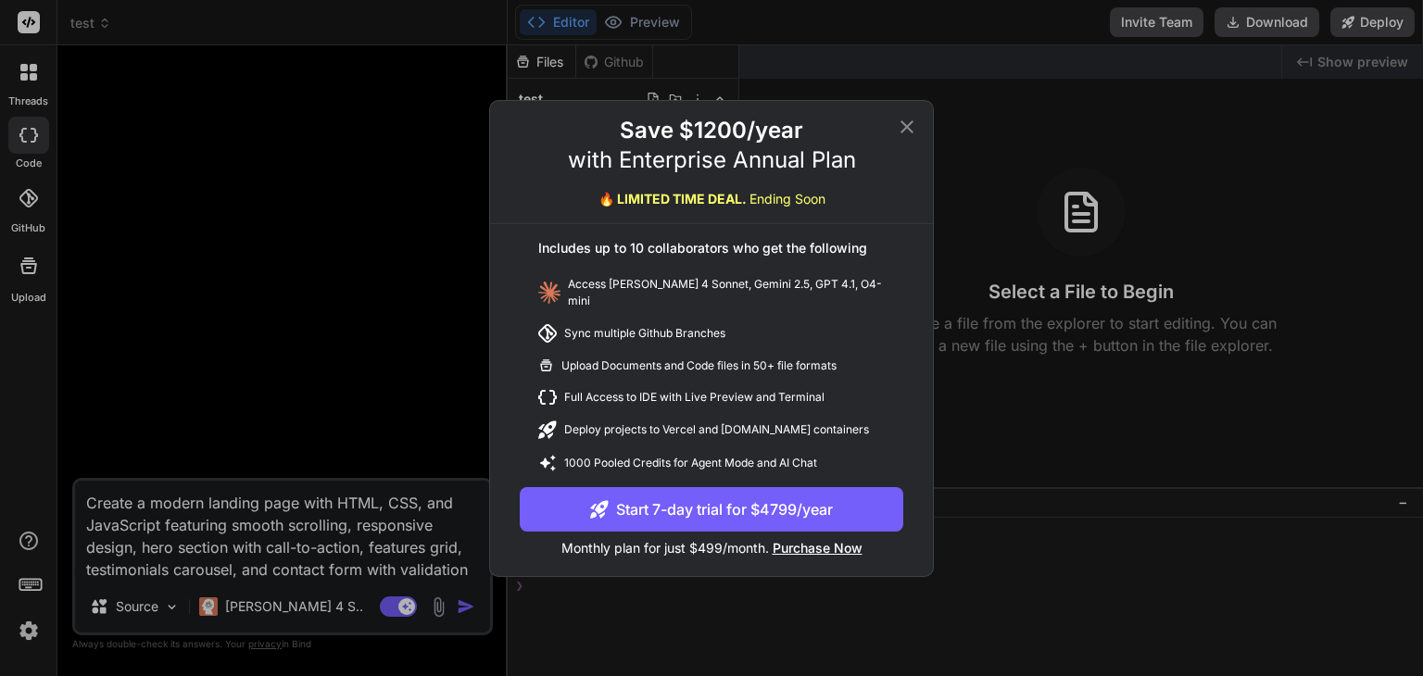
click at [908, 133] on icon at bounding box center [907, 126] width 13 height 13
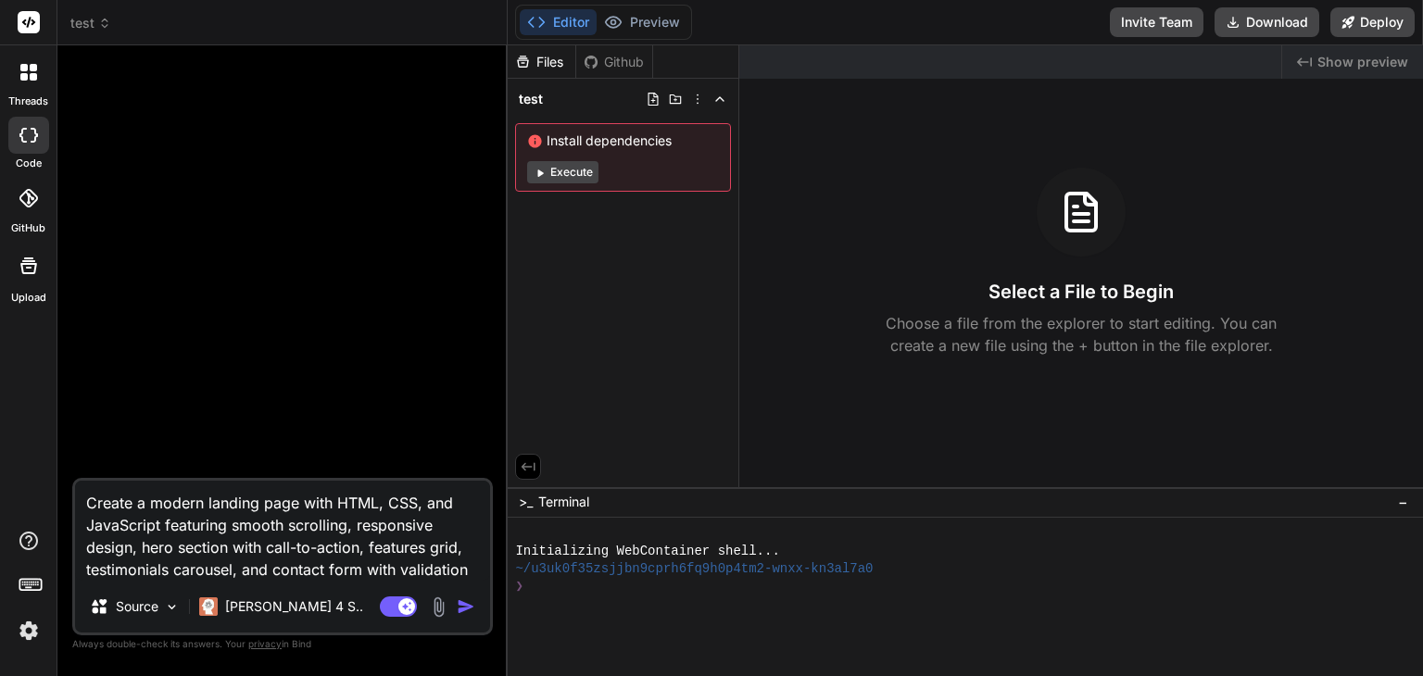
click at [570, 166] on button "Execute" at bounding box center [562, 172] width 71 height 22
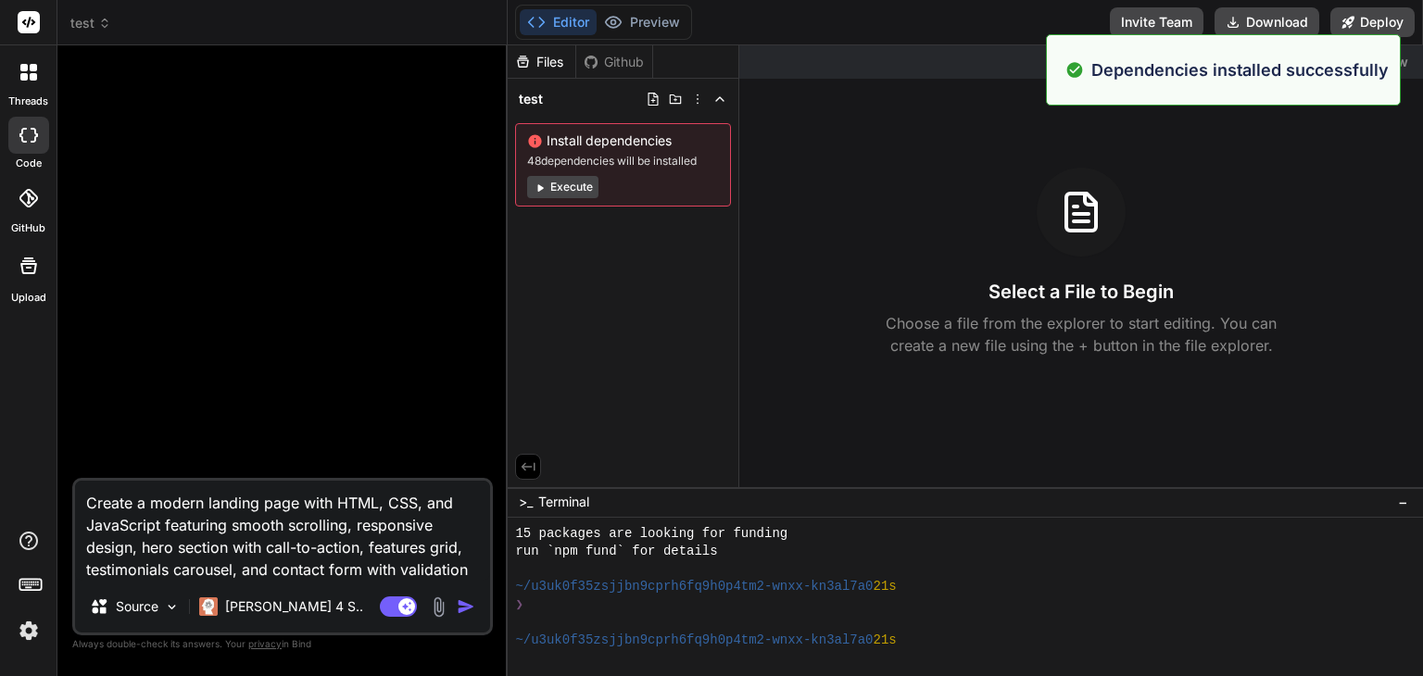
scroll to position [196, 0]
click at [981, 183] on div "Select a File to Begin Choose a file from the explorer to start editing. You ca…" at bounding box center [1081, 262] width 684 height 189
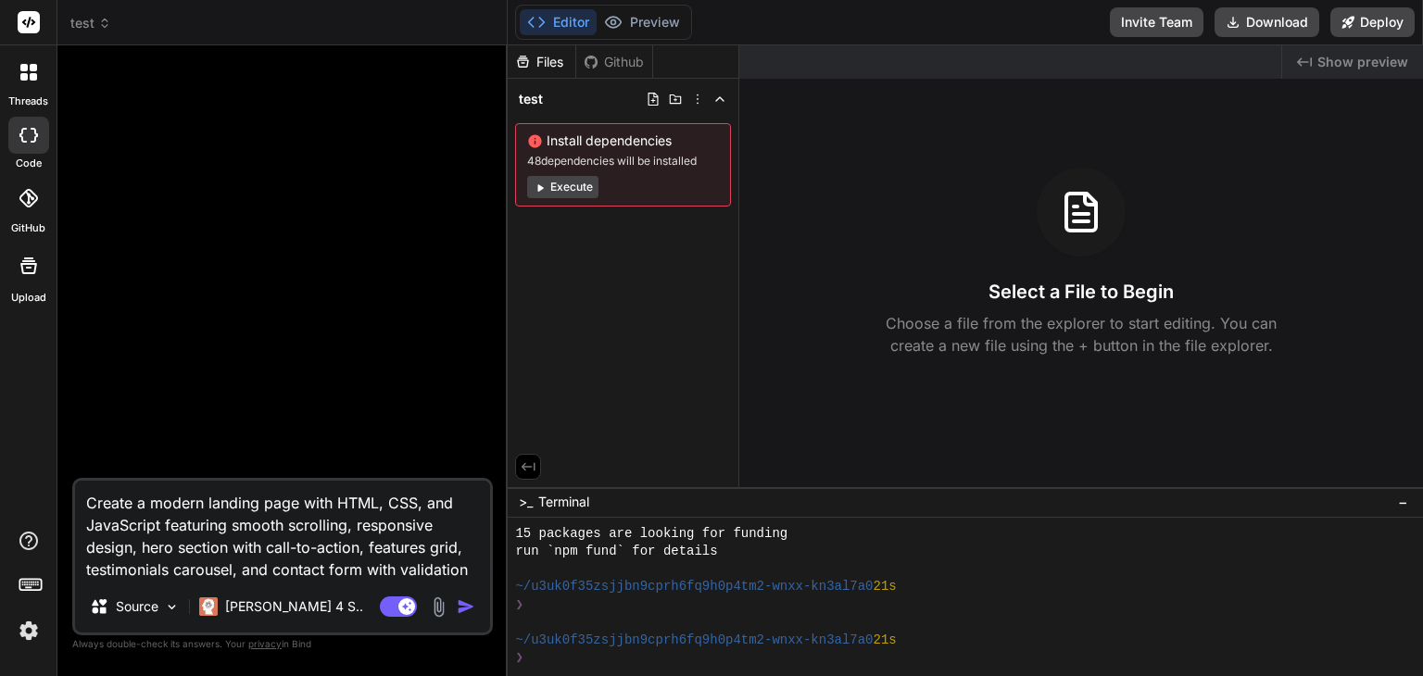
click at [468, 606] on img "button" at bounding box center [466, 607] width 19 height 19
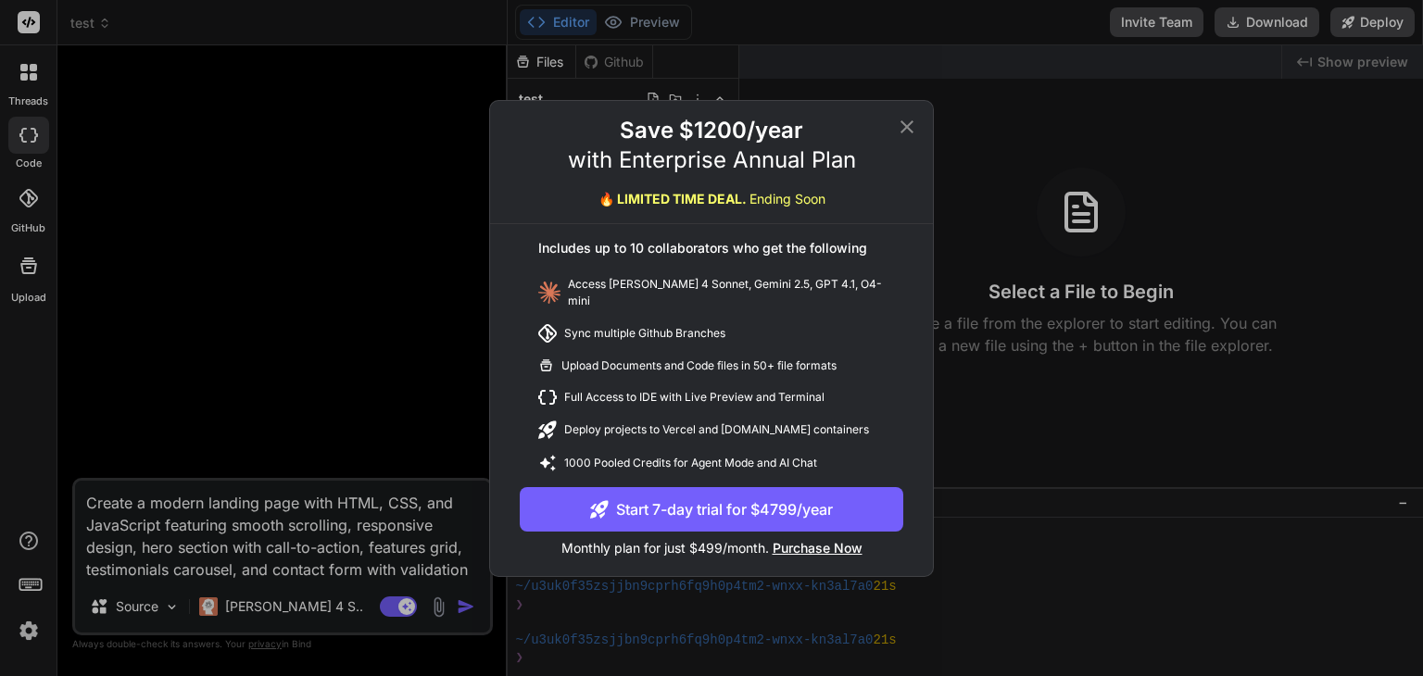
click at [903, 127] on icon at bounding box center [907, 126] width 13 height 13
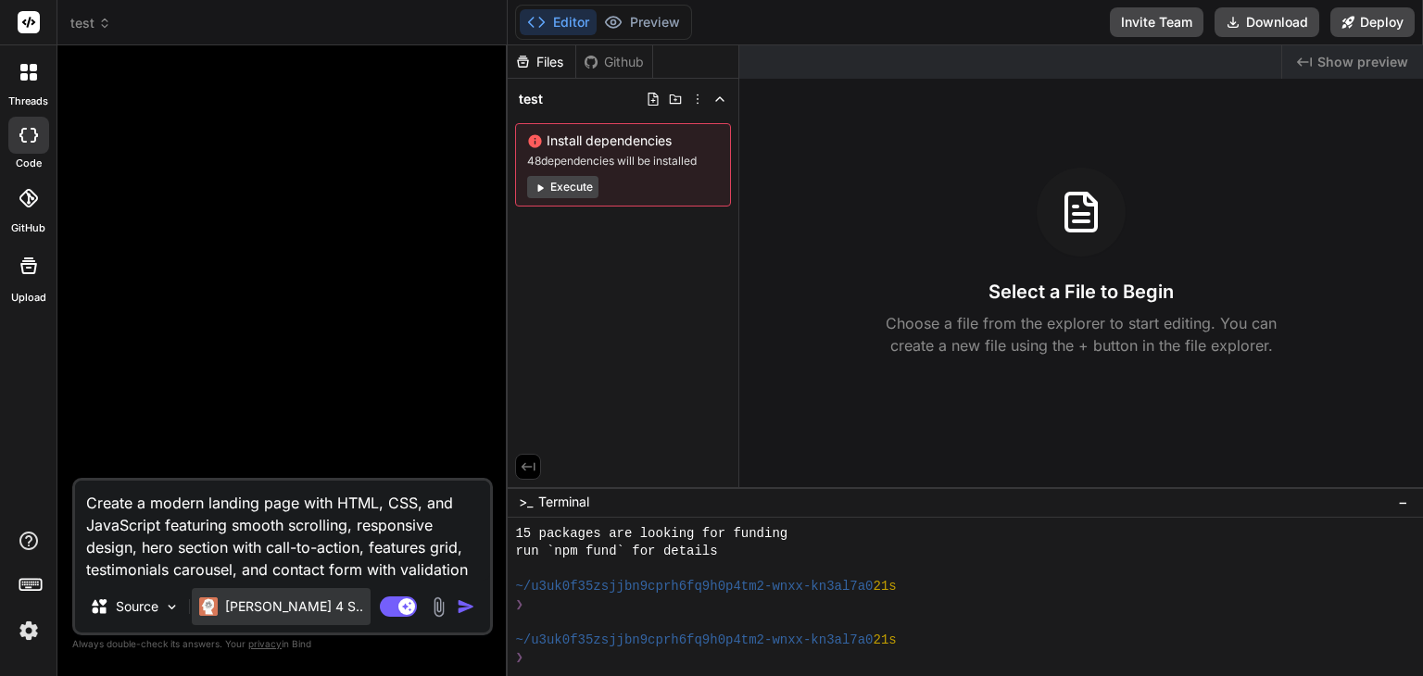
click at [259, 624] on div "[PERSON_NAME] 4 S.." at bounding box center [281, 606] width 179 height 37
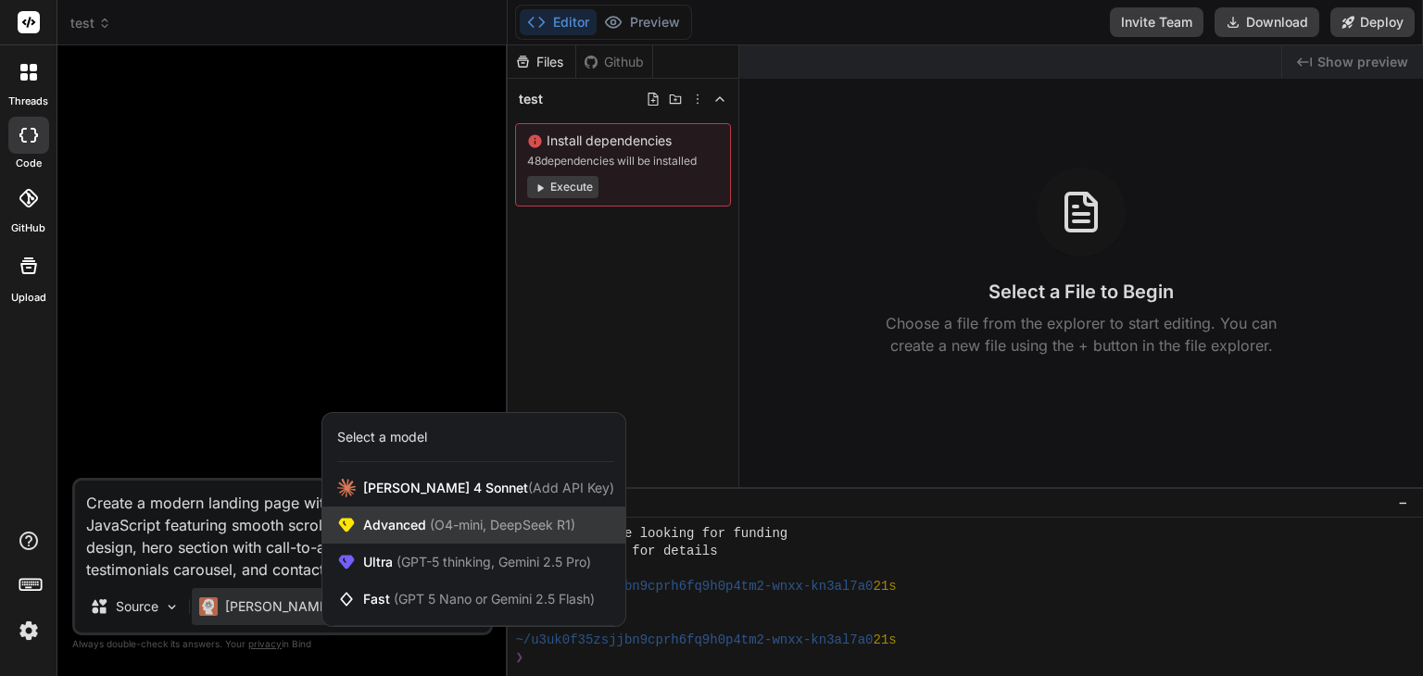
click at [385, 537] on div "Advanced (O4-mini, DeepSeek R1)" at bounding box center [473, 525] width 303 height 37
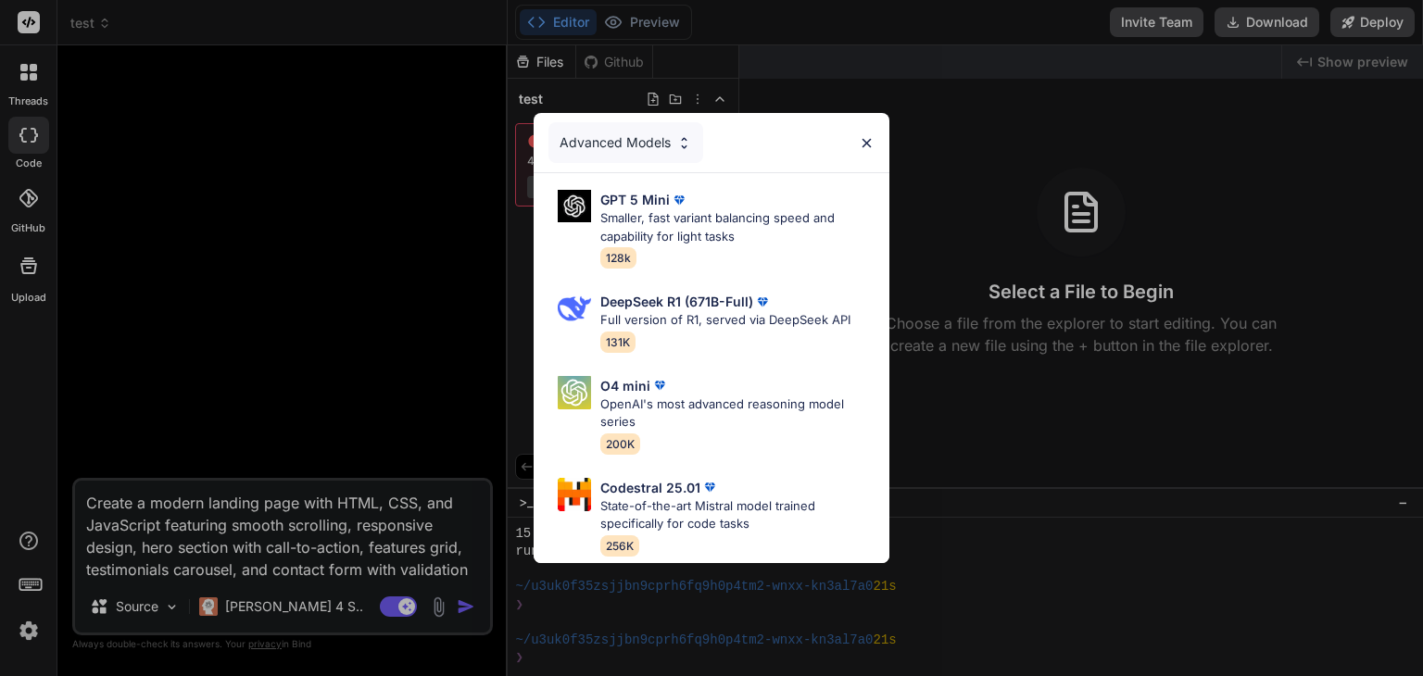
click at [465, 603] on div "Advanced Models GPT 5 Mini Smaller, fast variant balancing speed and capability…" at bounding box center [711, 338] width 1423 height 676
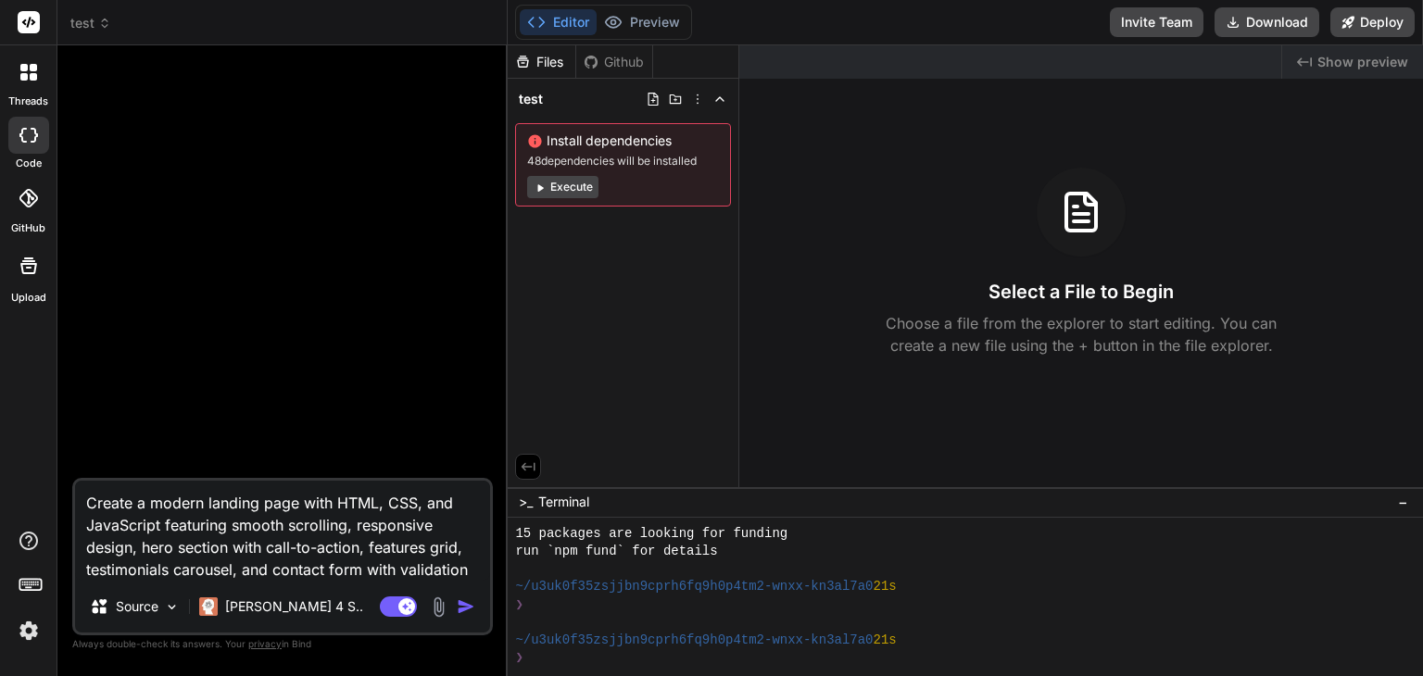
click at [467, 601] on img "button" at bounding box center [466, 607] width 19 height 19
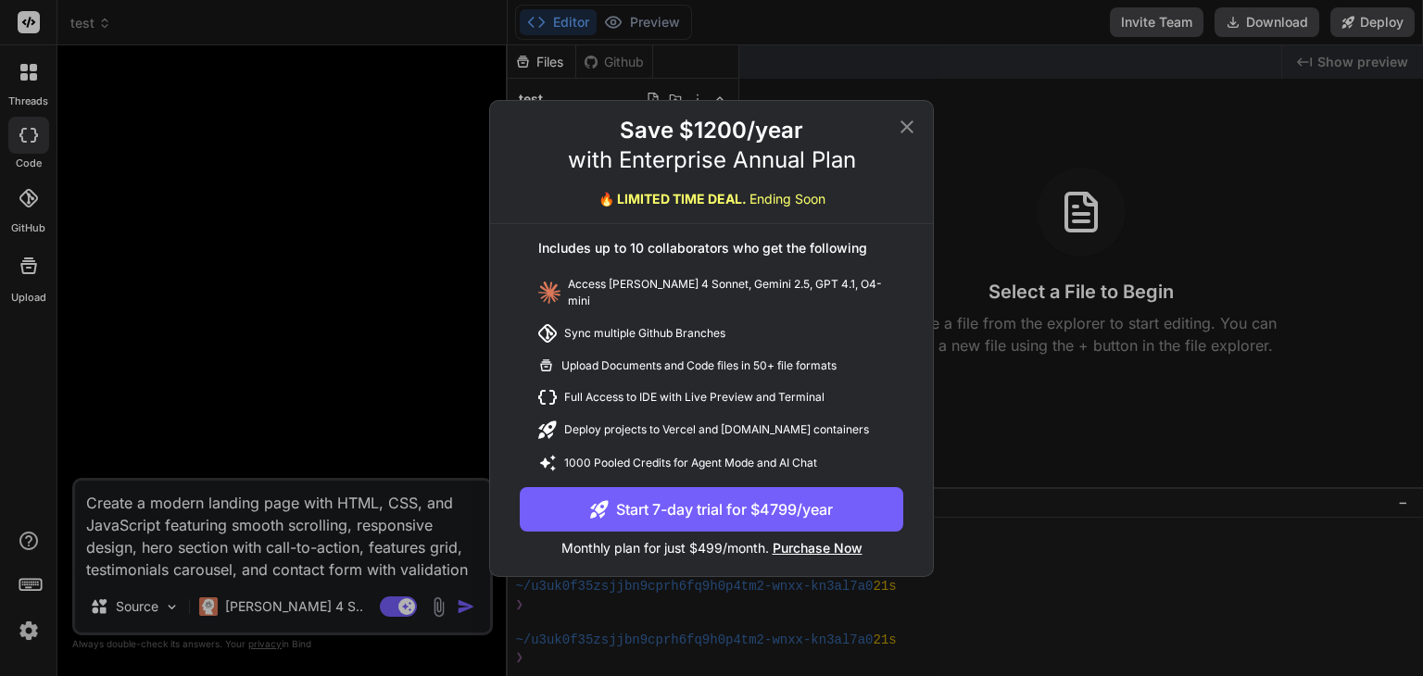
click at [915, 133] on icon at bounding box center [907, 127] width 22 height 22
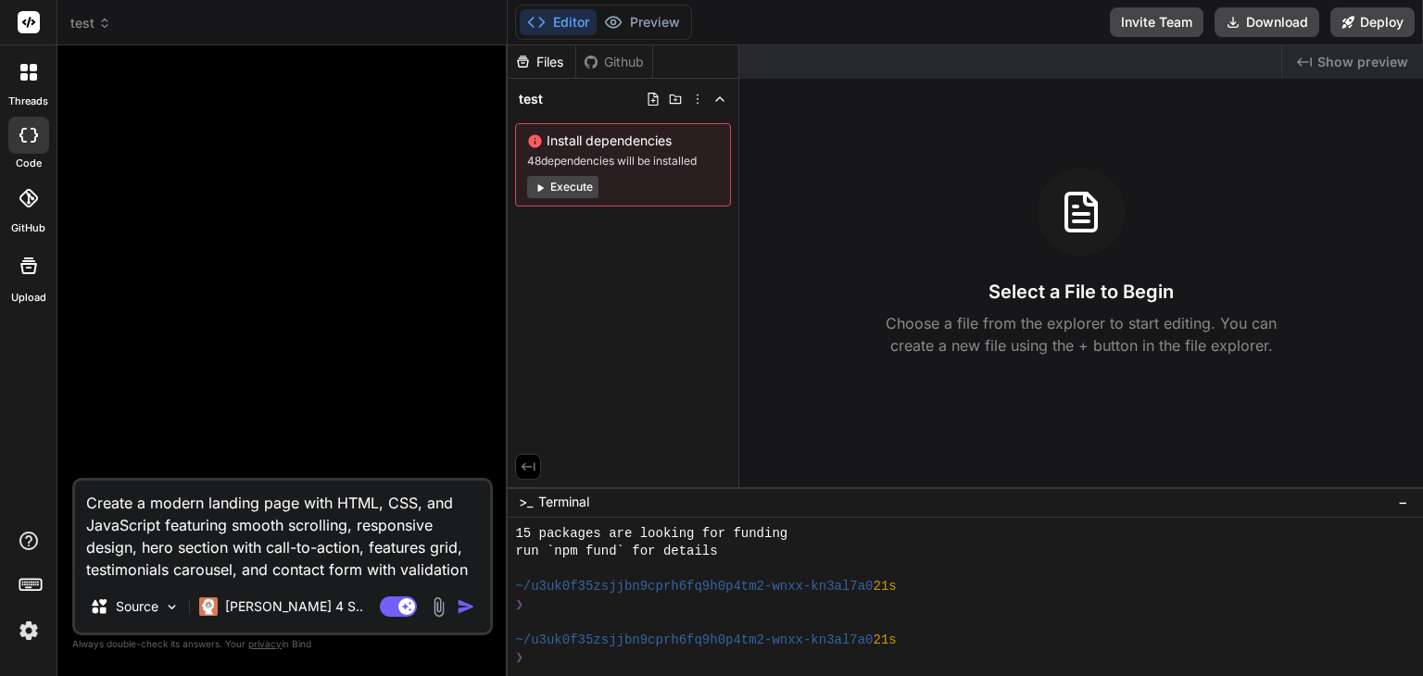
click at [39, 89] on div at bounding box center [28, 72] width 39 height 39
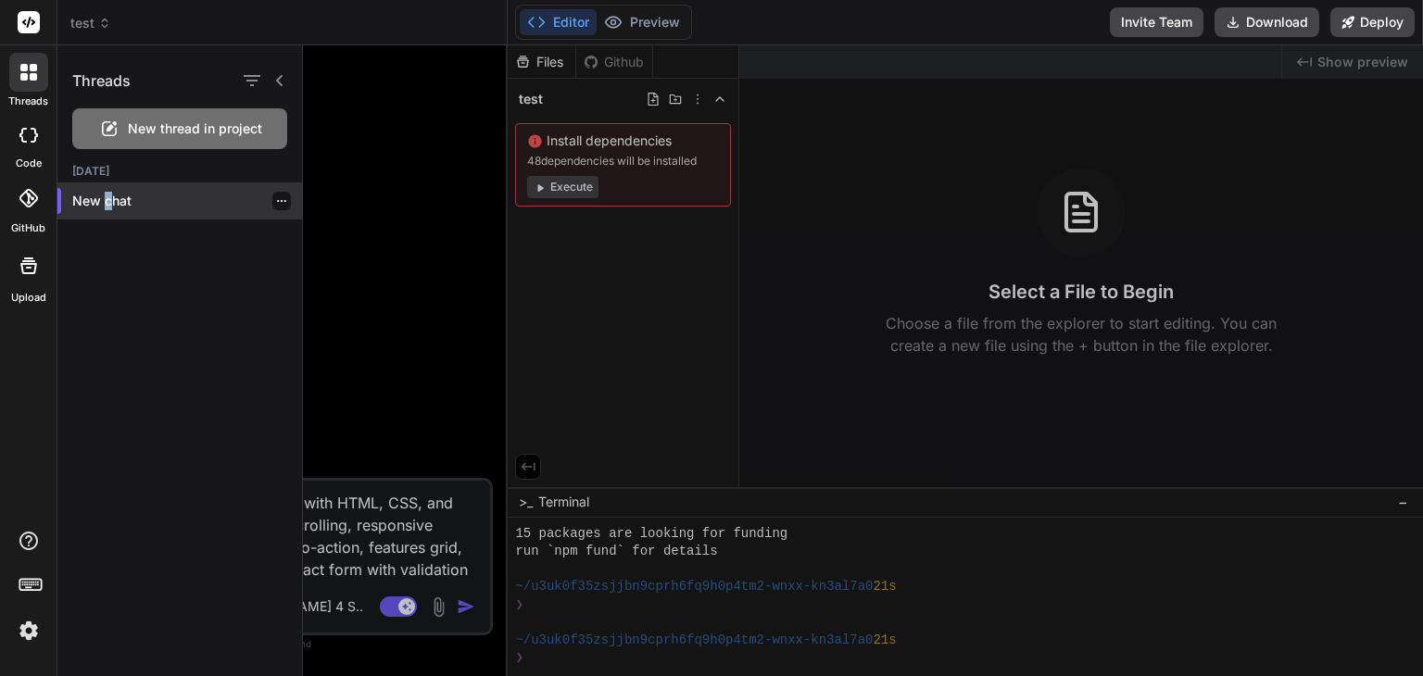
click at [107, 203] on p "New chat" at bounding box center [187, 201] width 230 height 19
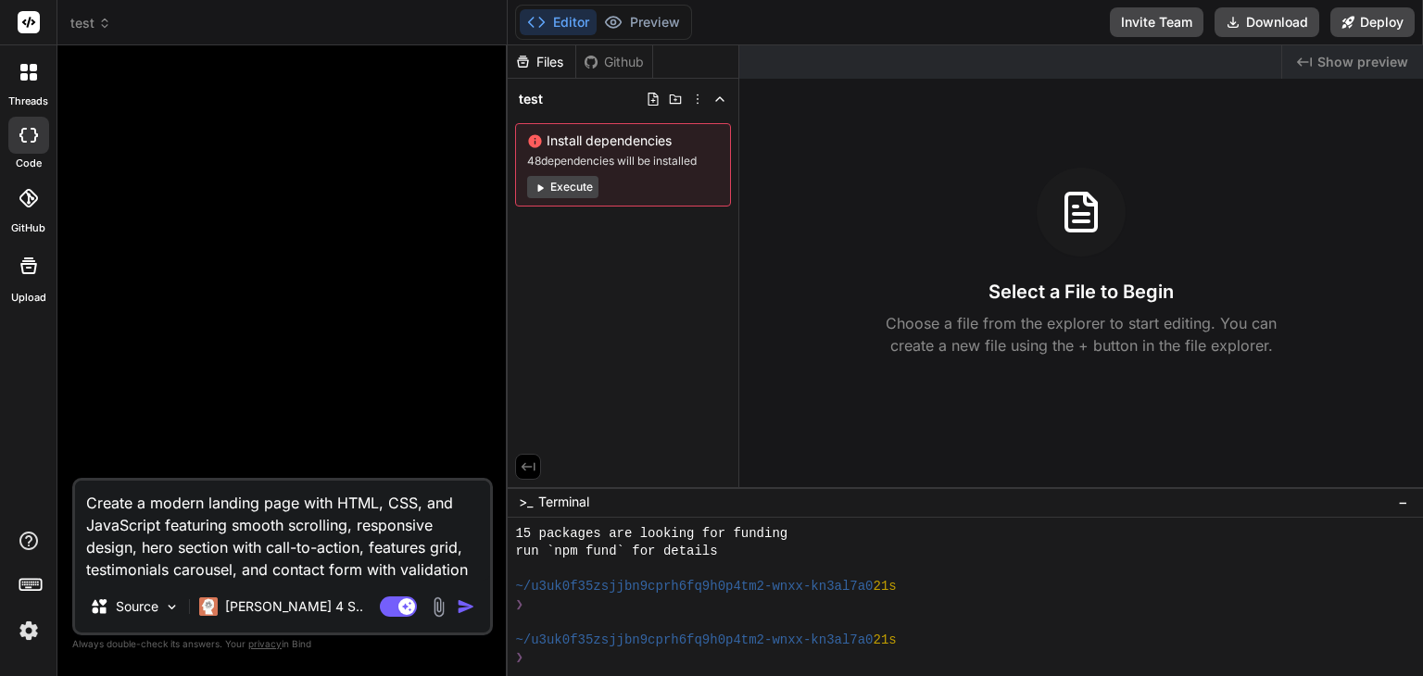
click at [443, 548] on textarea "Create a modern landing page with HTML, CSS, and JavaScript featuring smooth sc…" at bounding box center [282, 531] width 415 height 100
click at [399, 605] on rect at bounding box center [406, 607] width 17 height 17
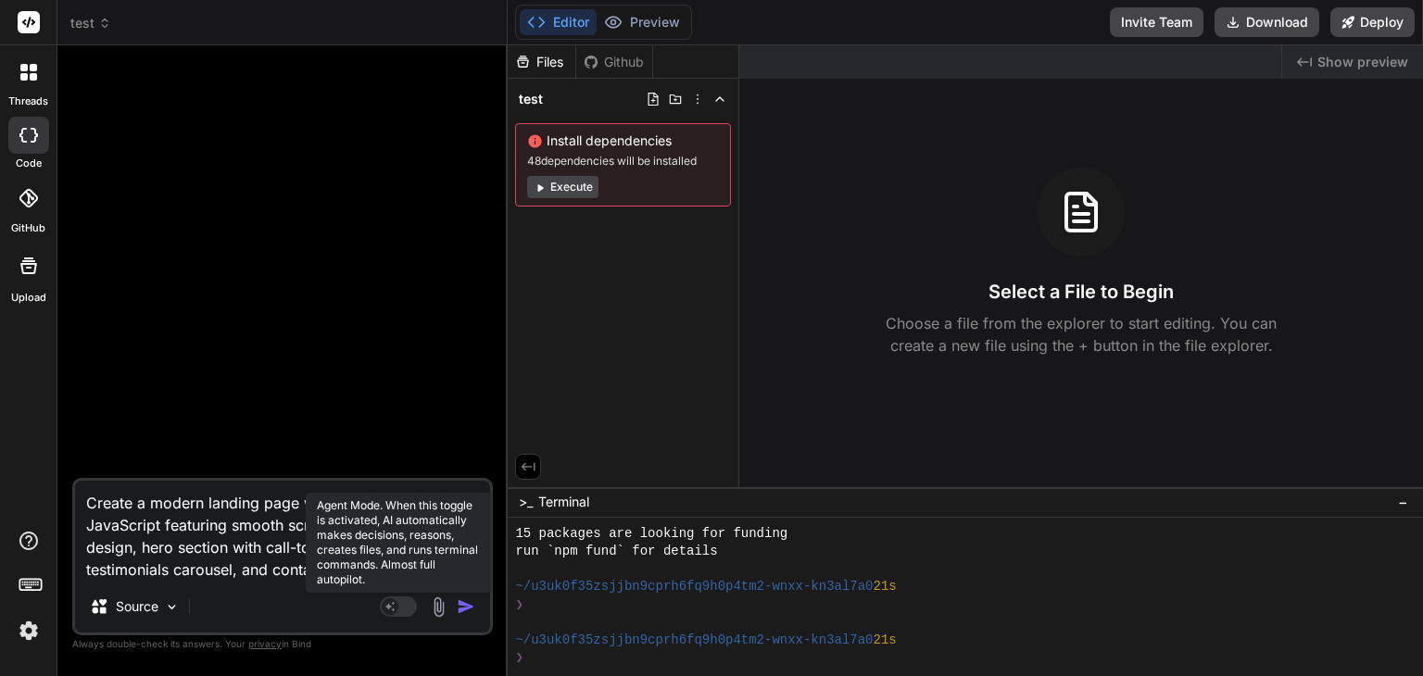
click at [404, 607] on rect at bounding box center [398, 607] width 37 height 20
type textarea "x"
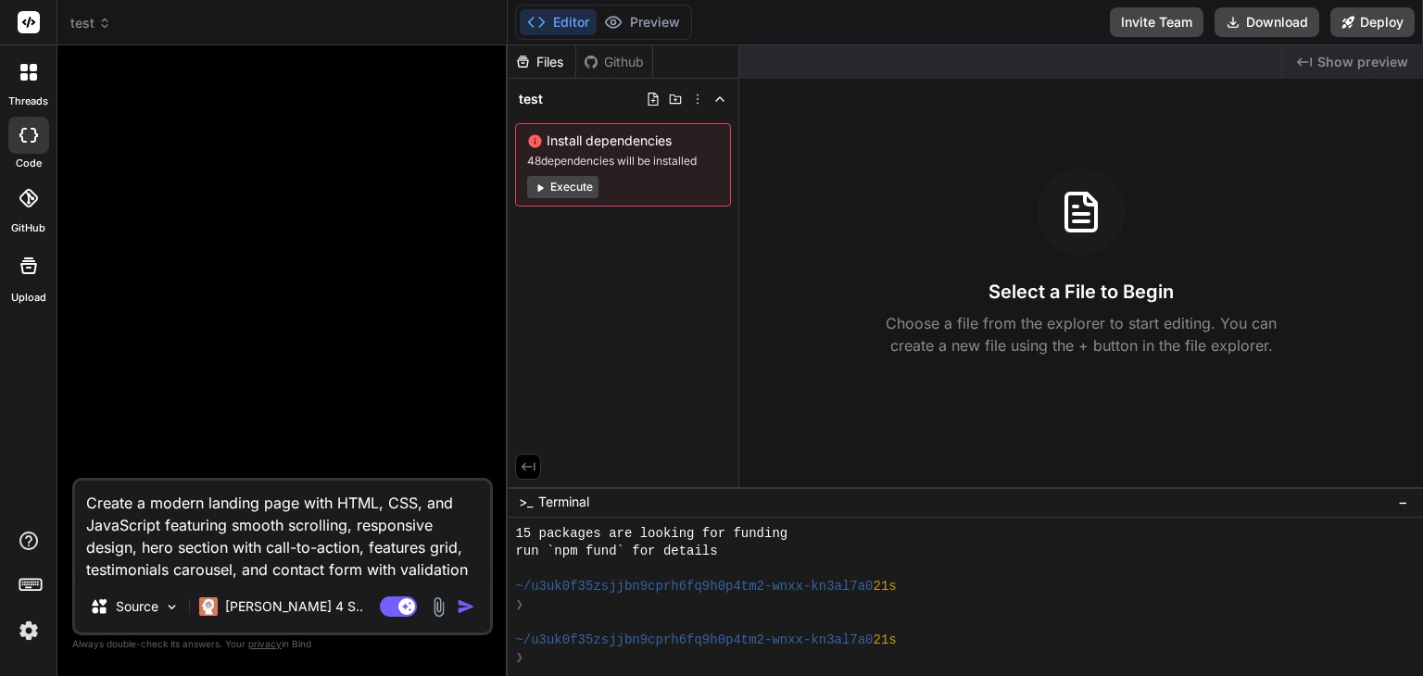
click at [472, 574] on textarea "Create a modern landing page with HTML, CSS, and JavaScript featuring smooth sc…" at bounding box center [282, 531] width 415 height 100
click at [467, 610] on img "button" at bounding box center [466, 607] width 19 height 19
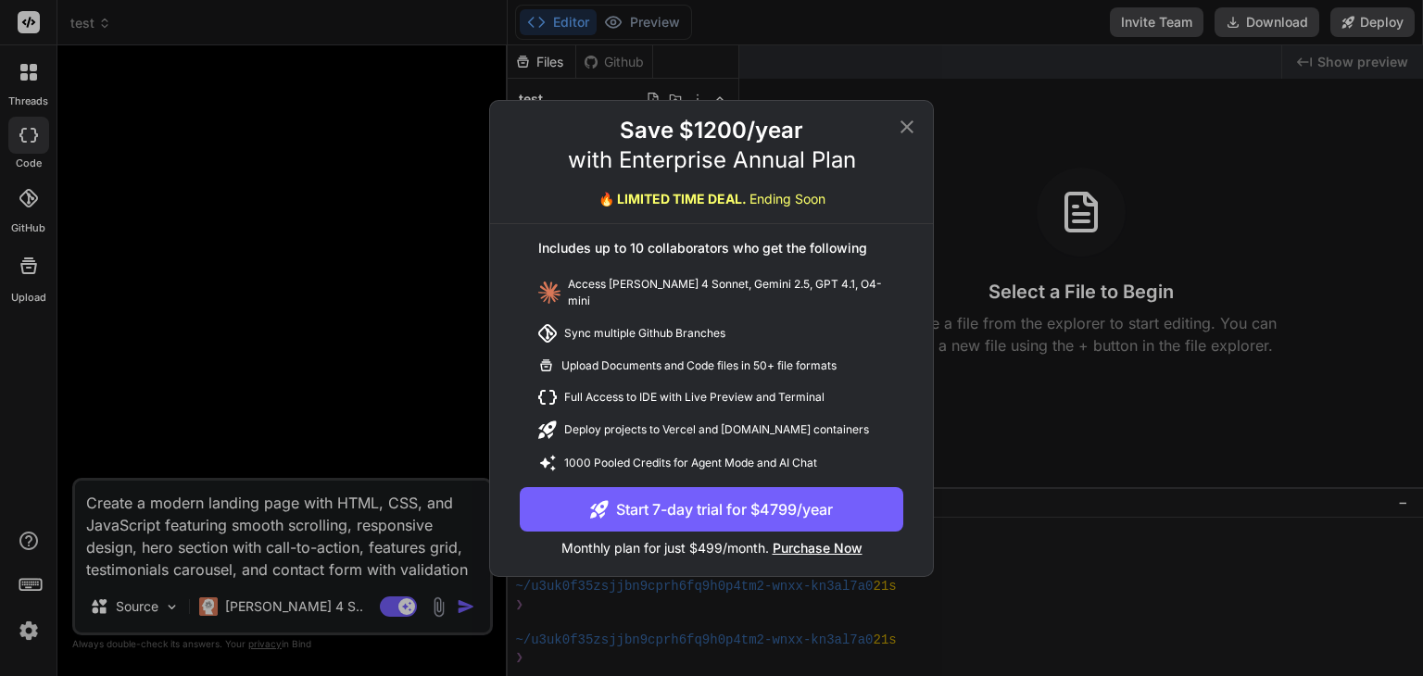
click at [903, 127] on icon at bounding box center [907, 126] width 13 height 13
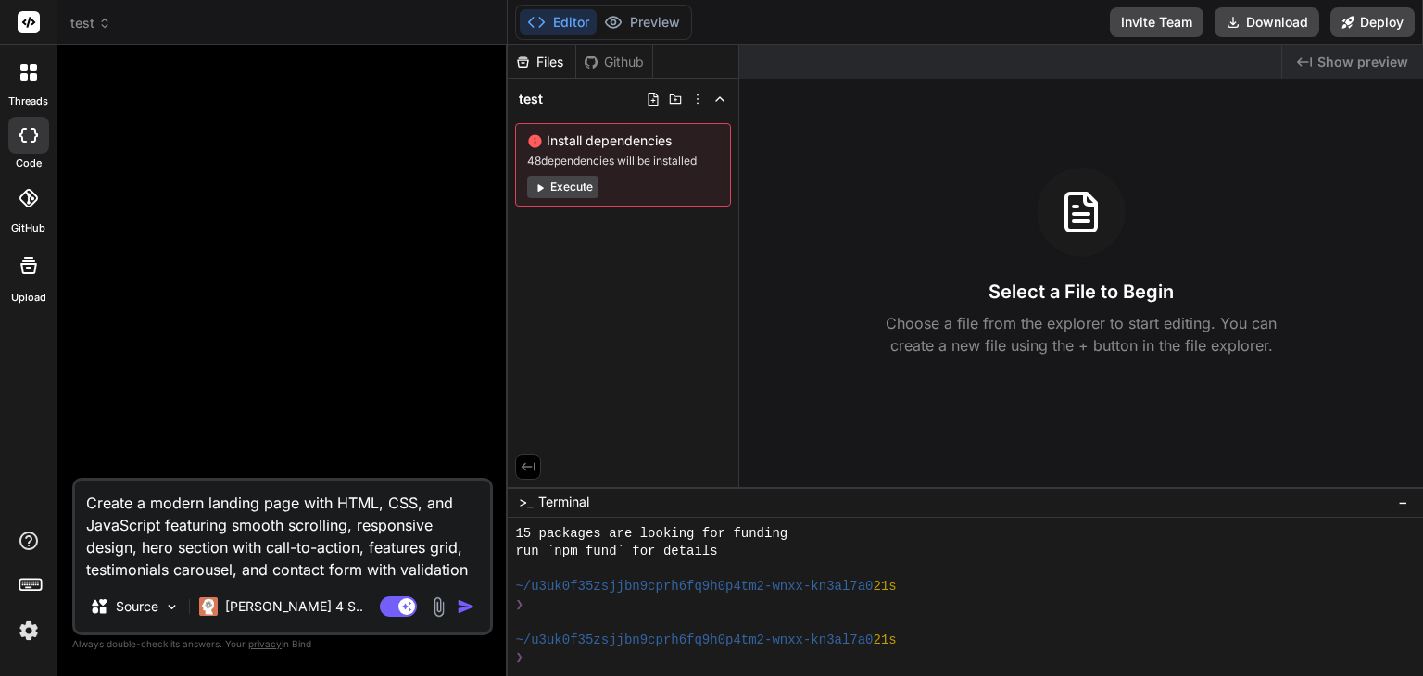
click at [1308, 57] on icon "Created with Pixso." at bounding box center [1304, 62] width 15 height 15
click at [1405, 500] on span "−" at bounding box center [1403, 502] width 10 height 19
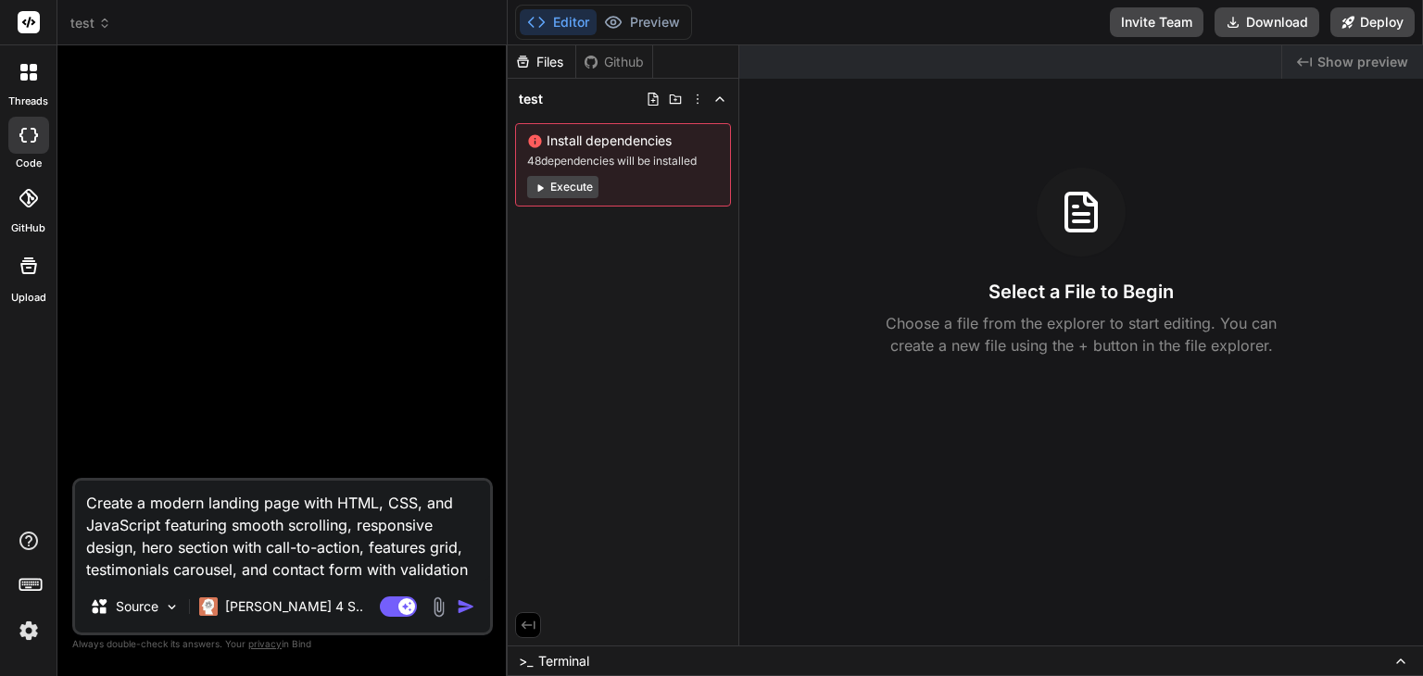
click at [1400, 658] on icon at bounding box center [1401, 661] width 15 height 15
click at [22, 17] on rect at bounding box center [29, 22] width 22 height 22
click at [24, 25] on rect at bounding box center [29, 22] width 22 height 22
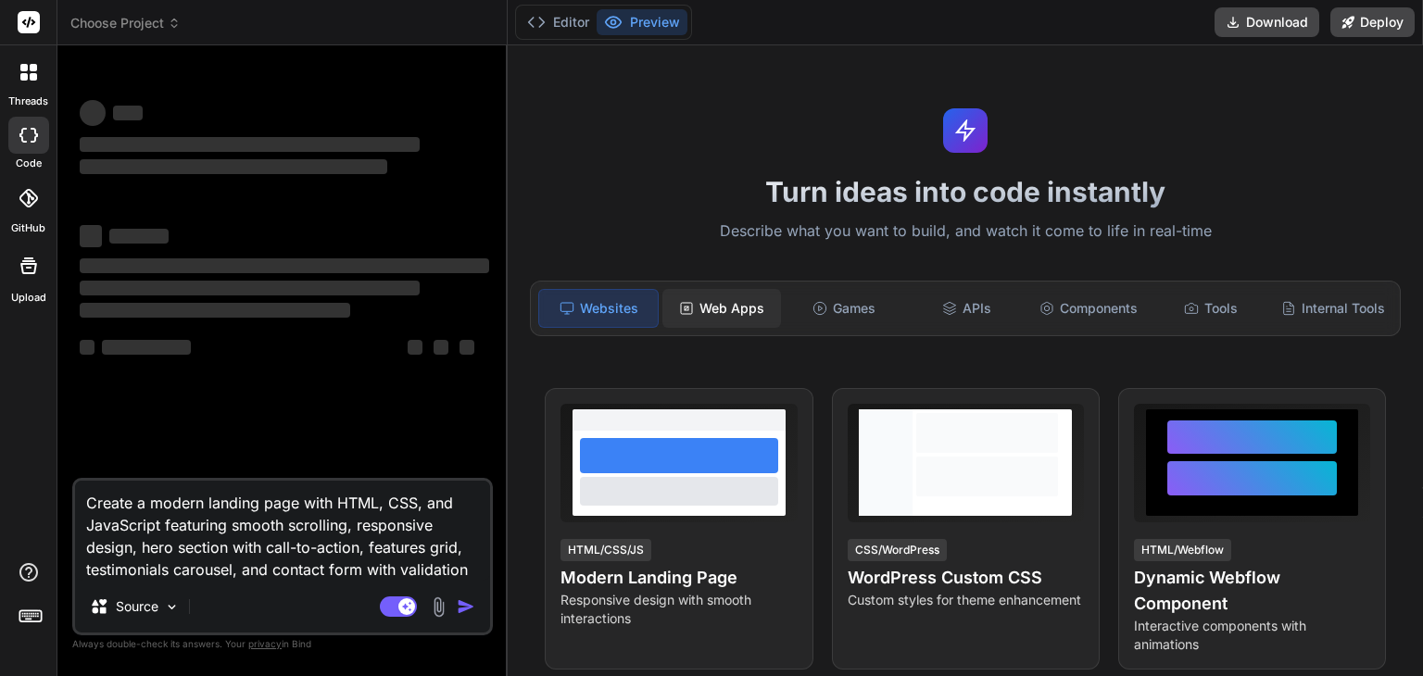
click at [715, 308] on div "Web Apps" at bounding box center [722, 308] width 119 height 39
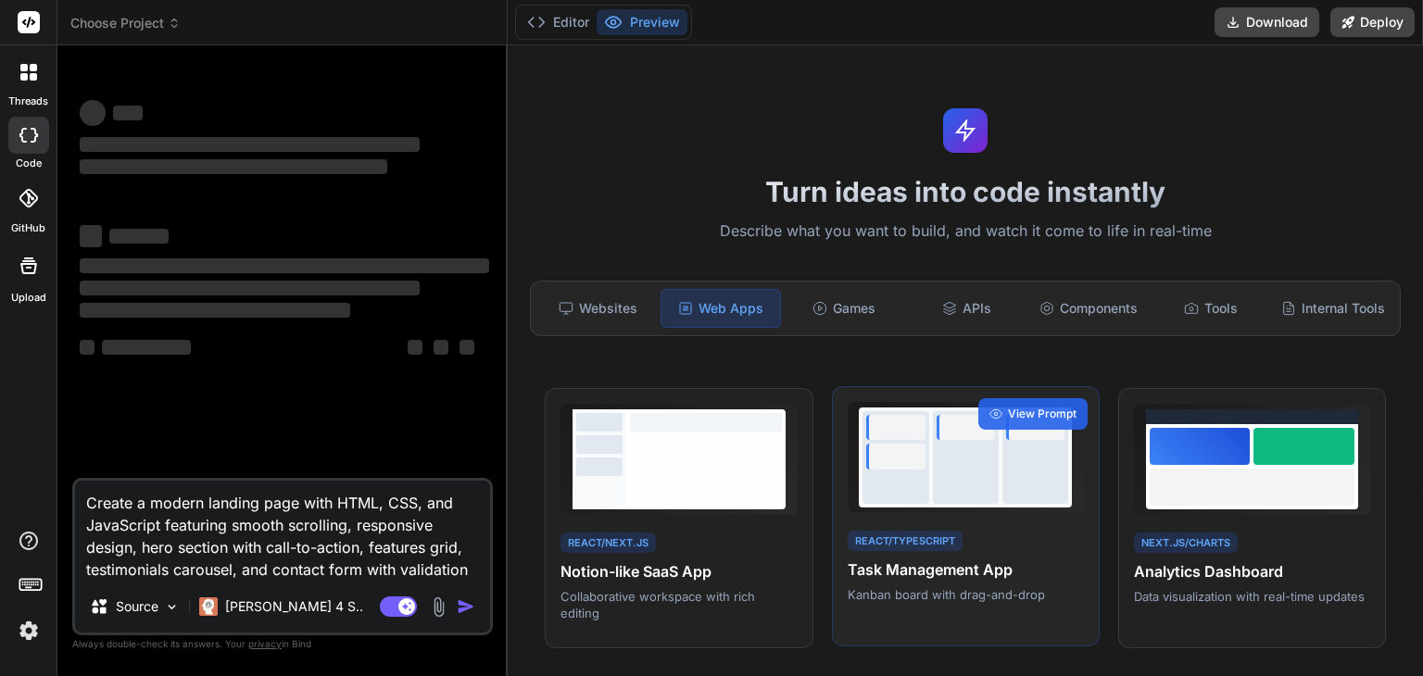
click at [1007, 535] on div "React/TypeScript Task Management App Kanban board with drag-and-drop View Prompt" at bounding box center [966, 516] width 268 height 261
click at [993, 491] on div at bounding box center [965, 458] width 213 height 100
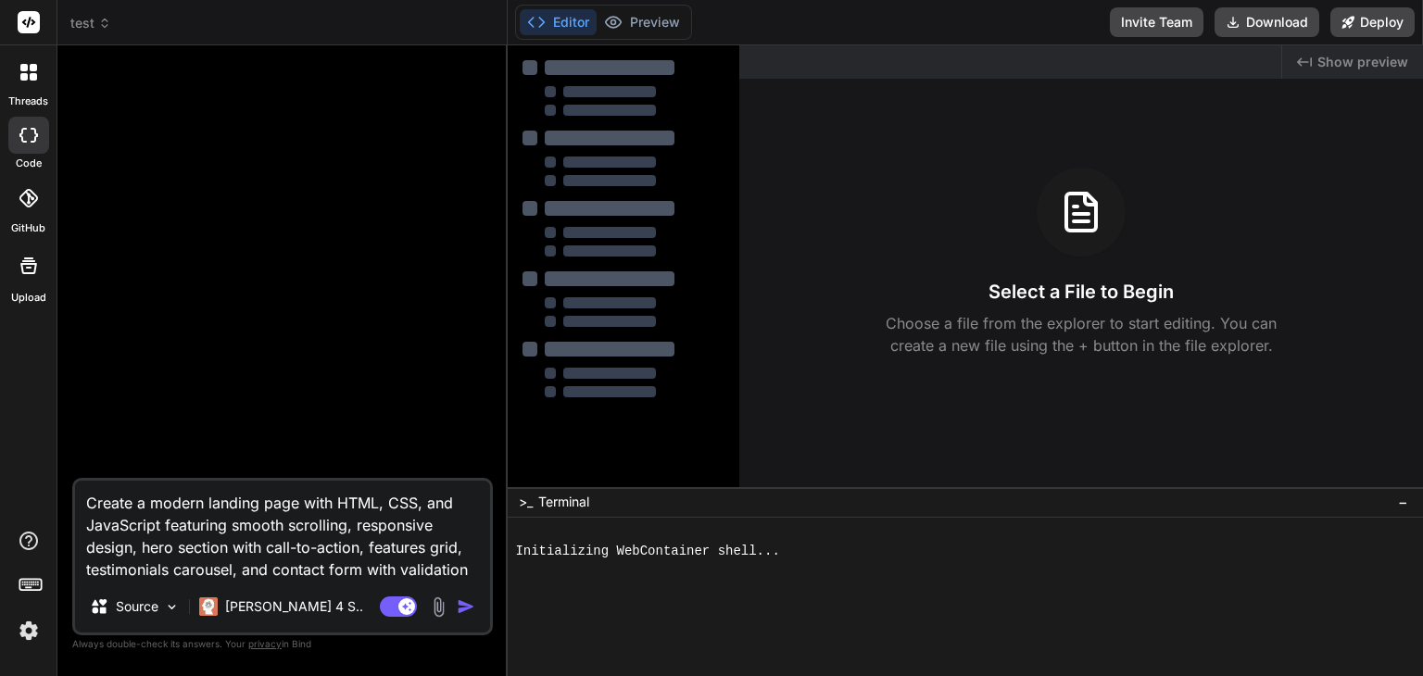
click at [600, 138] on div at bounding box center [610, 138] width 130 height 15
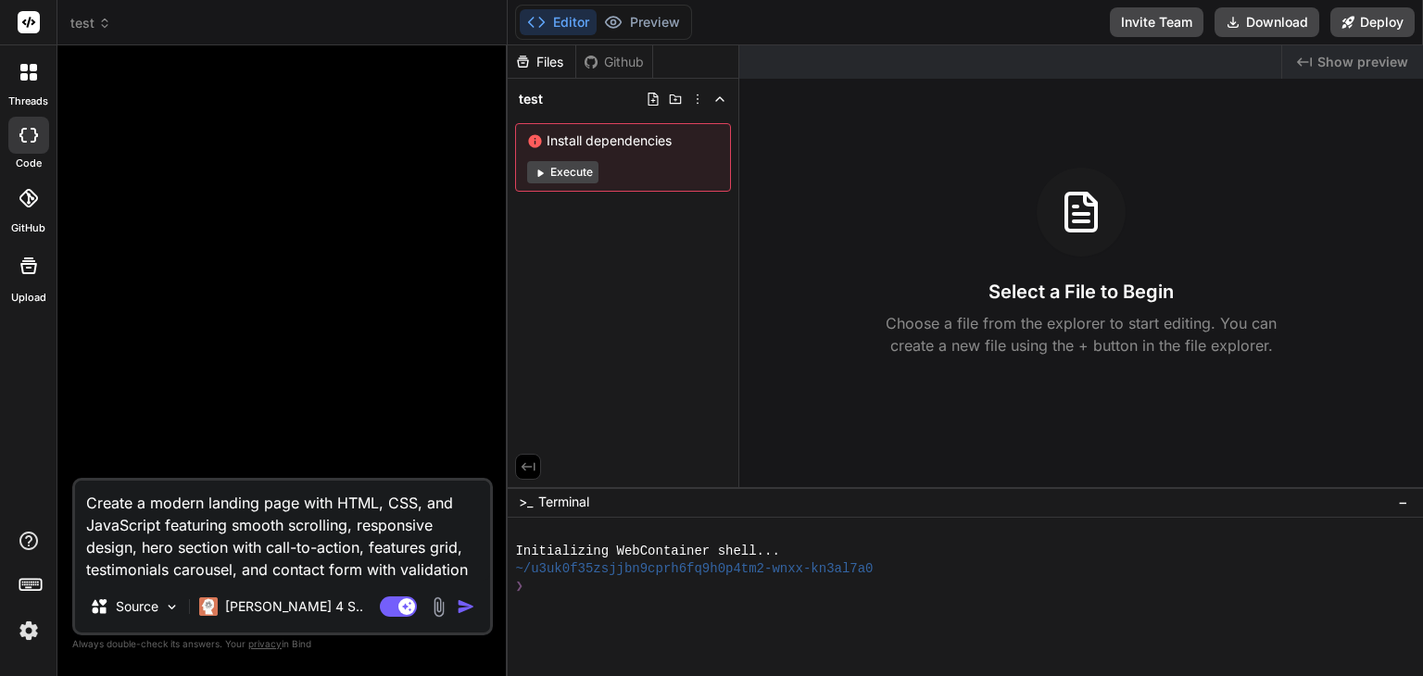
click at [556, 599] on div at bounding box center [954, 606] width 879 height 18
type textarea "x"
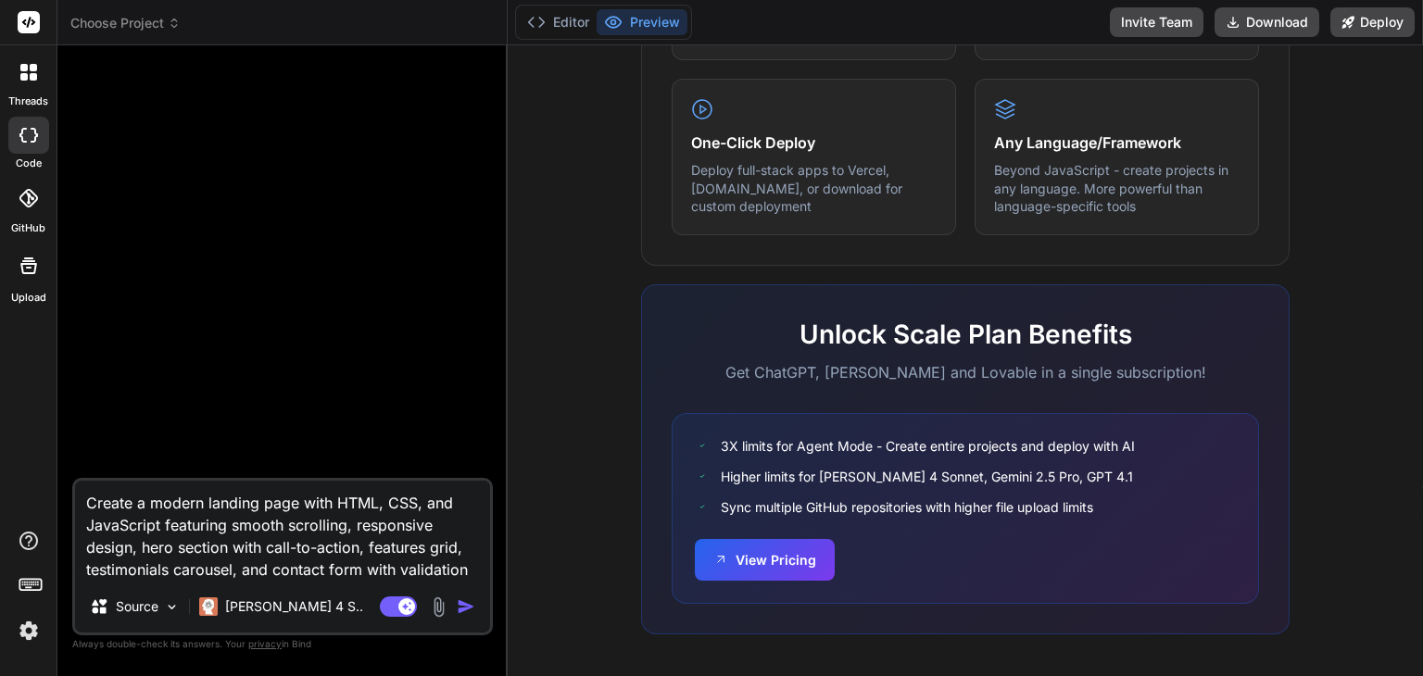
scroll to position [1145, 0]
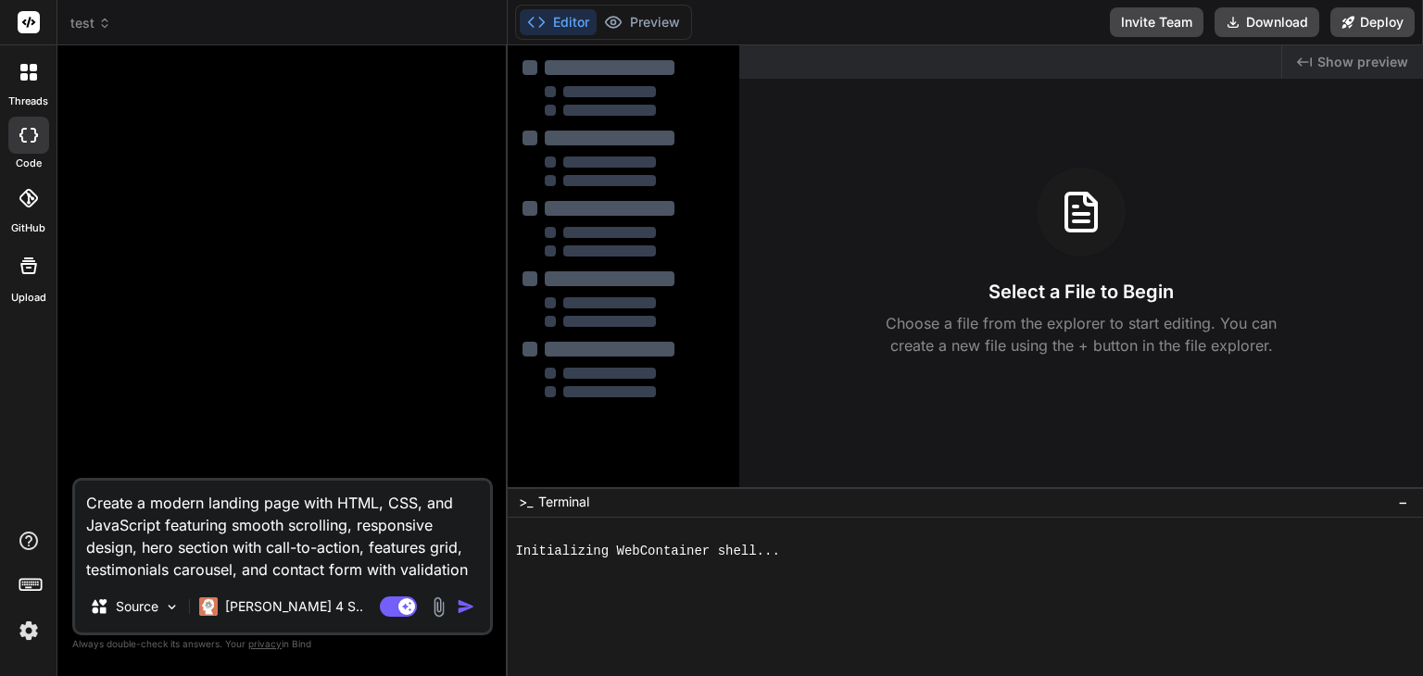
type textarea "x"
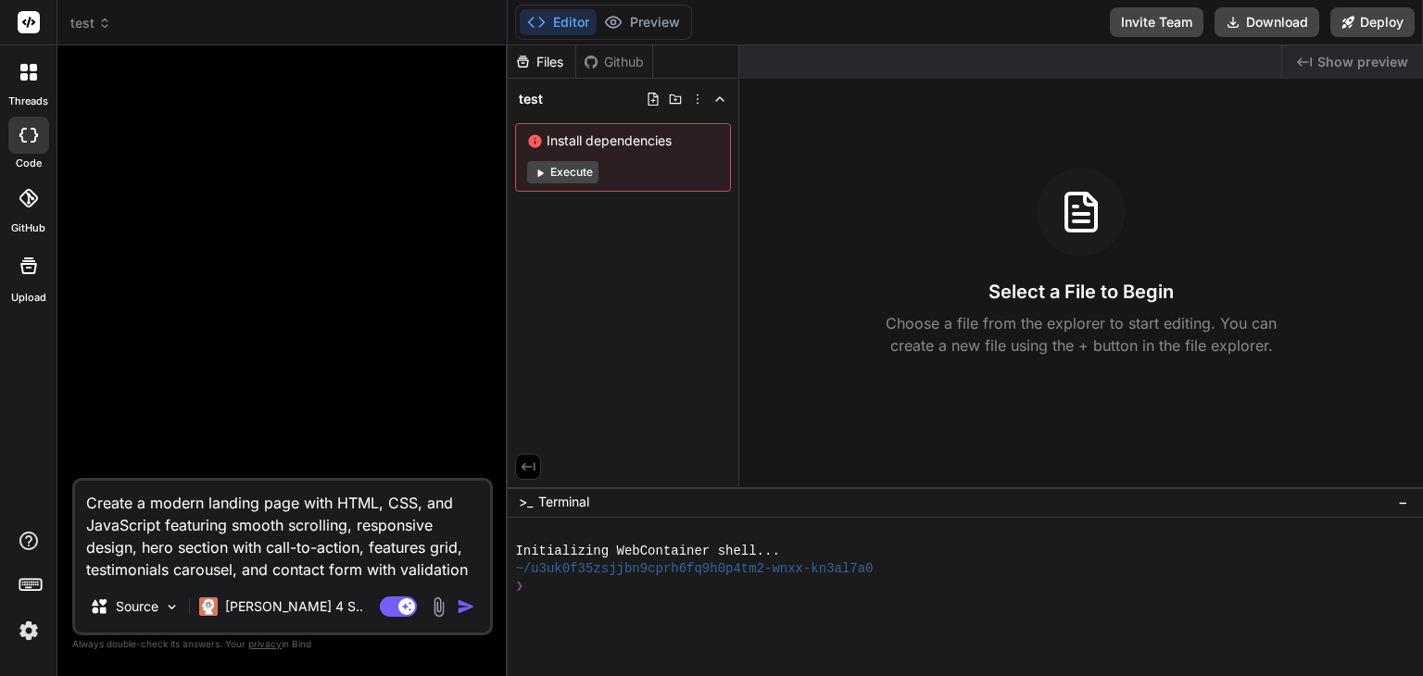
click at [1304, 60] on icon "Created with Pixso." at bounding box center [1304, 62] width 15 height 15
